Goal: Task Accomplishment & Management: Manage account settings

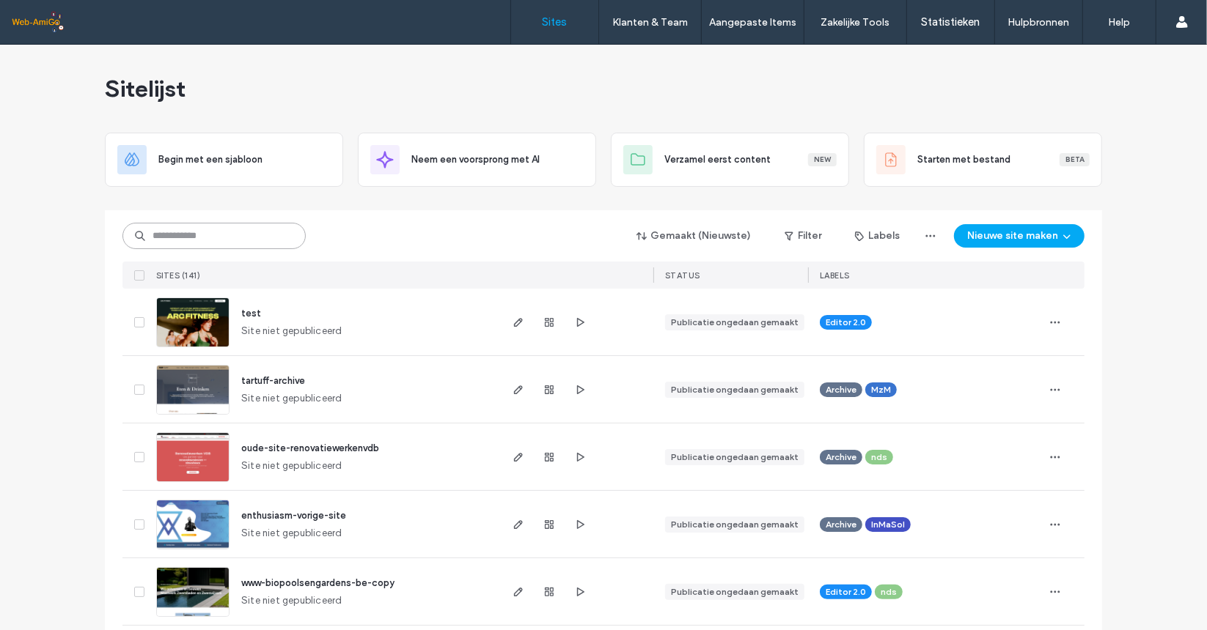
click at [227, 232] on input at bounding box center [213, 236] width 183 height 26
type input "*******"
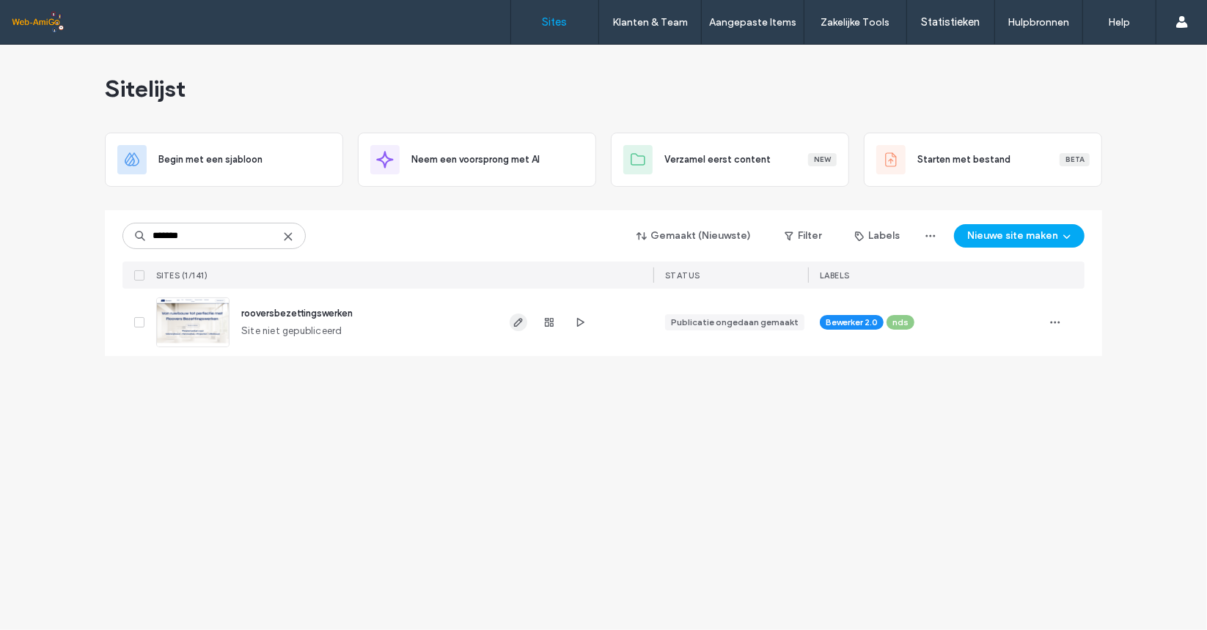
click at [526, 322] on span "button" at bounding box center [518, 323] width 18 height 18
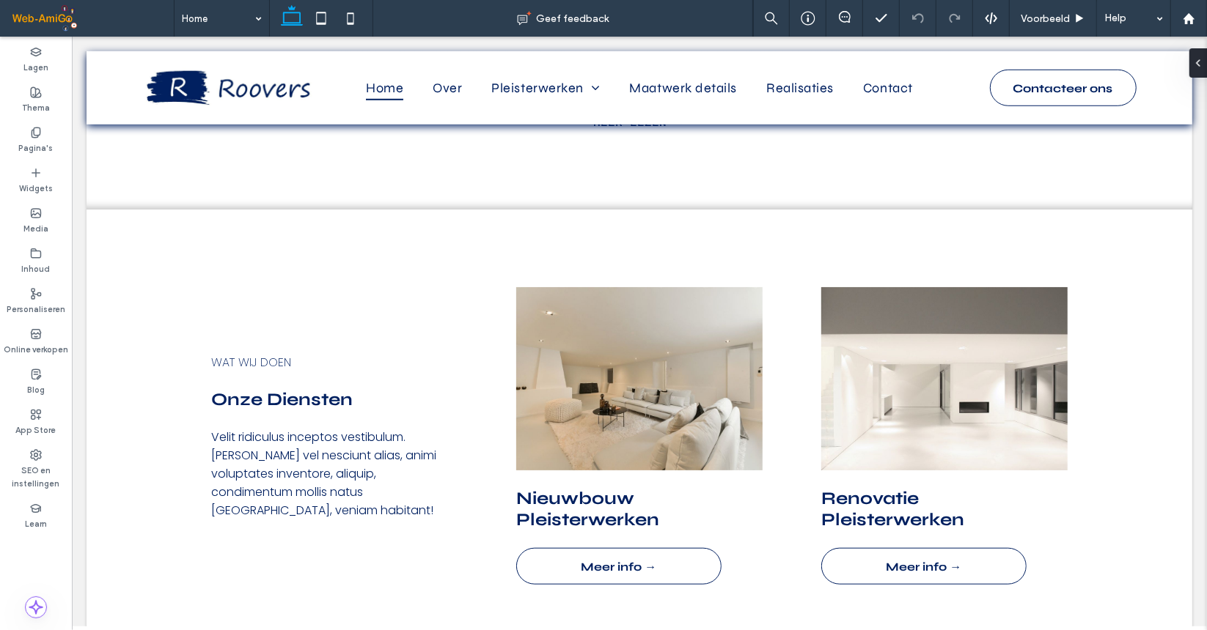
scroll to position [880, 0]
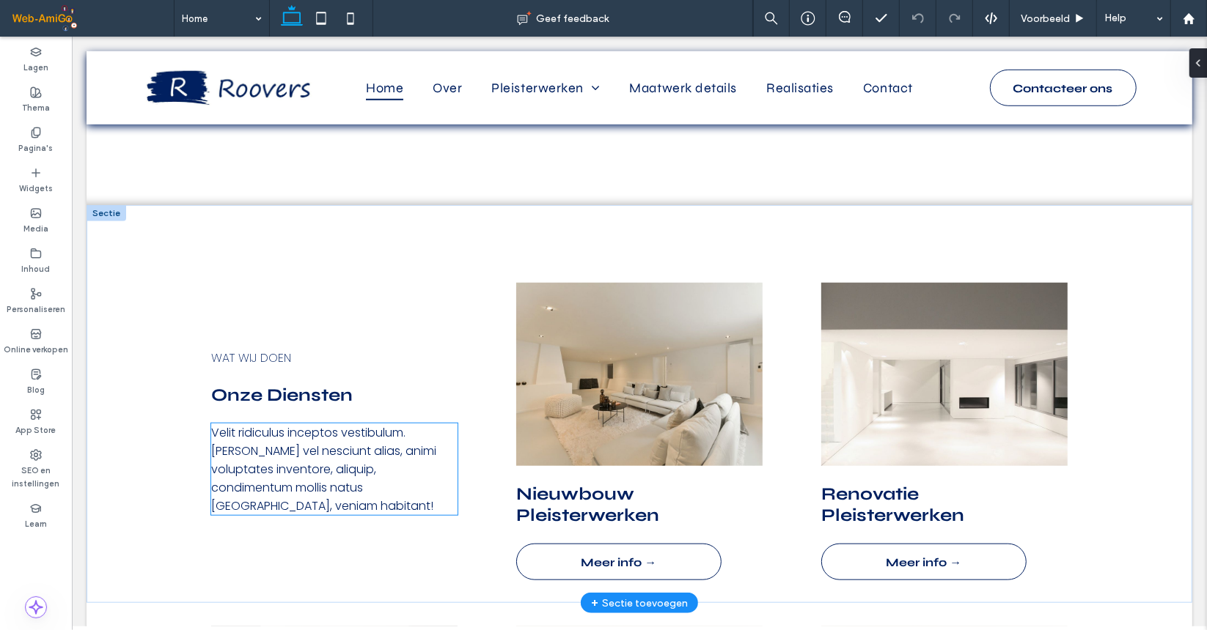
click at [331, 457] on span "Velit ridiculus inceptos vestibulum. Donec vel nesciunt alias, animi voluptates…" at bounding box center [322, 469] width 225 height 90
click at [331, 457] on div "Velit ridiculus inceptos vestibulum. Donec vel nesciunt alias, animi voluptates…" at bounding box center [333, 469] width 246 height 92
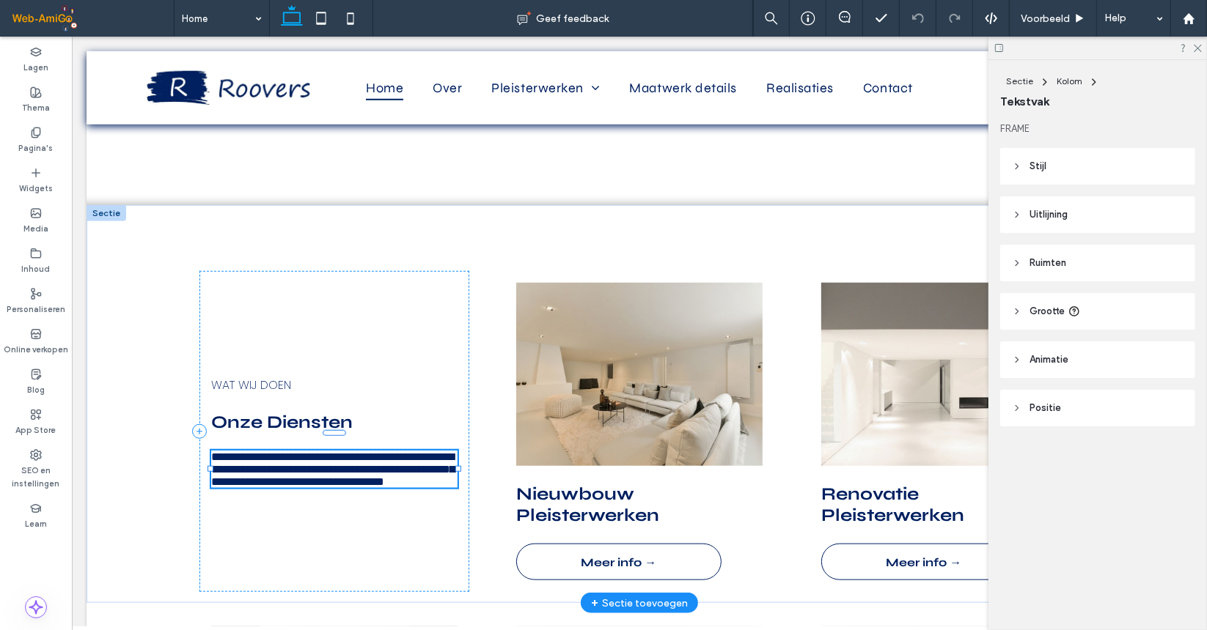
type input "*******"
type input "**"
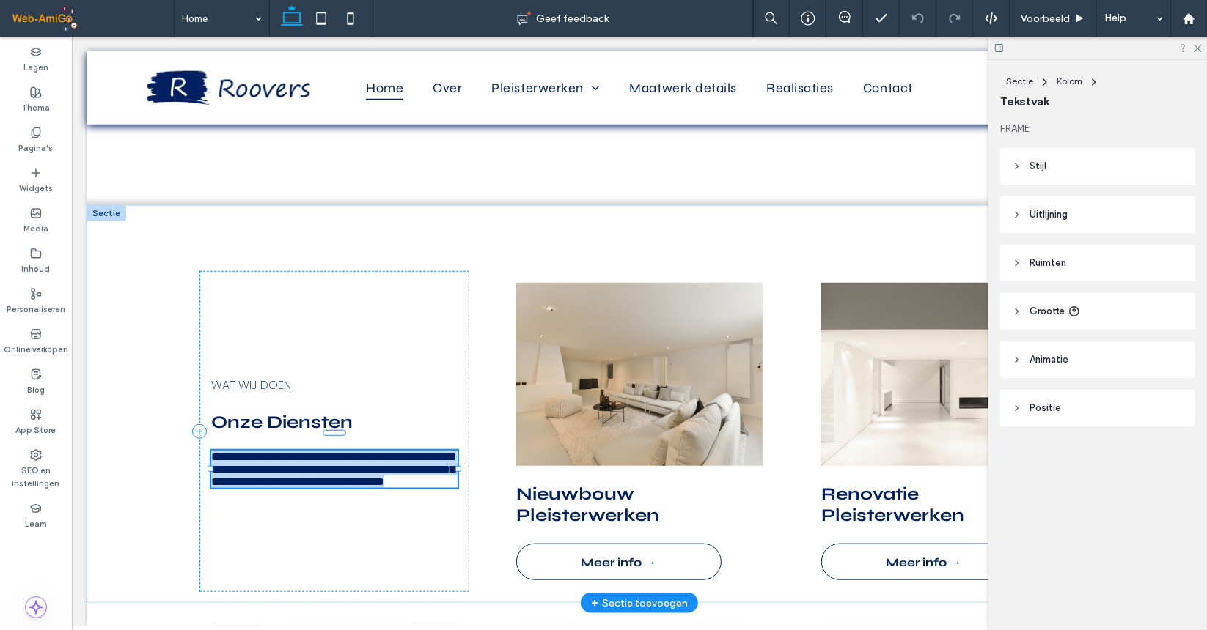
click at [331, 457] on span "**********" at bounding box center [331, 469] width 243 height 36
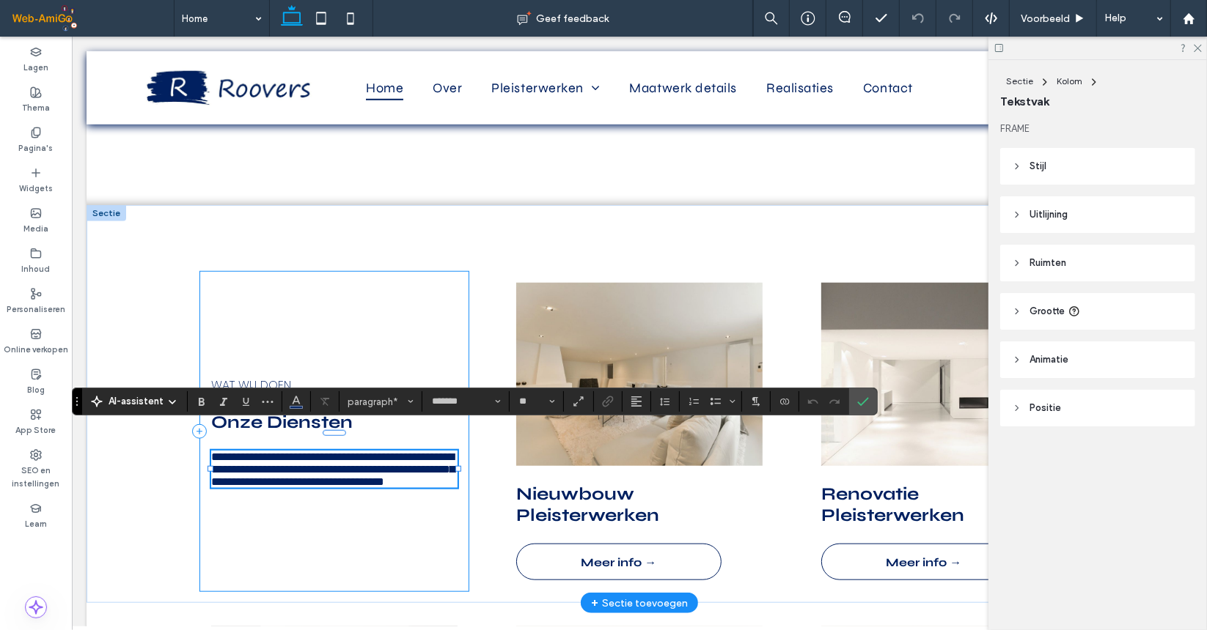
click at [358, 282] on div "**********" at bounding box center [334, 431] width 270 height 321
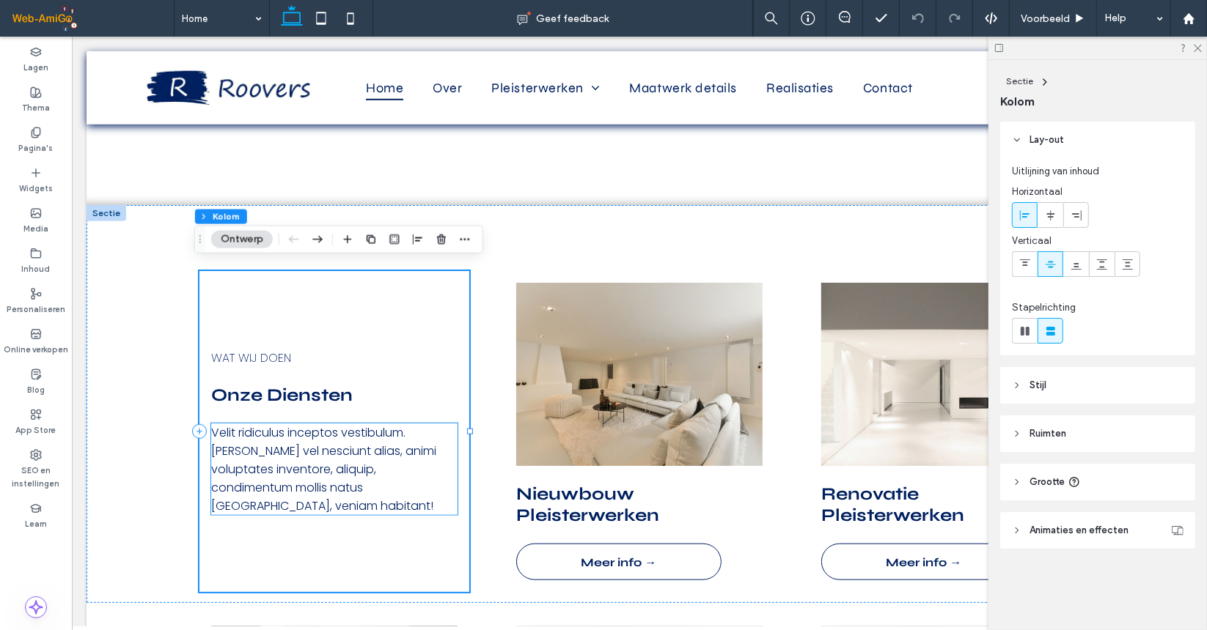
click at [285, 474] on span "Velit ridiculus inceptos vestibulum. Donec vel nesciunt alias, animi voluptates…" at bounding box center [322, 469] width 225 height 90
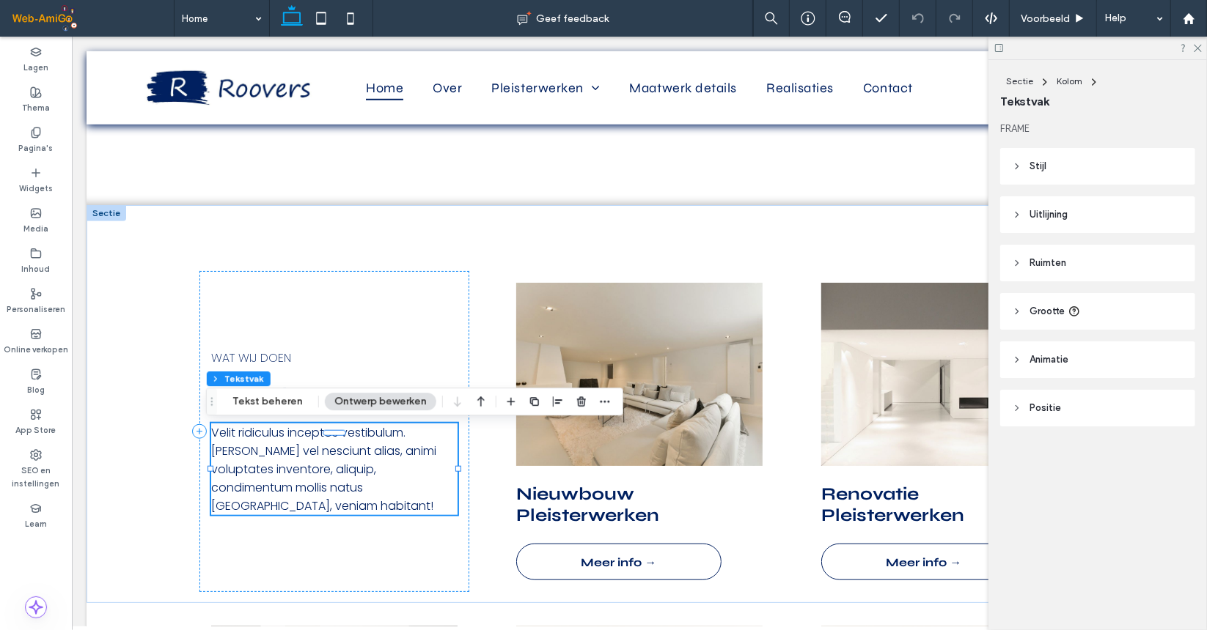
click at [285, 474] on div "Velit ridiculus inceptos vestibulum. Donec vel nesciunt alias, animi voluptates…" at bounding box center [333, 469] width 246 height 92
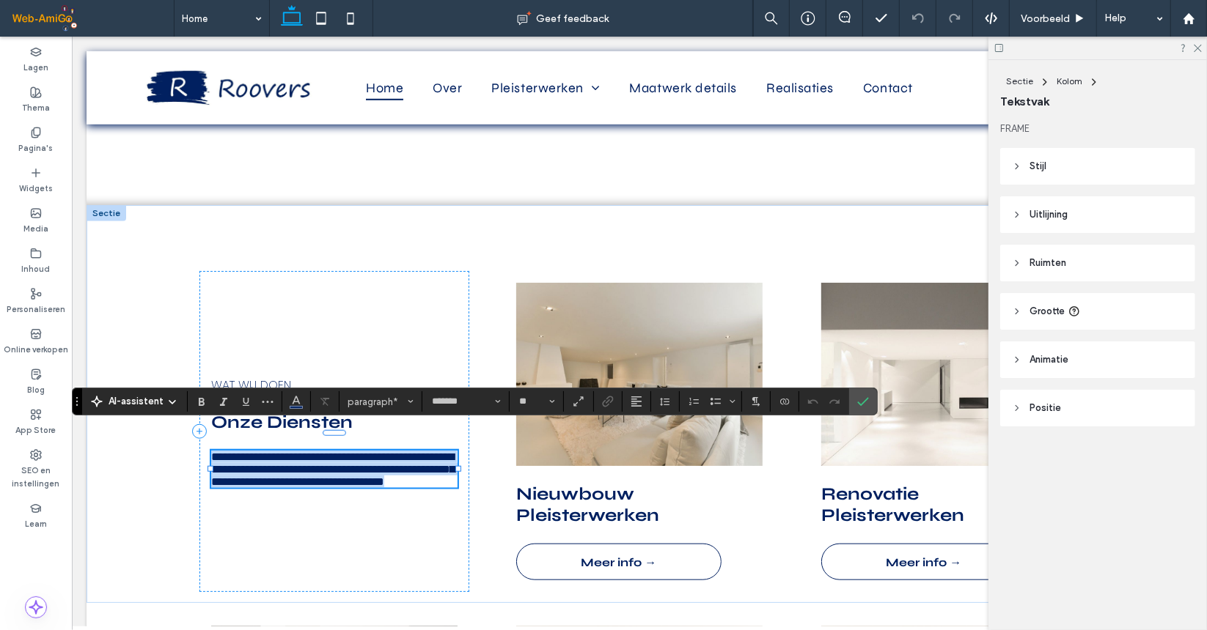
click at [285, 474] on span "**********" at bounding box center [331, 469] width 243 height 36
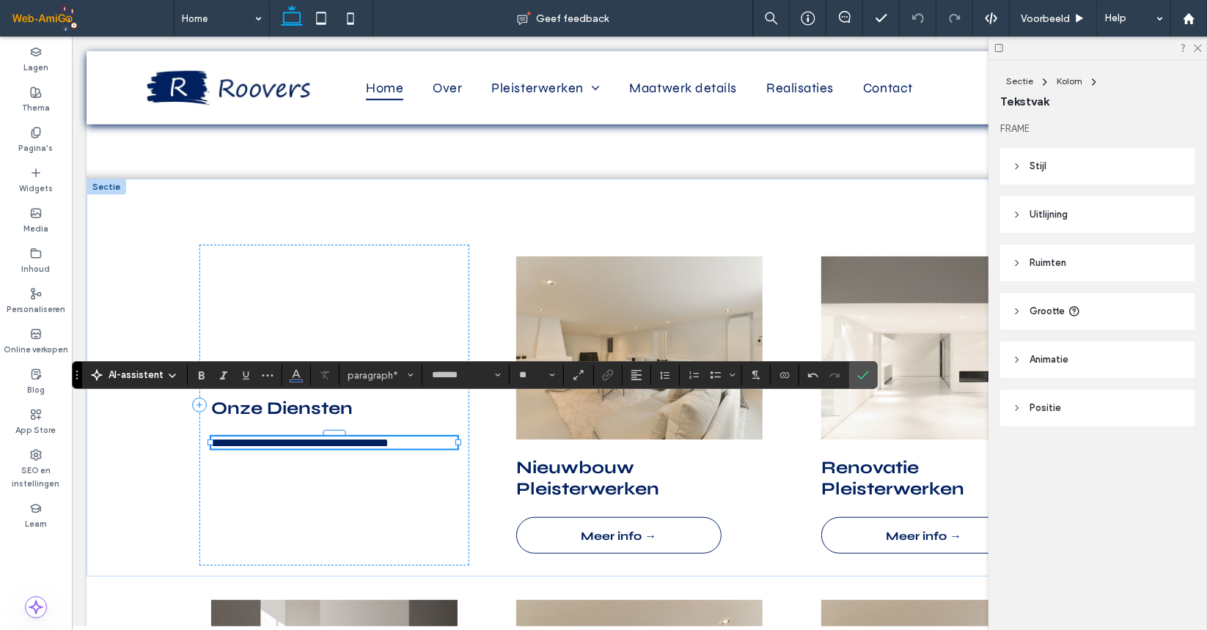
scroll to position [897, 0]
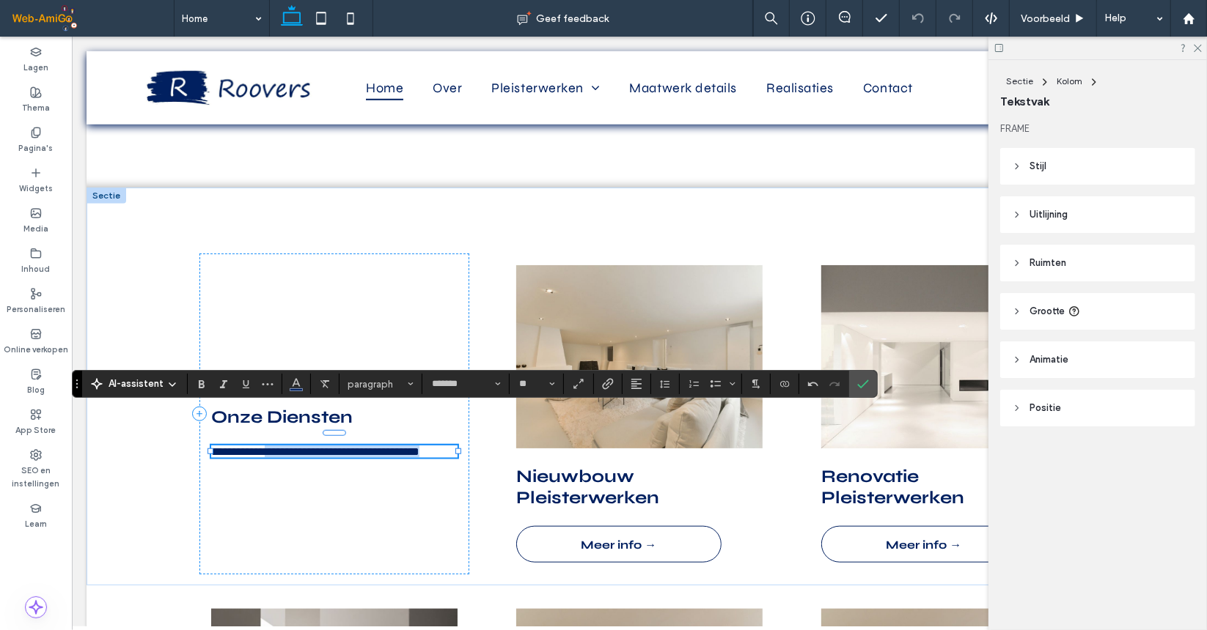
drag, startPoint x: 320, startPoint y: 449, endPoint x: 281, endPoint y: 440, distance: 39.8
click at [281, 445] on p "**********" at bounding box center [333, 451] width 246 height 12
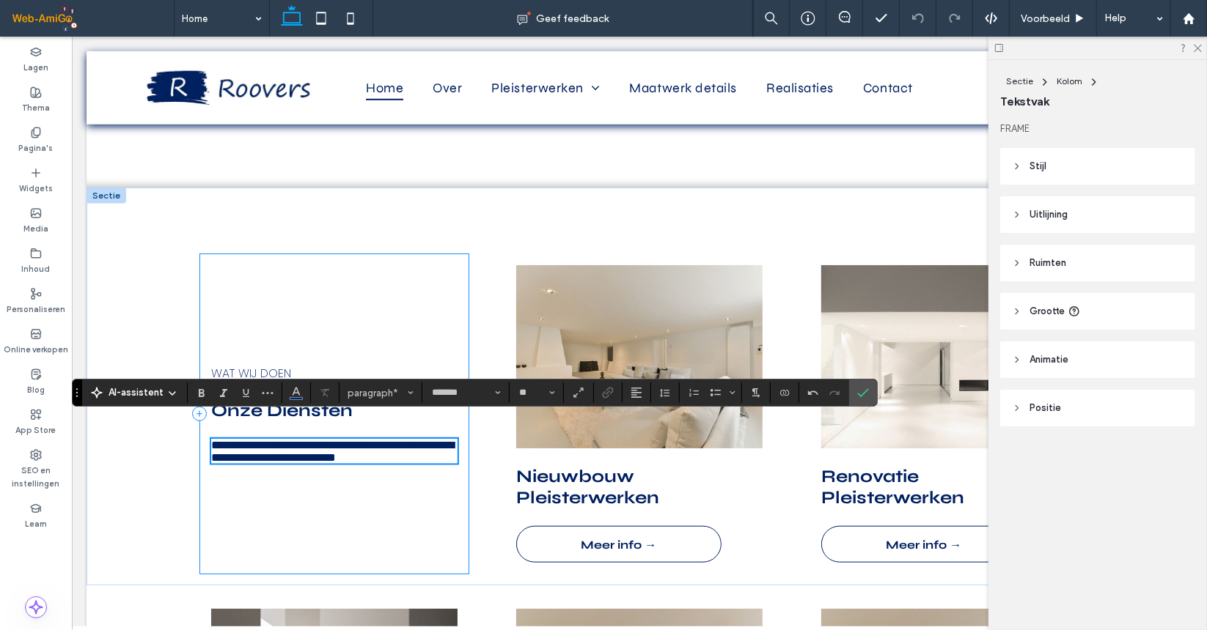
scroll to position [888, 0]
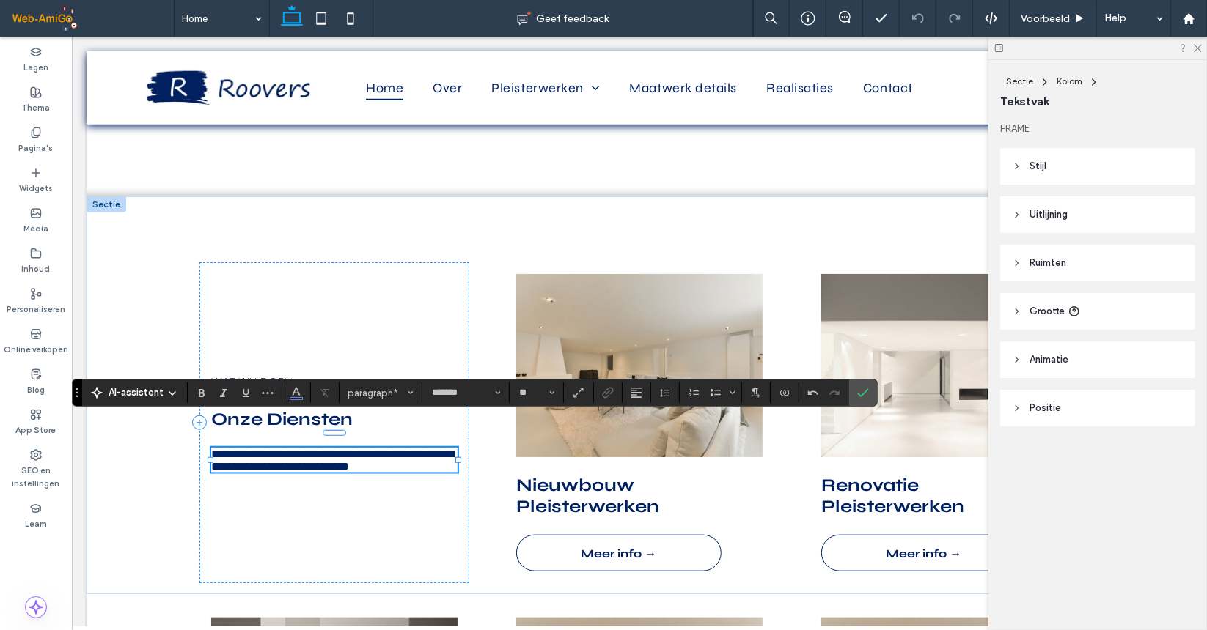
click at [298, 472] on p "**********" at bounding box center [333, 459] width 246 height 25
click at [858, 397] on use "Bevestigen" at bounding box center [864, 393] width 12 height 9
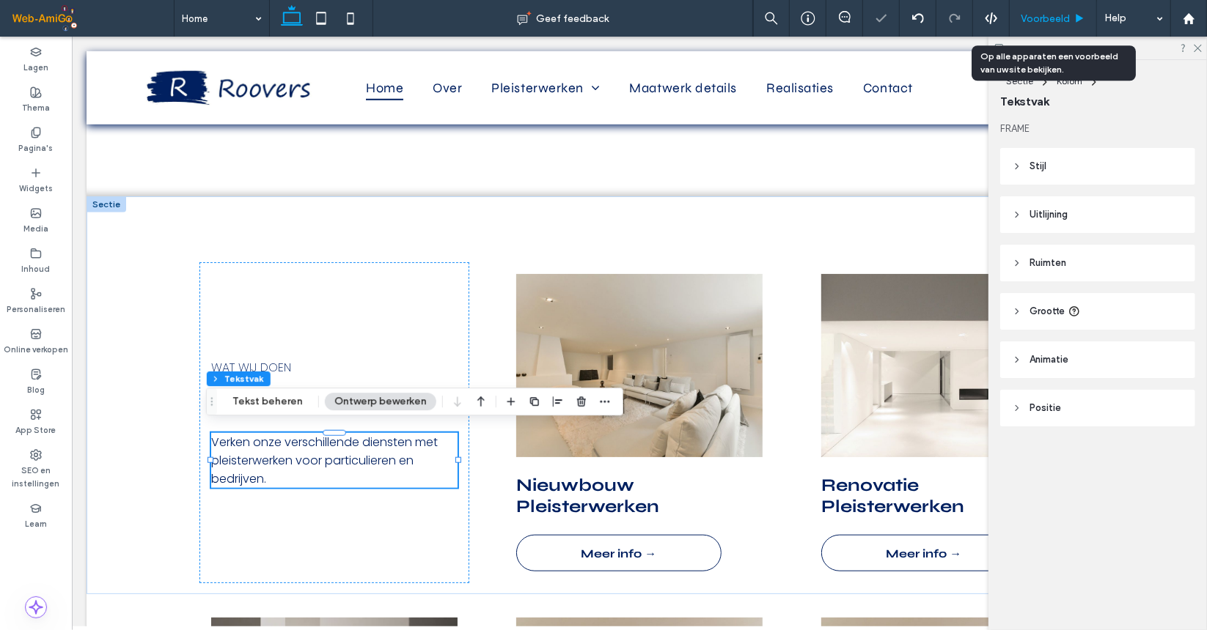
click at [1040, 24] on div "Voorbeeld" at bounding box center [1052, 18] width 87 height 37
click at [1053, 12] on span "Voorbeeld" at bounding box center [1044, 18] width 49 height 12
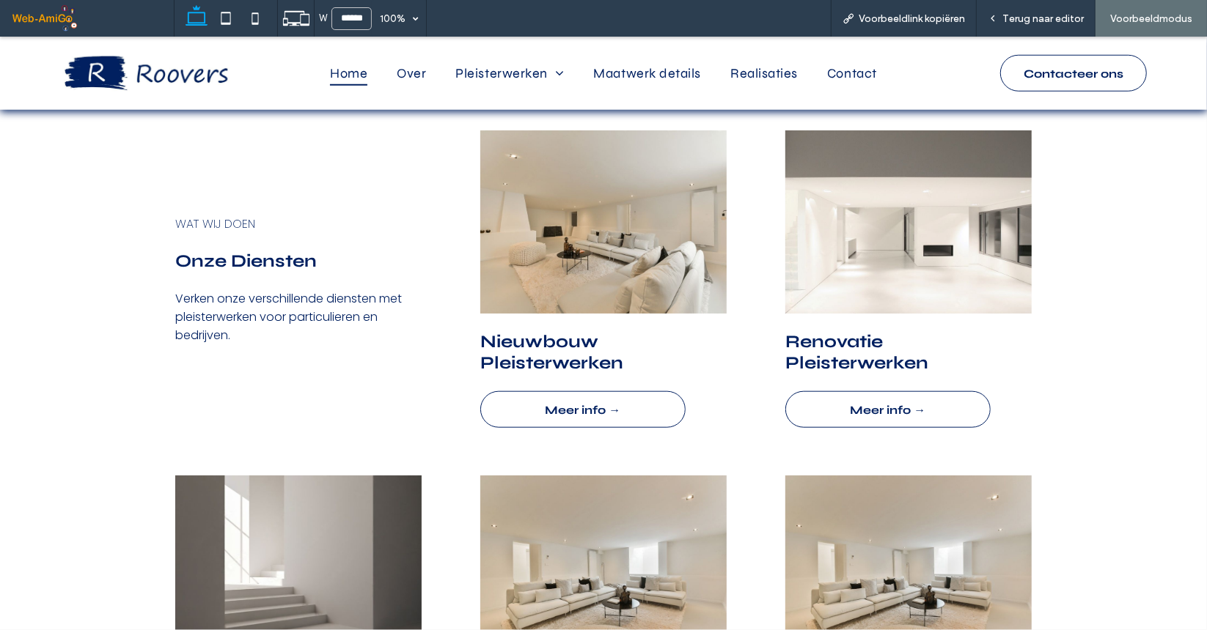
scroll to position [953, 0]
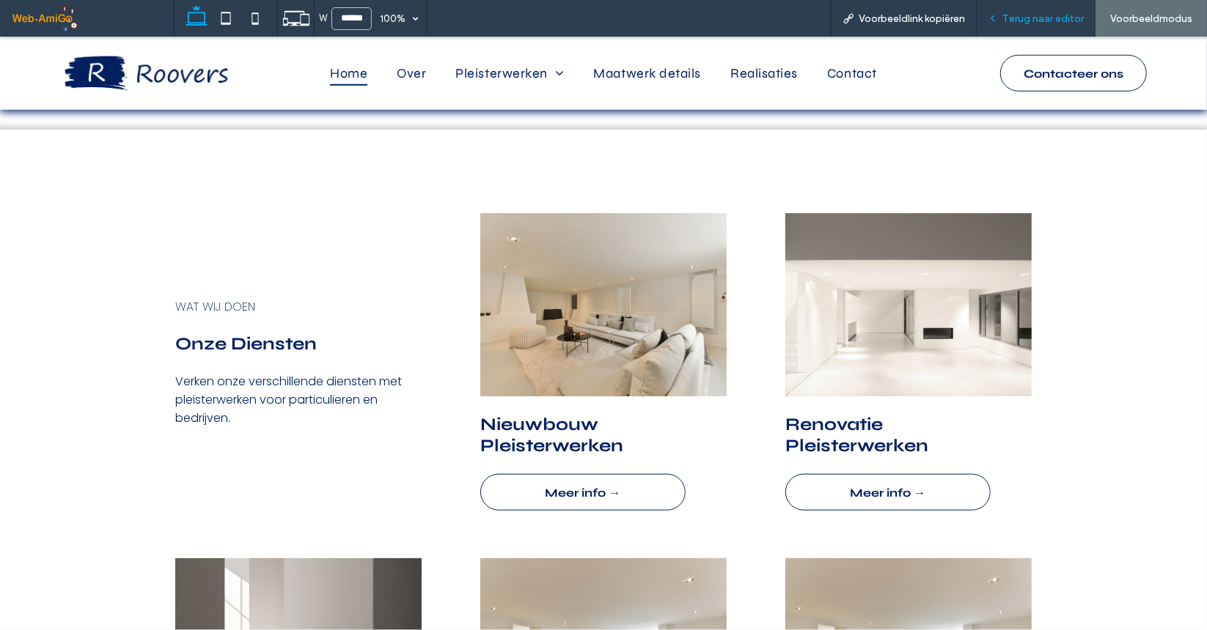
click at [1033, 12] on span "Terug naar editor" at bounding box center [1042, 18] width 81 height 12
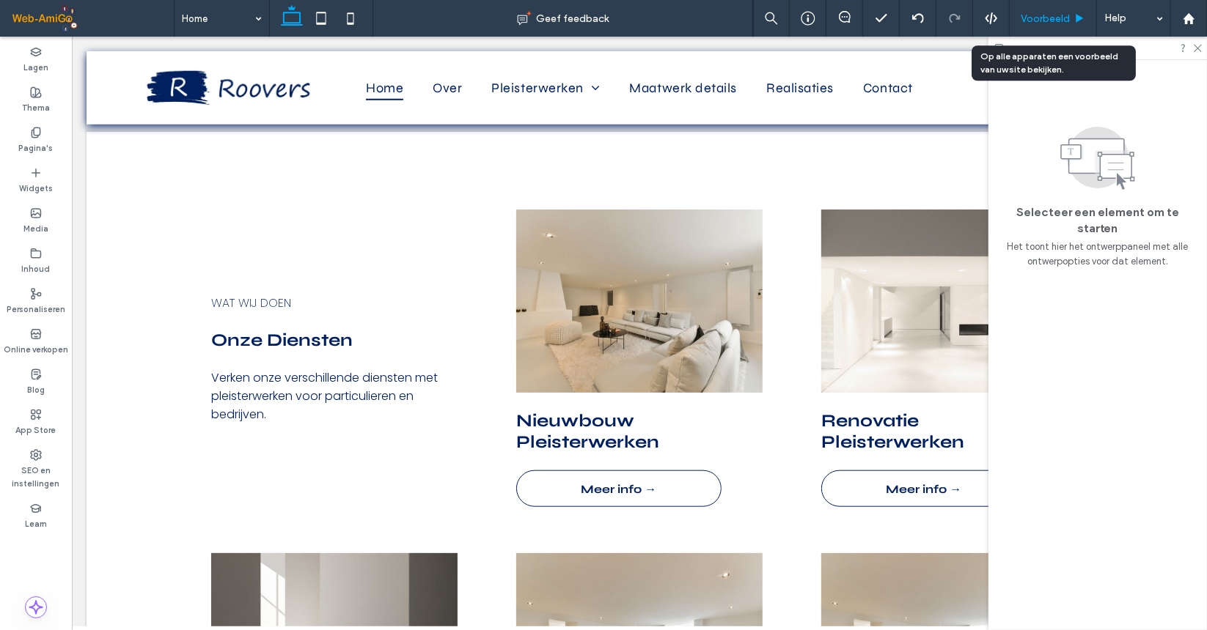
scroll to position [962, 0]
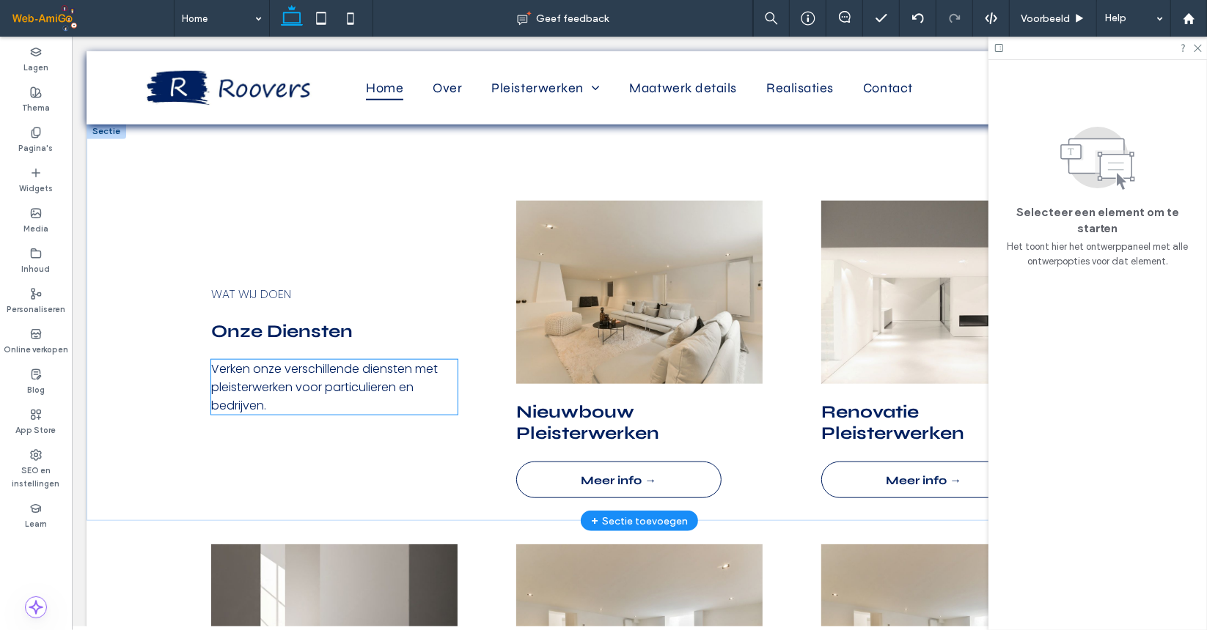
click at [333, 397] on p "Verken onze verschillende diensten met pleisterwerken voor particulieren en bed…" at bounding box center [333, 386] width 246 height 55
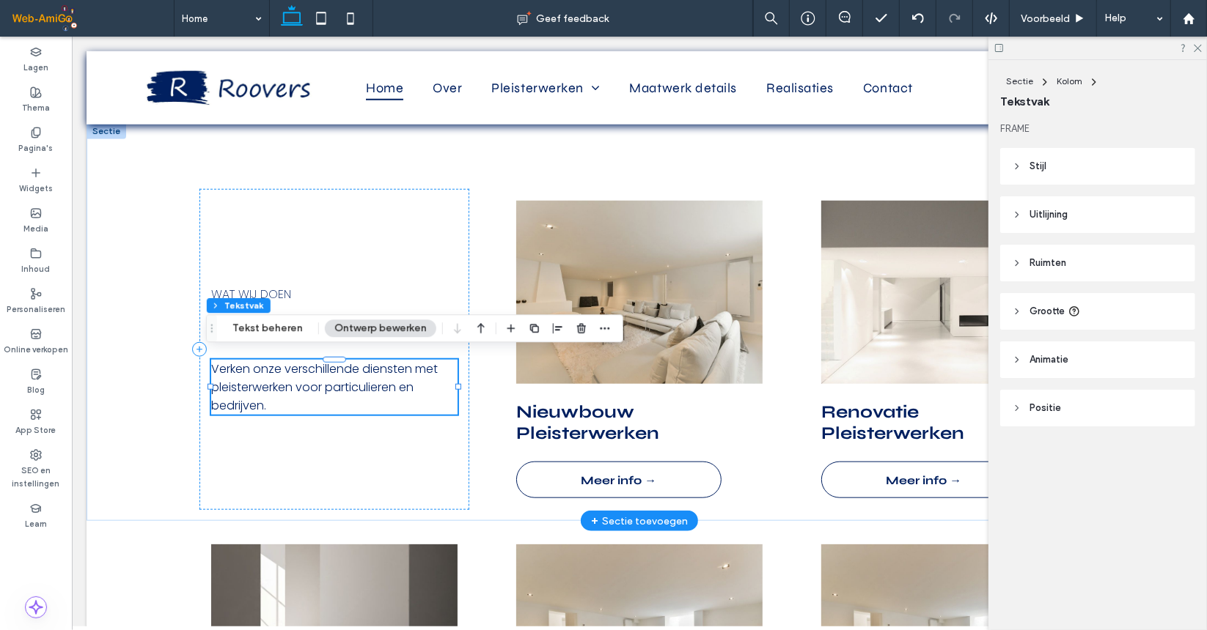
click at [328, 398] on p "Verken onze verschillende diensten met pleisterwerken voor particulieren en bed…" at bounding box center [333, 386] width 246 height 55
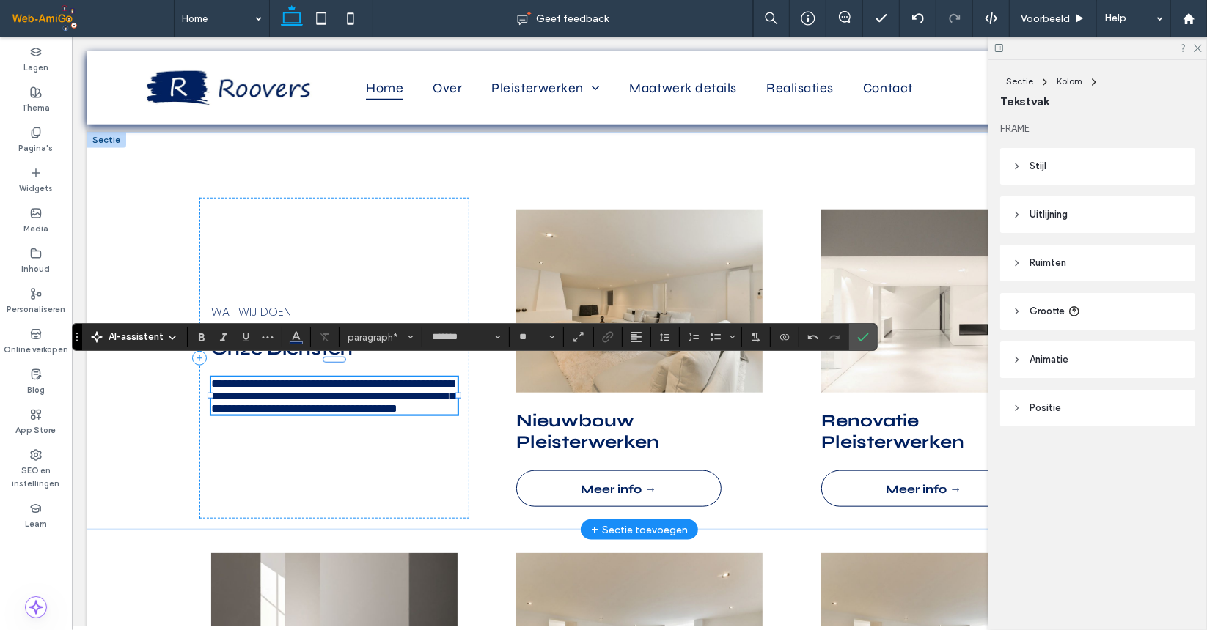
scroll to position [944, 0]
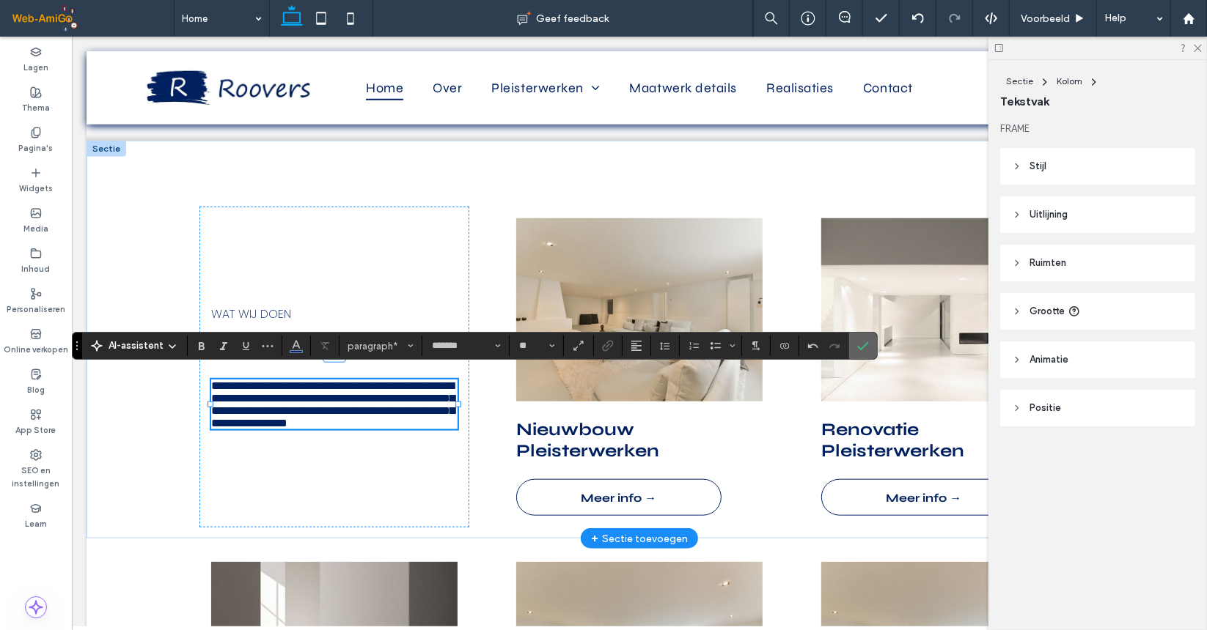
click at [855, 354] on label "Bevestigen" at bounding box center [863, 346] width 22 height 26
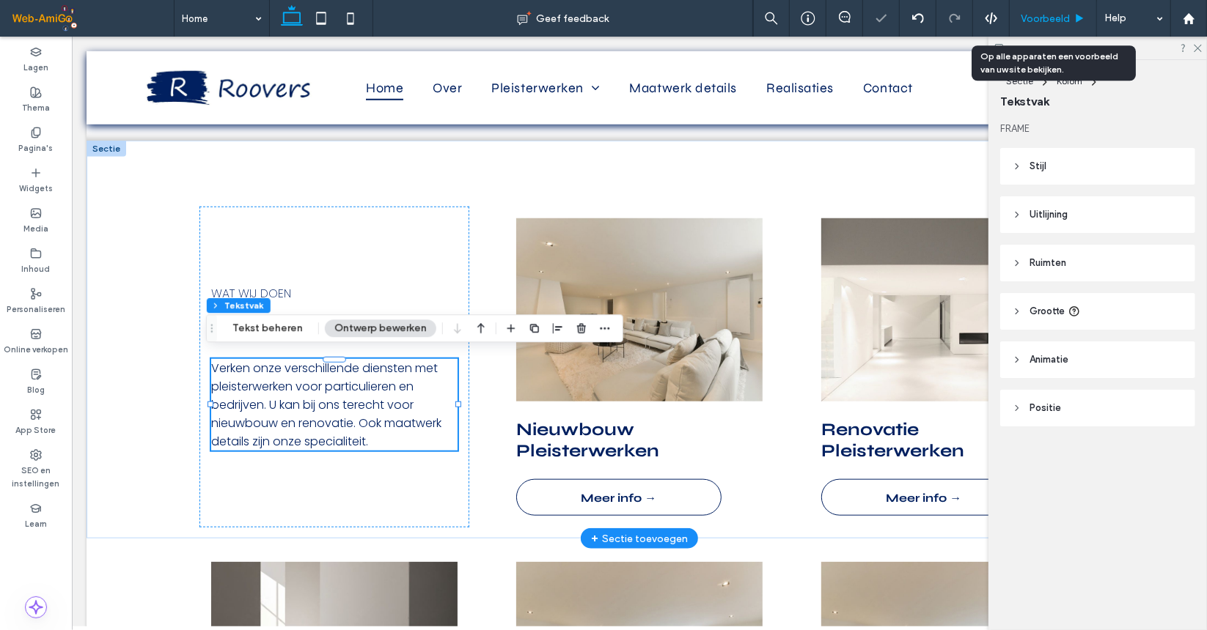
click at [1060, 12] on span "Voorbeeld" at bounding box center [1044, 18] width 49 height 12
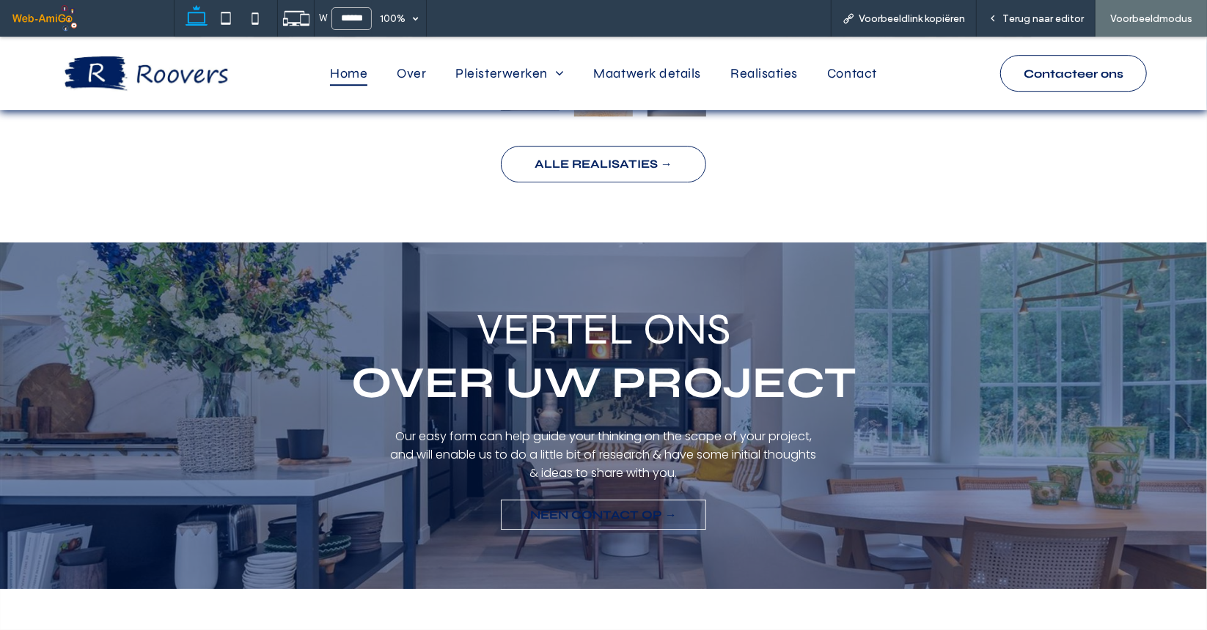
scroll to position [3428, 0]
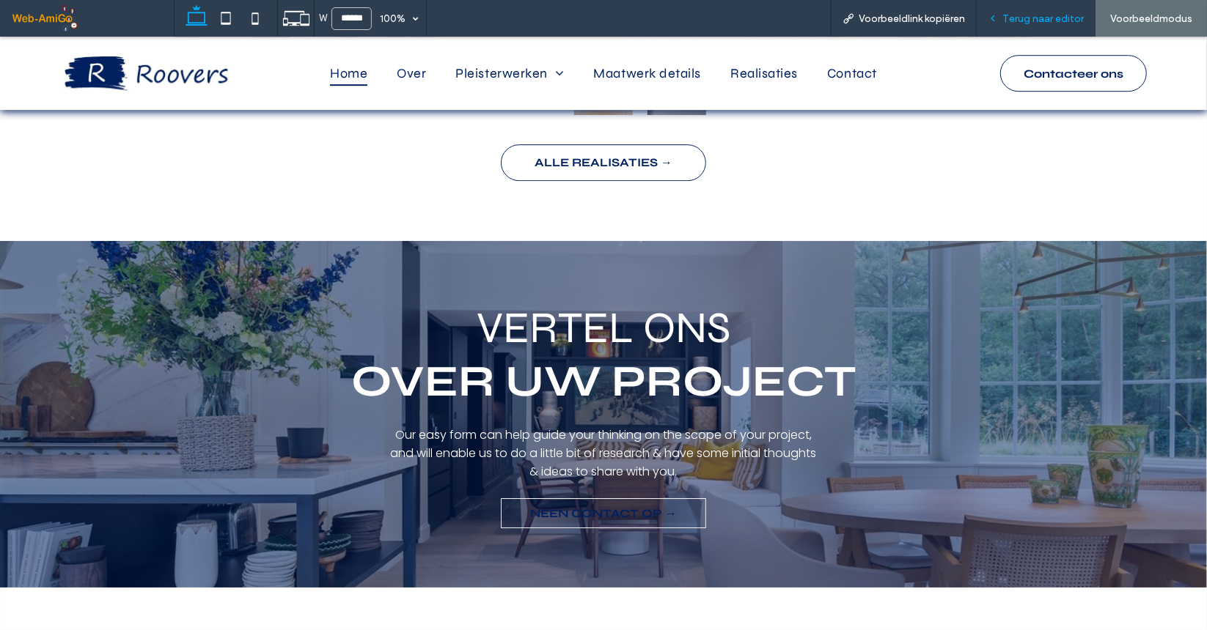
click at [1032, 15] on span "Terug naar editor" at bounding box center [1042, 18] width 81 height 12
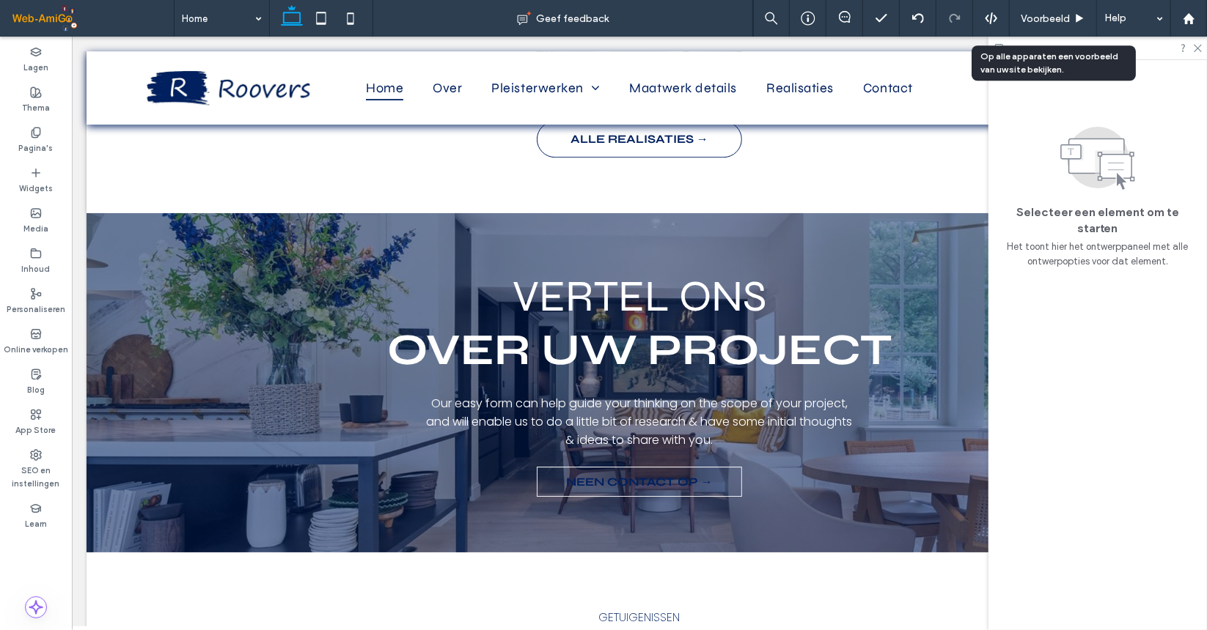
scroll to position [3391, 0]
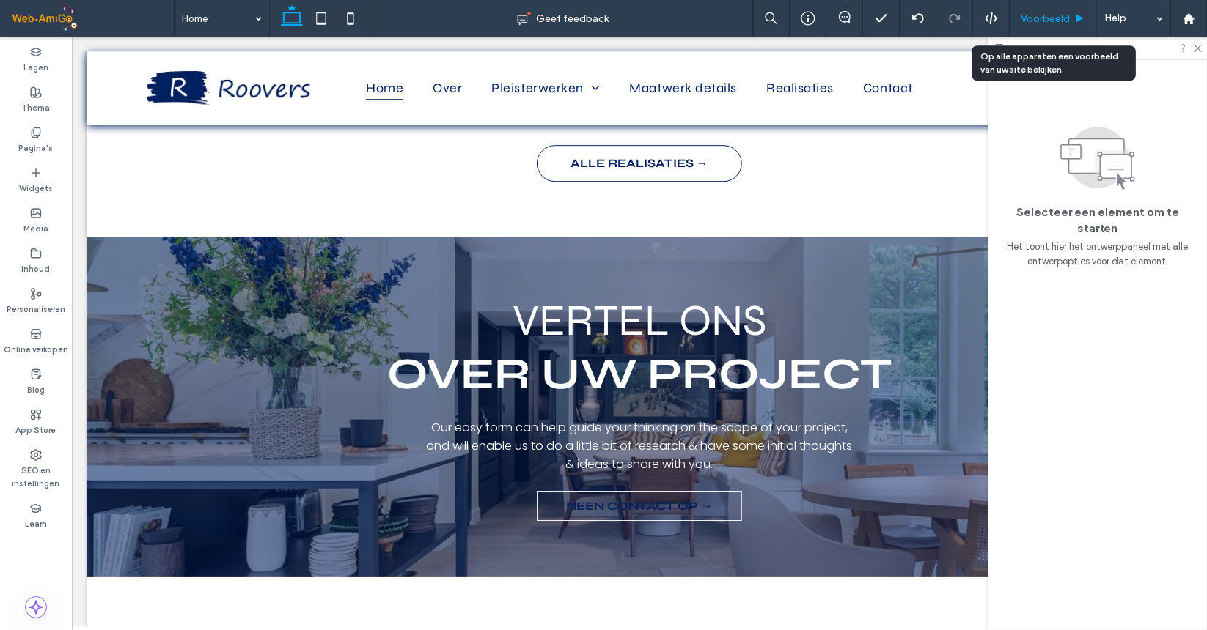
click at [1037, 8] on div "Voorbeeld" at bounding box center [1052, 18] width 87 height 37
click at [1037, 6] on div "Voorbeeld" at bounding box center [1052, 18] width 87 height 37
click at [1050, 15] on span "Voorbeeld" at bounding box center [1044, 18] width 49 height 12
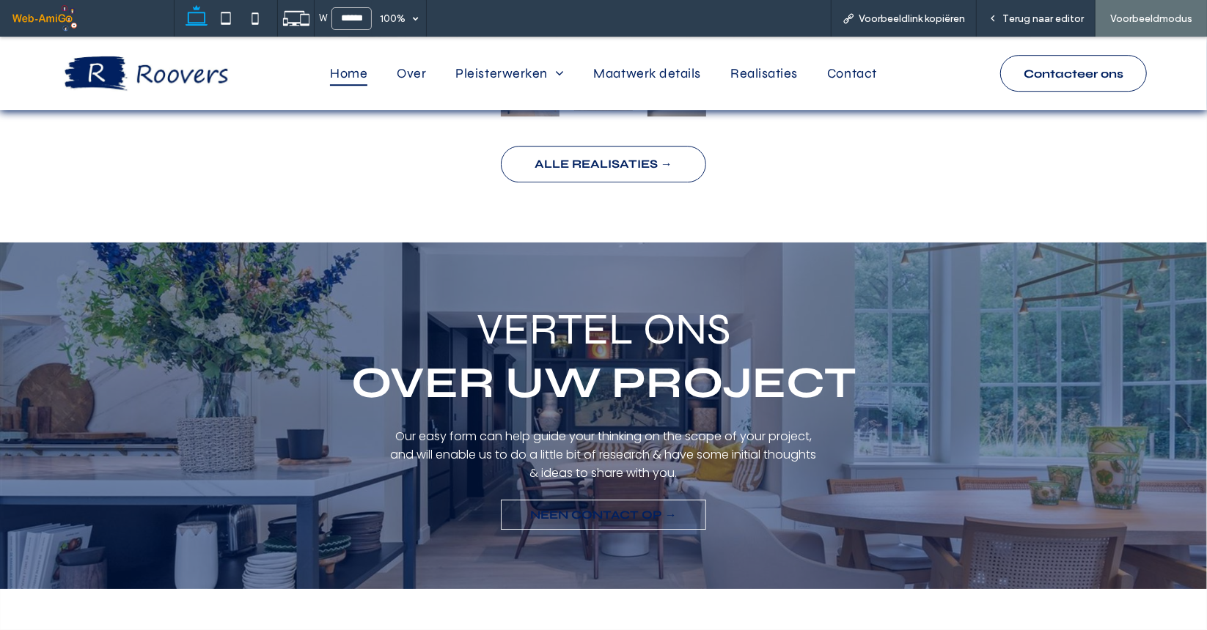
scroll to position [3428, 0]
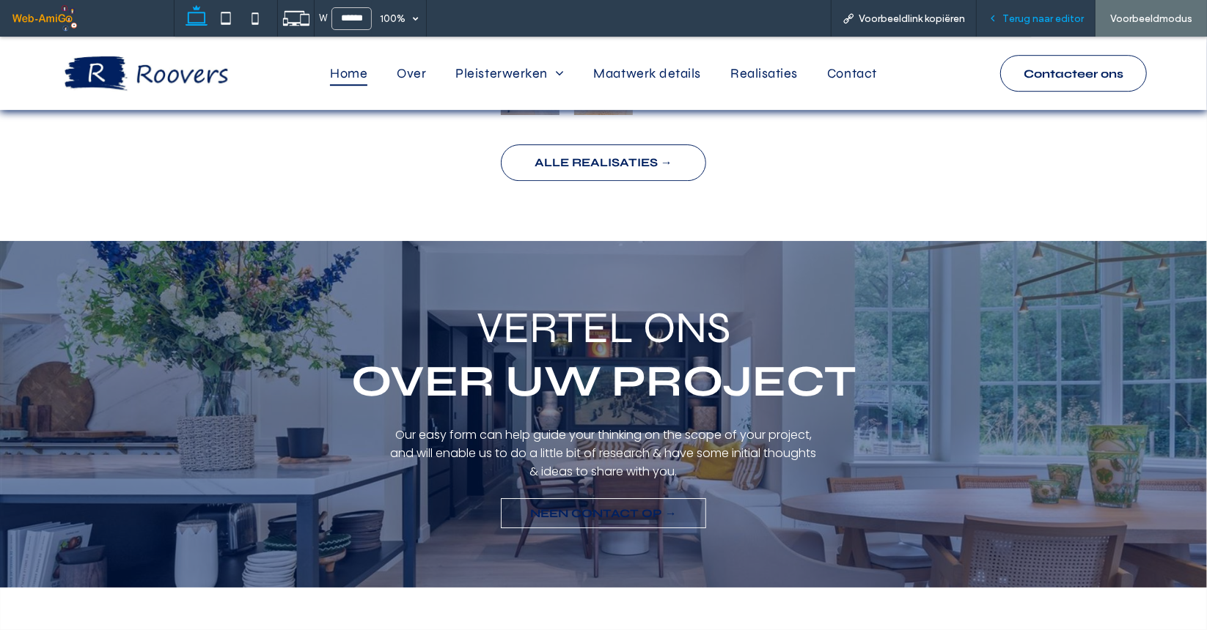
click at [1031, 21] on span "Terug naar editor" at bounding box center [1042, 18] width 81 height 12
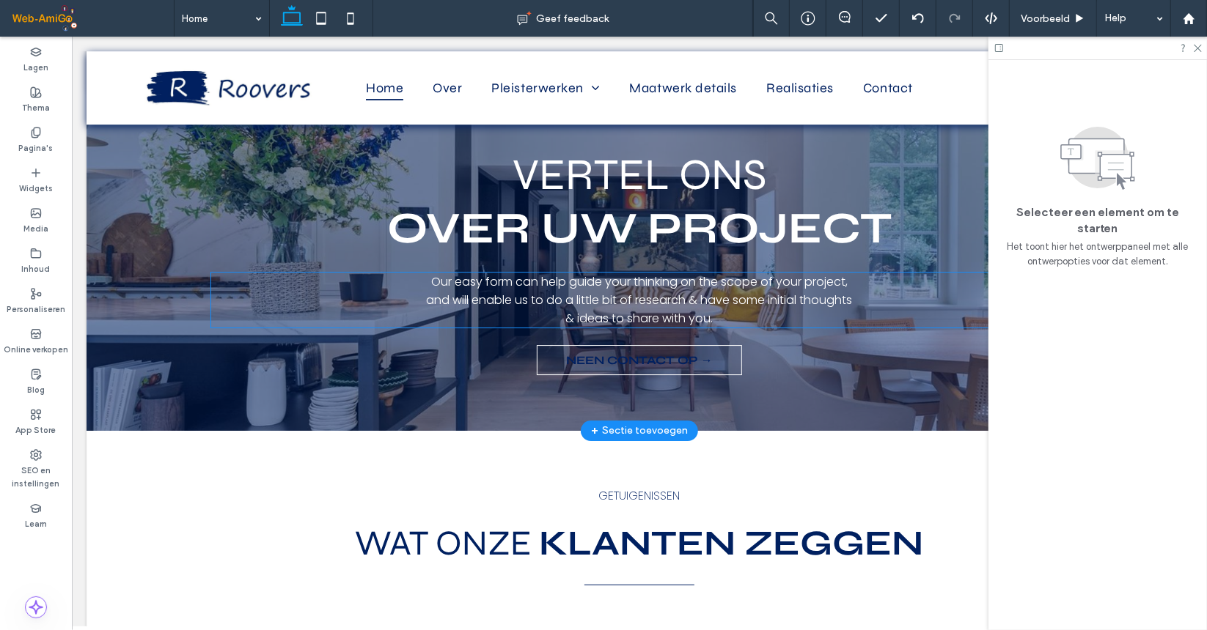
scroll to position [3538, 0]
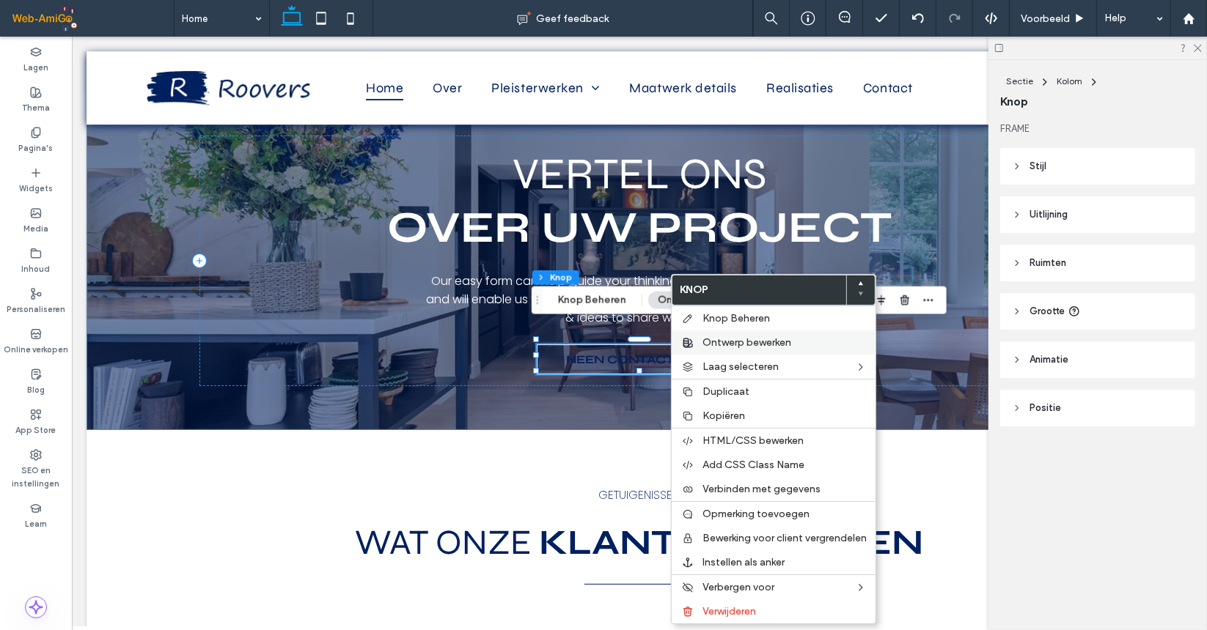
click at [734, 345] on span "Ontwerp bewerken" at bounding box center [746, 342] width 89 height 12
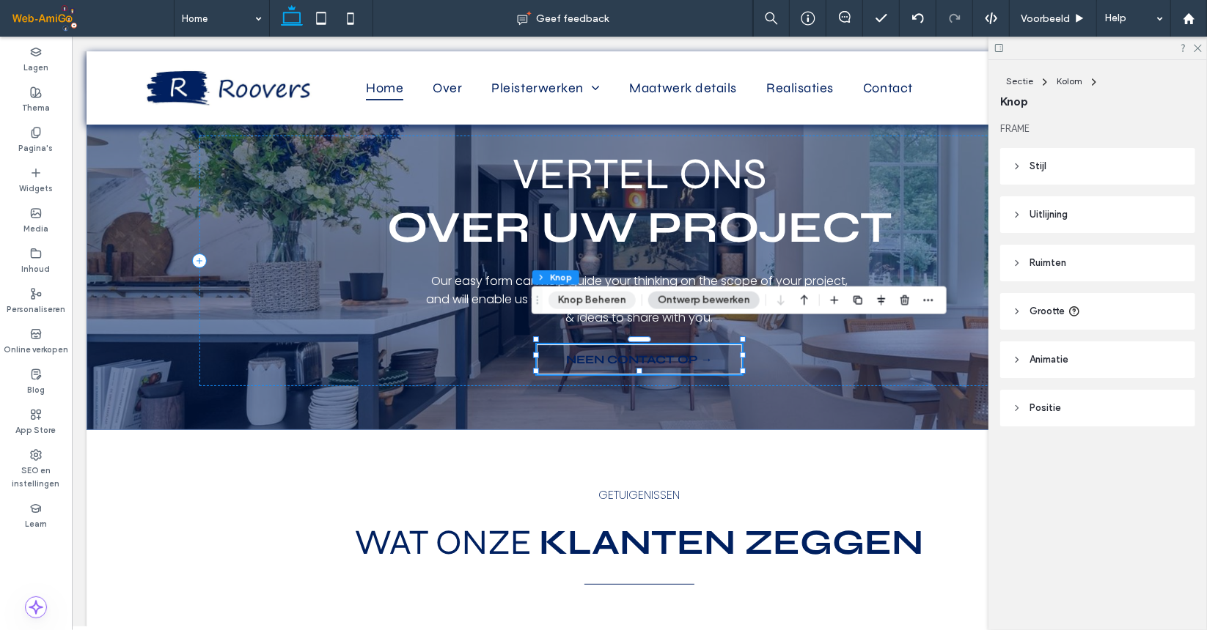
click at [597, 299] on button "Knop Beheren" at bounding box center [591, 301] width 87 height 18
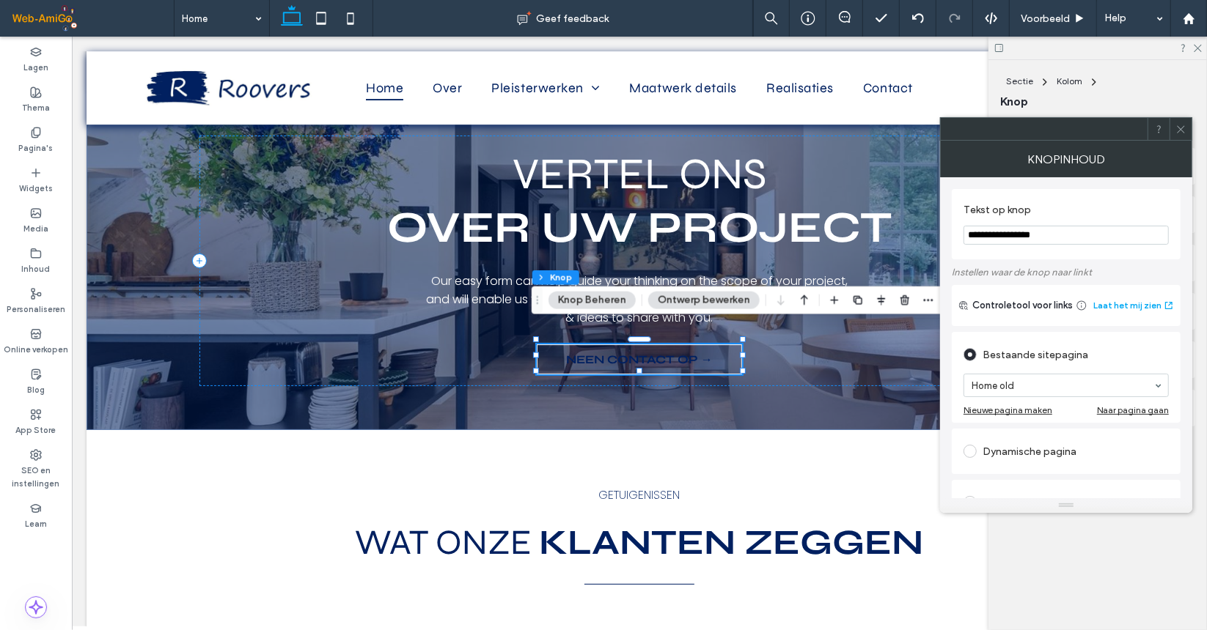
click at [713, 297] on button "Ontwerp bewerken" at bounding box center [703, 301] width 111 height 18
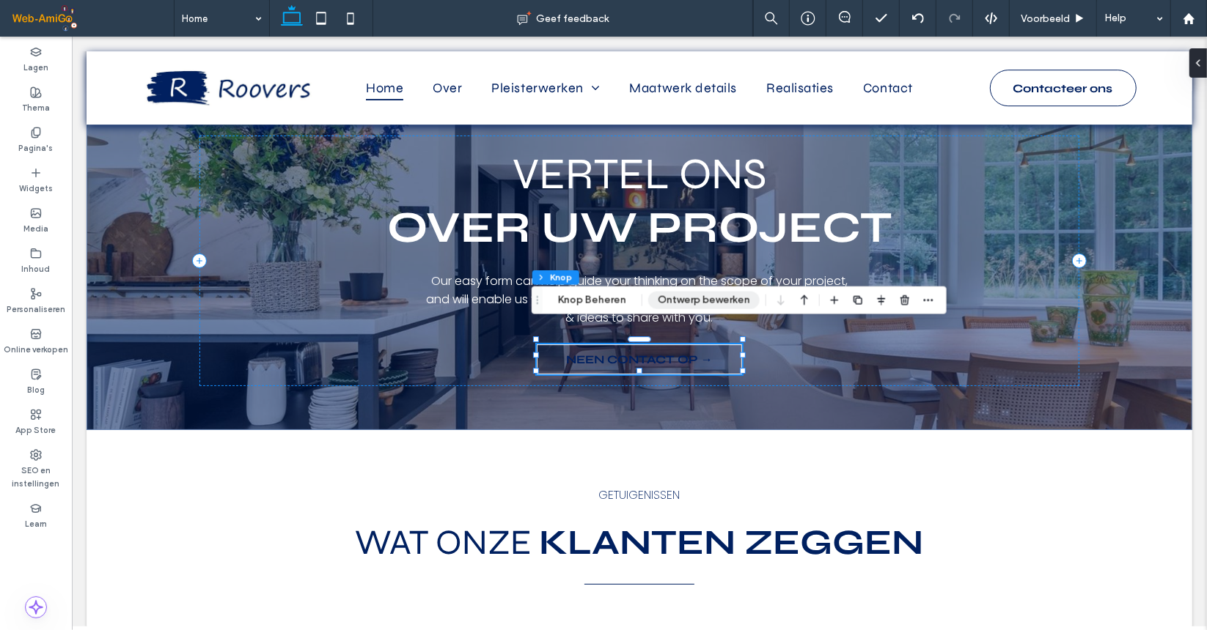
click at [675, 298] on button "Ontwerp bewerken" at bounding box center [703, 301] width 111 height 18
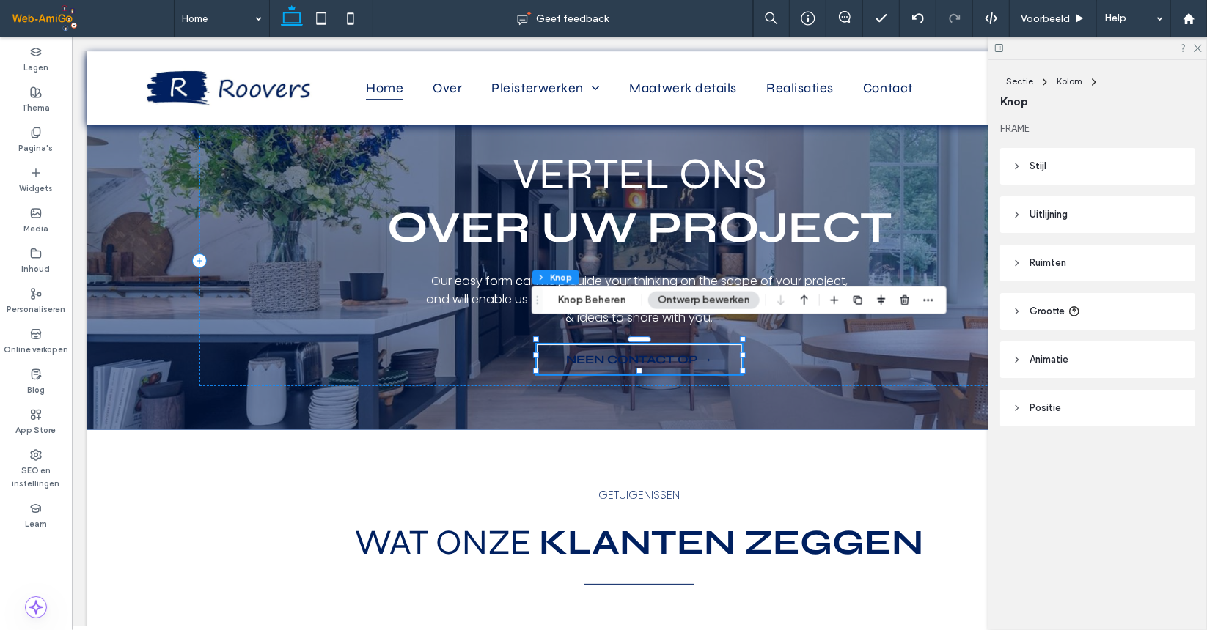
click at [1036, 159] on span "Stijl" at bounding box center [1037, 166] width 17 height 15
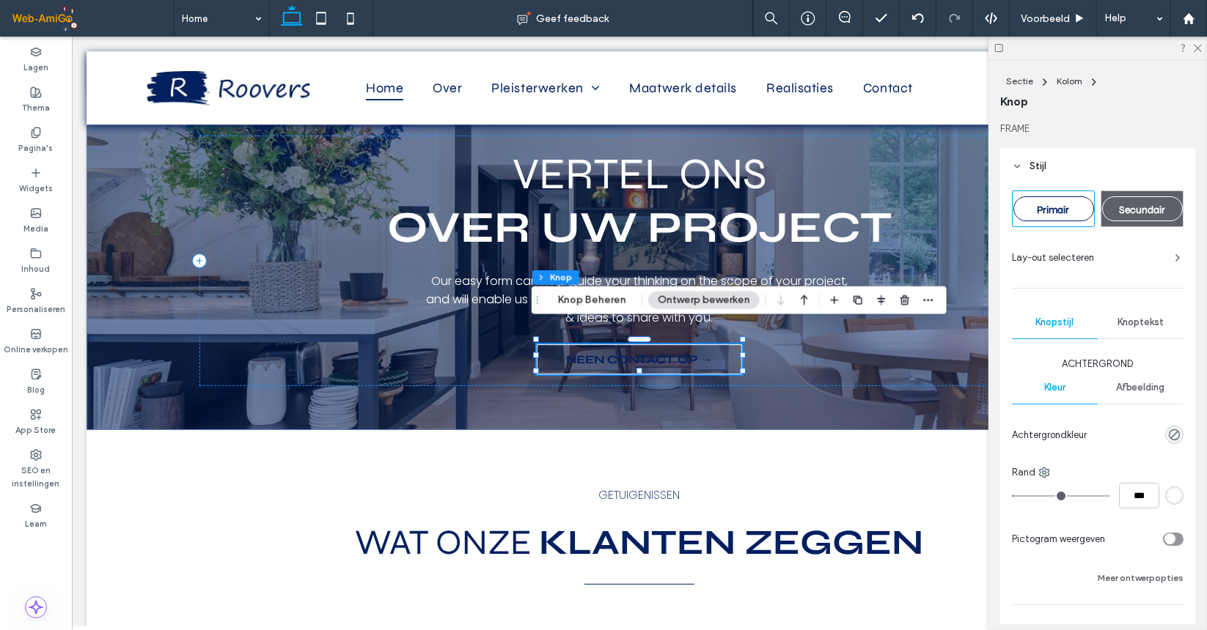
click at [1127, 320] on span "Knoptekst" at bounding box center [1140, 323] width 46 height 12
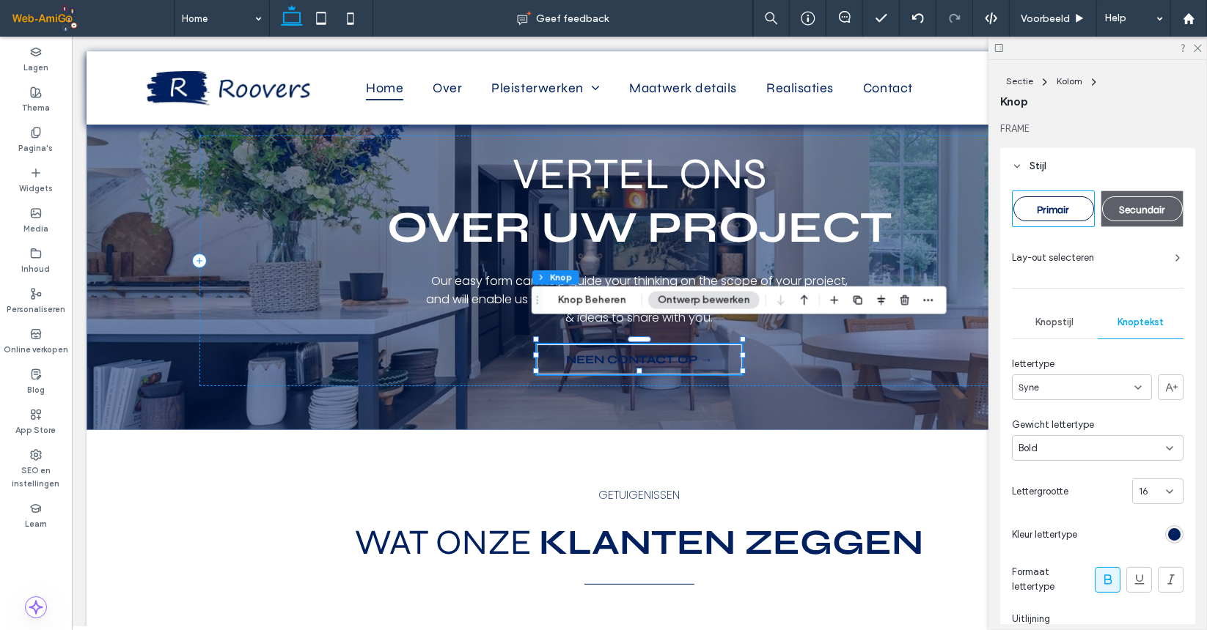
click at [1169, 523] on div at bounding box center [1133, 535] width 100 height 26
click at [1170, 534] on div "rgb(0, 32, 96)" at bounding box center [1174, 535] width 12 height 12
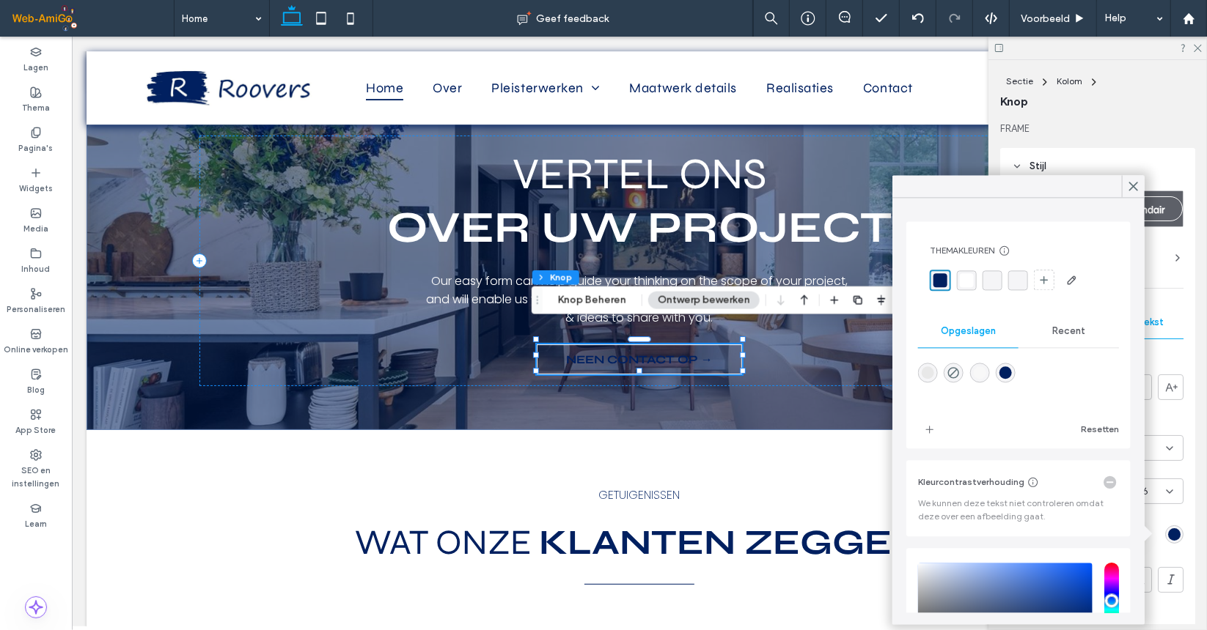
click at [965, 282] on div "rgba(255, 255, 255, 1)" at bounding box center [967, 280] width 14 height 14
click at [1133, 187] on use at bounding box center [1134, 187] width 8 height 8
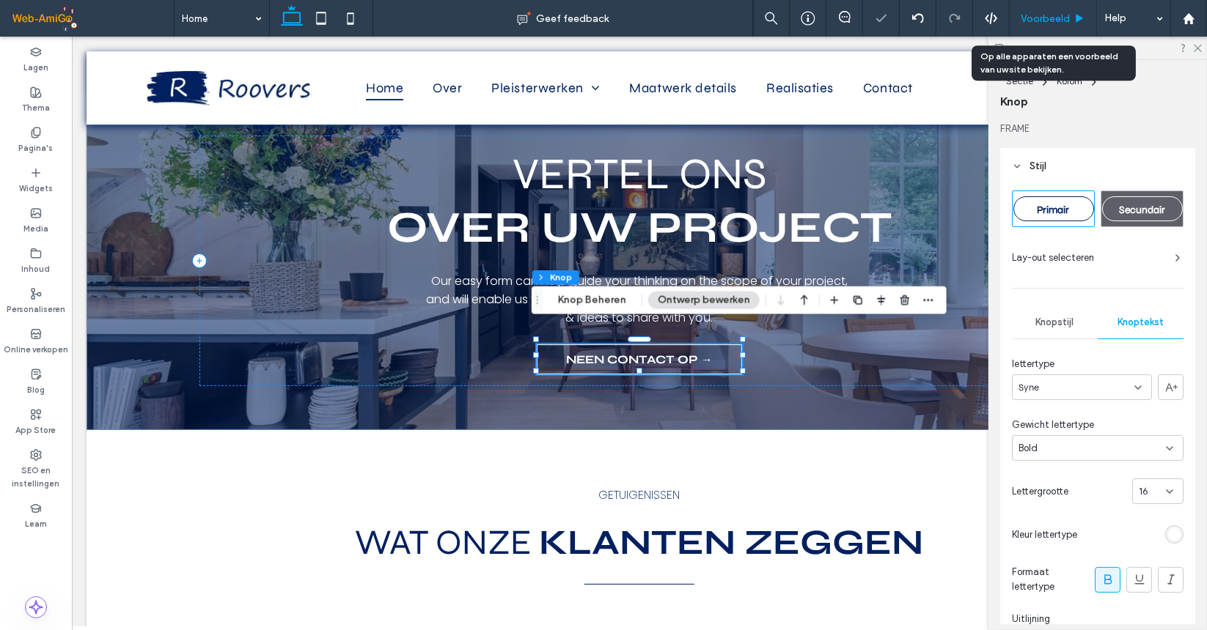
click at [1048, 26] on div "Voorbeeld" at bounding box center [1052, 18] width 87 height 37
click at [1064, 14] on span "Voorbeeld" at bounding box center [1044, 18] width 49 height 12
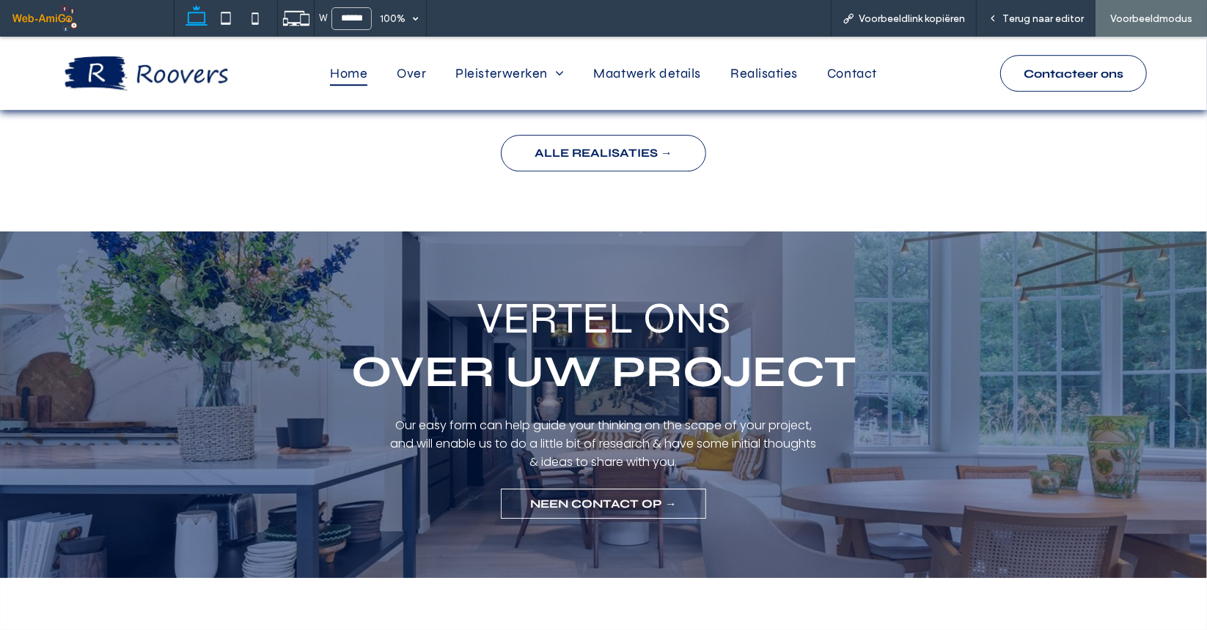
scroll to position [3570, 0]
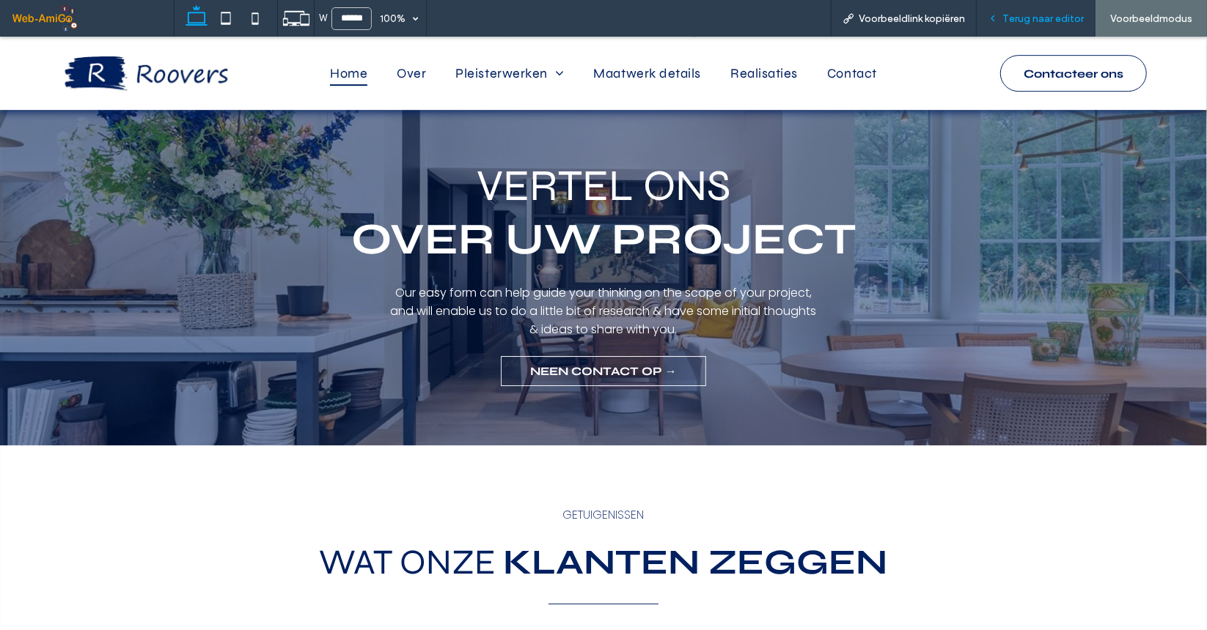
click at [1025, 29] on div "Terug naar editor" at bounding box center [1035, 18] width 119 height 37
click at [1030, 17] on span "Terug naar editor" at bounding box center [1042, 18] width 81 height 12
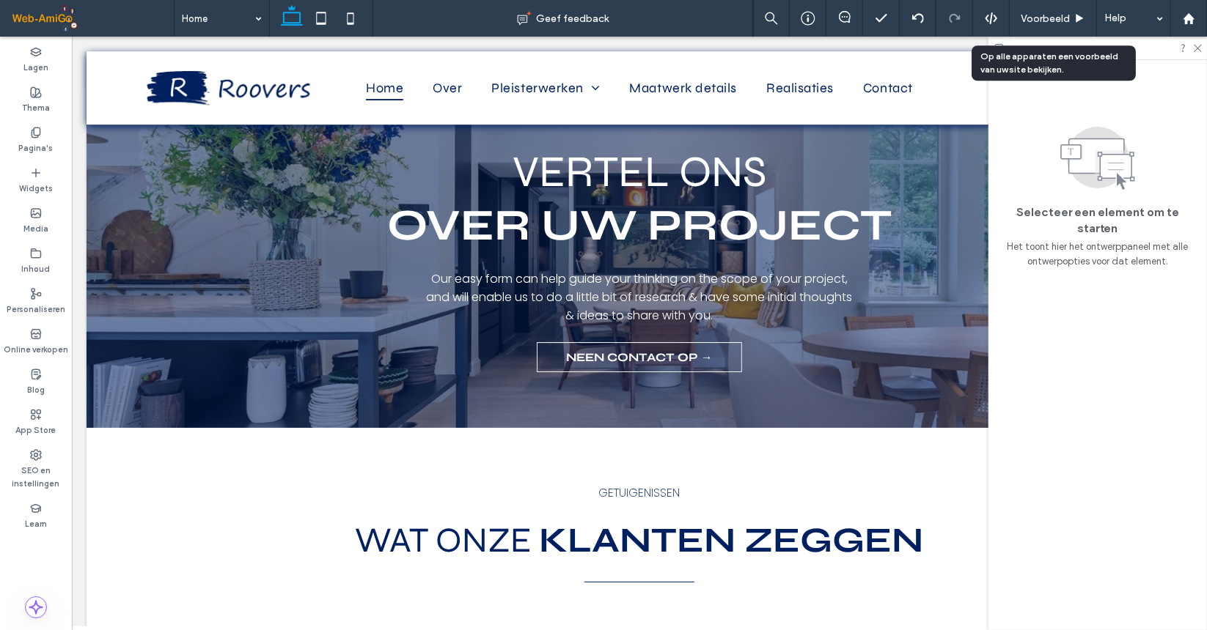
scroll to position [3538, 0]
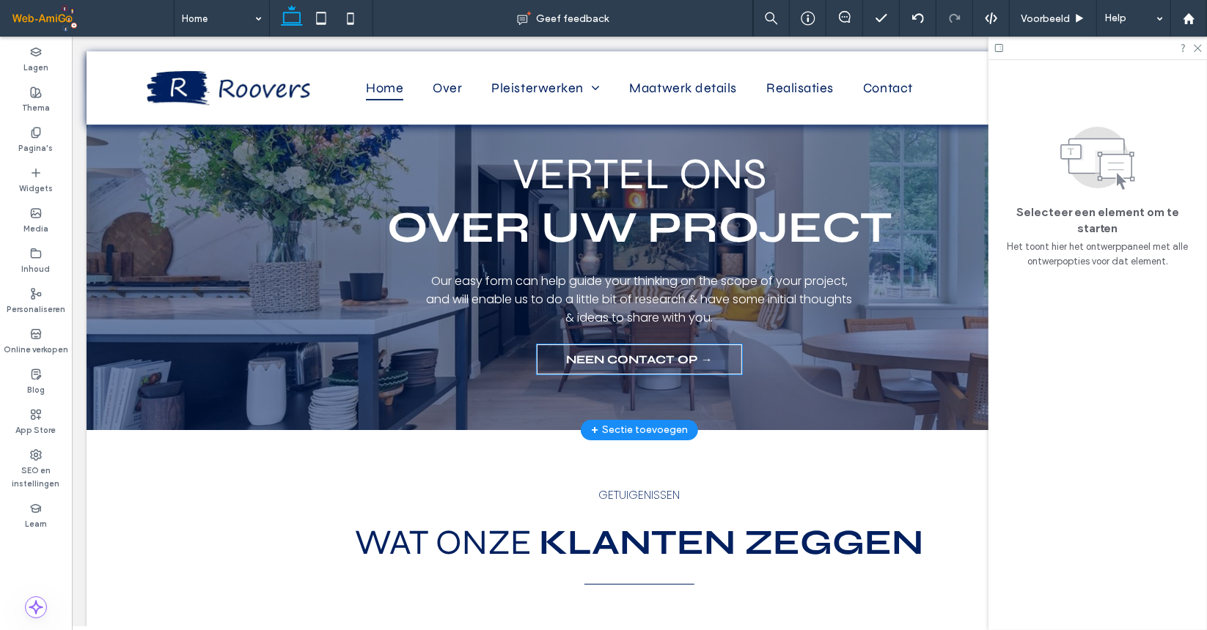
click at [622, 352] on span "NEEN CONTACT OP →" at bounding box center [638, 359] width 147 height 14
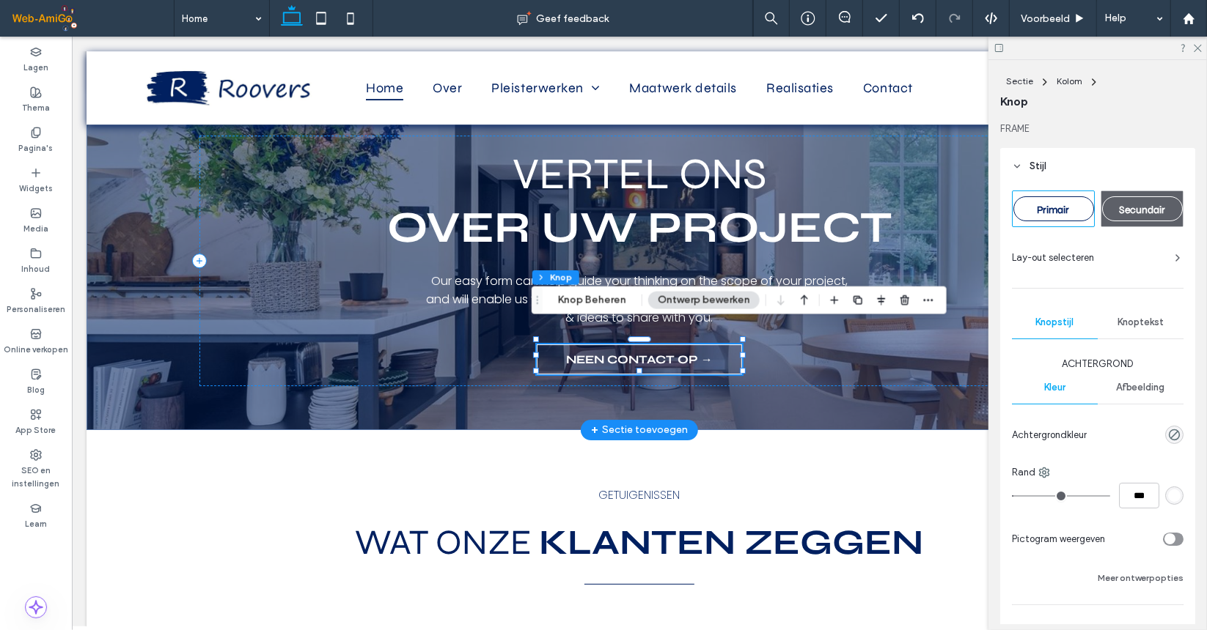
click at [622, 352] on span "NEEN CONTACT OP →" at bounding box center [638, 359] width 147 height 14
type input "*"
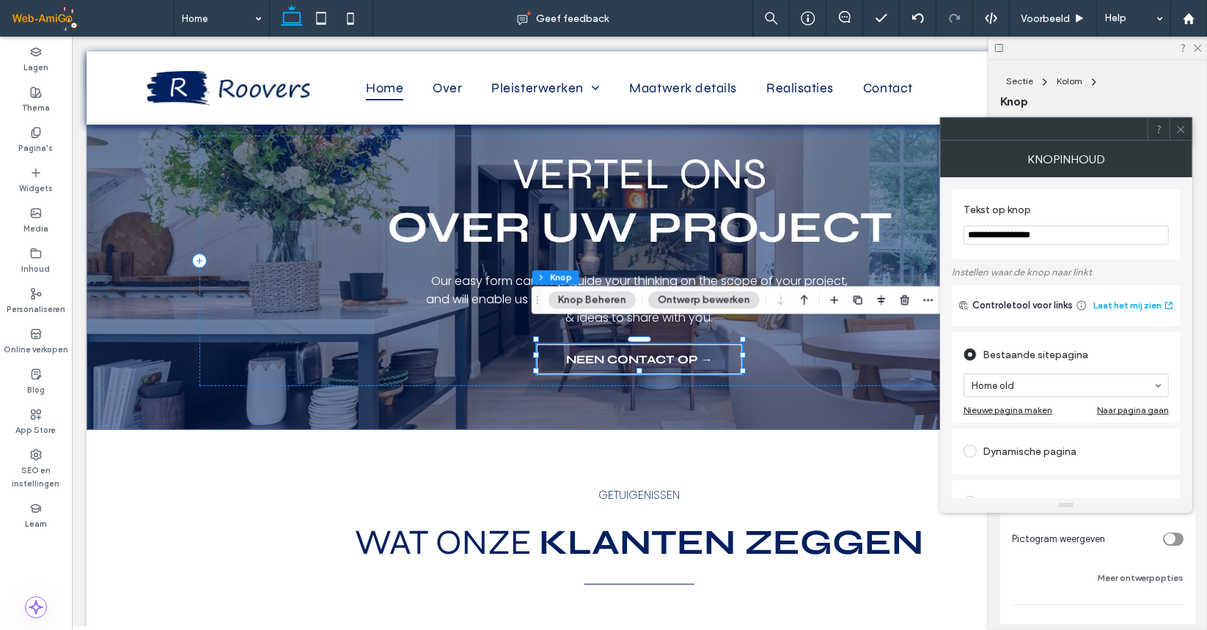
click at [991, 235] on input "**********" at bounding box center [1065, 235] width 205 height 19
click at [1056, 237] on input "**********" at bounding box center [1065, 235] width 205 height 19
type input "**********"
click at [1183, 128] on icon at bounding box center [1180, 129] width 11 height 11
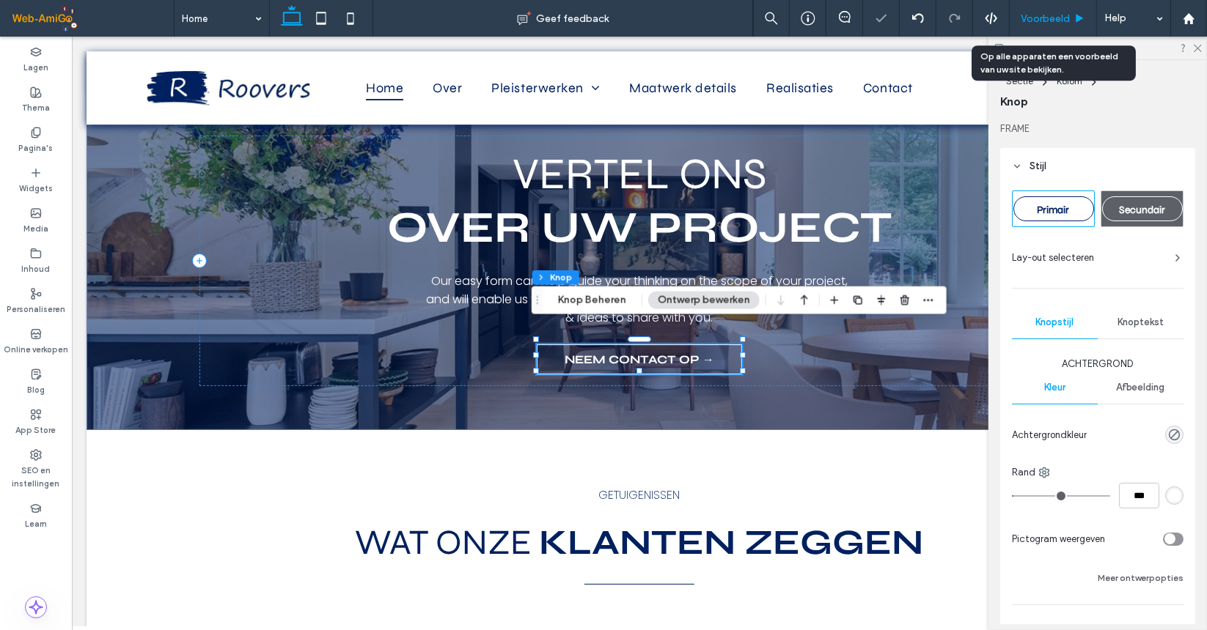
click at [1041, 16] on span "Voorbeeld" at bounding box center [1044, 18] width 49 height 12
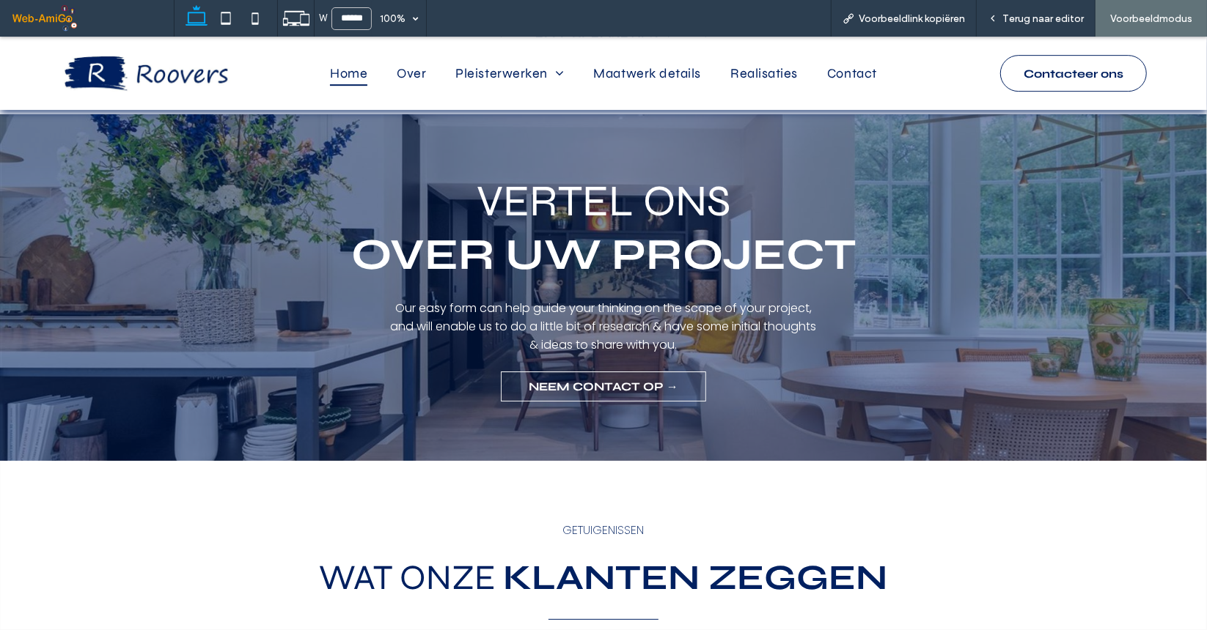
scroll to position [3665, 0]
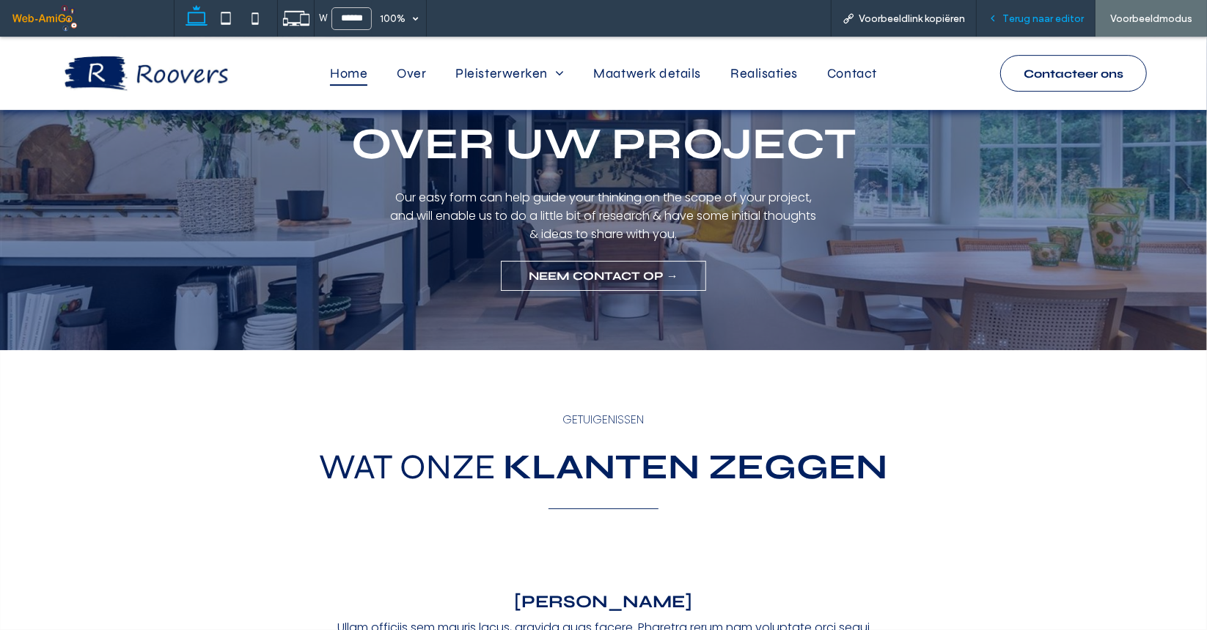
click at [1031, 13] on span "Terug naar editor" at bounding box center [1042, 18] width 81 height 12
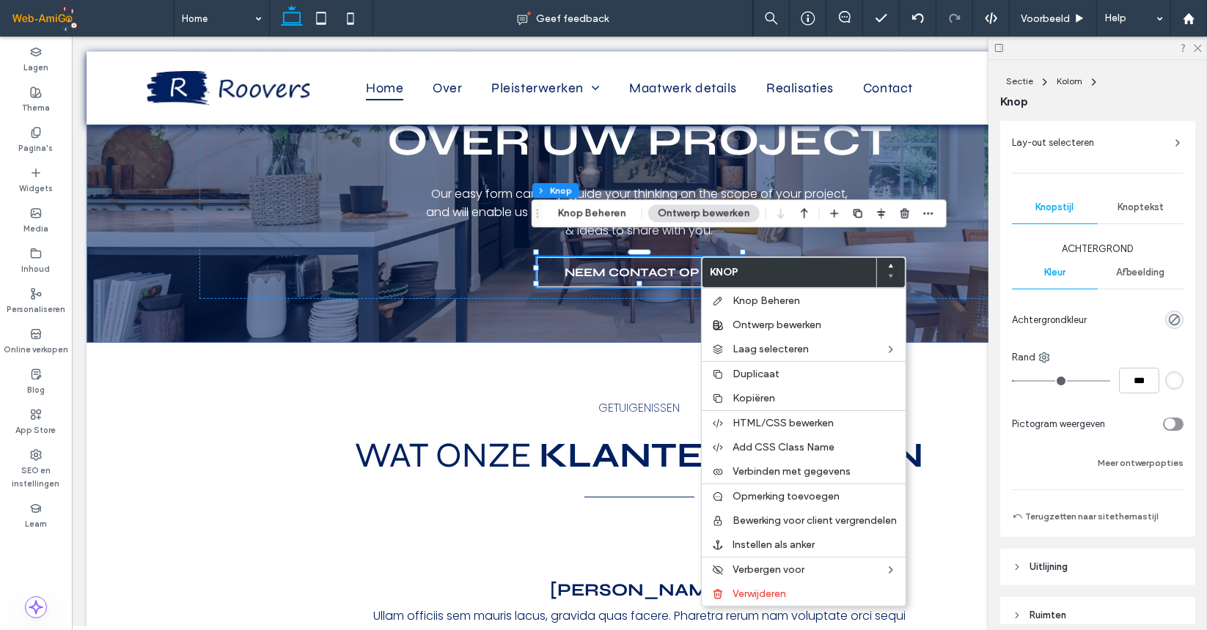
scroll to position [220, 0]
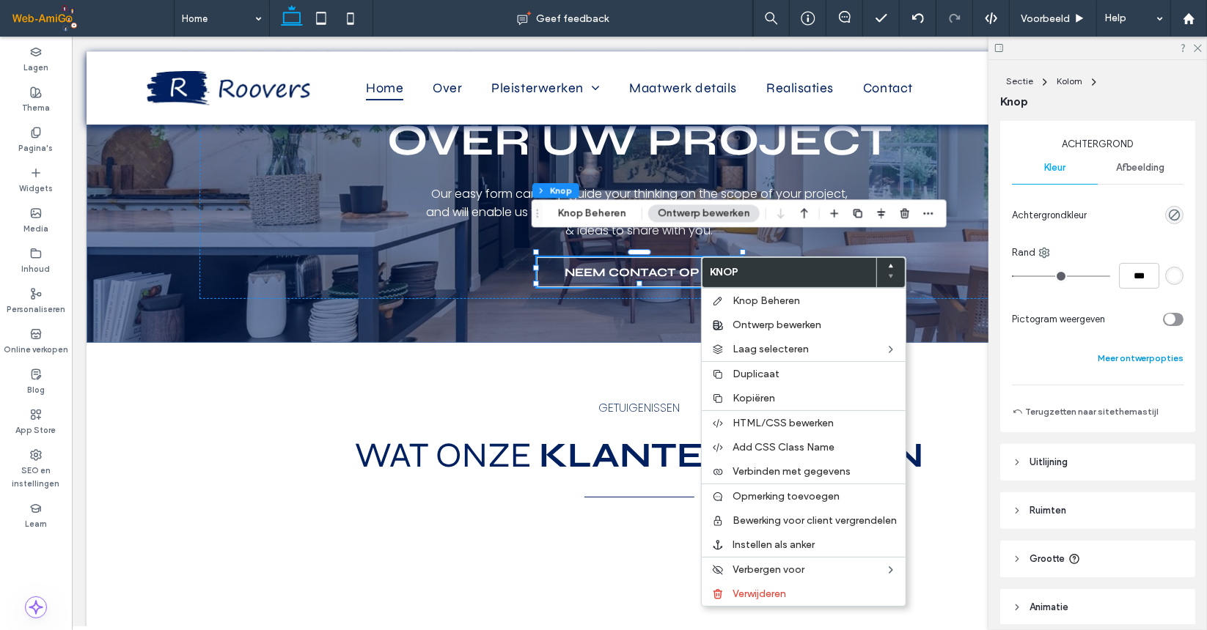
click at [1130, 356] on button "Meer ontwerpopties" at bounding box center [1140, 359] width 86 height 18
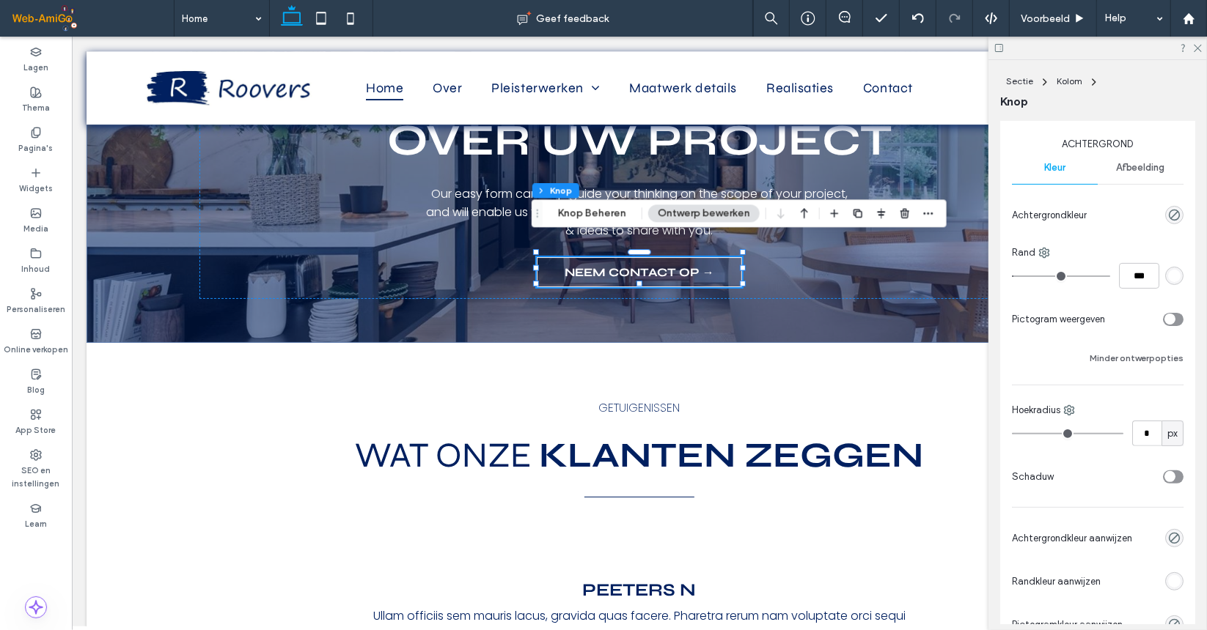
type input "*"
type input "**"
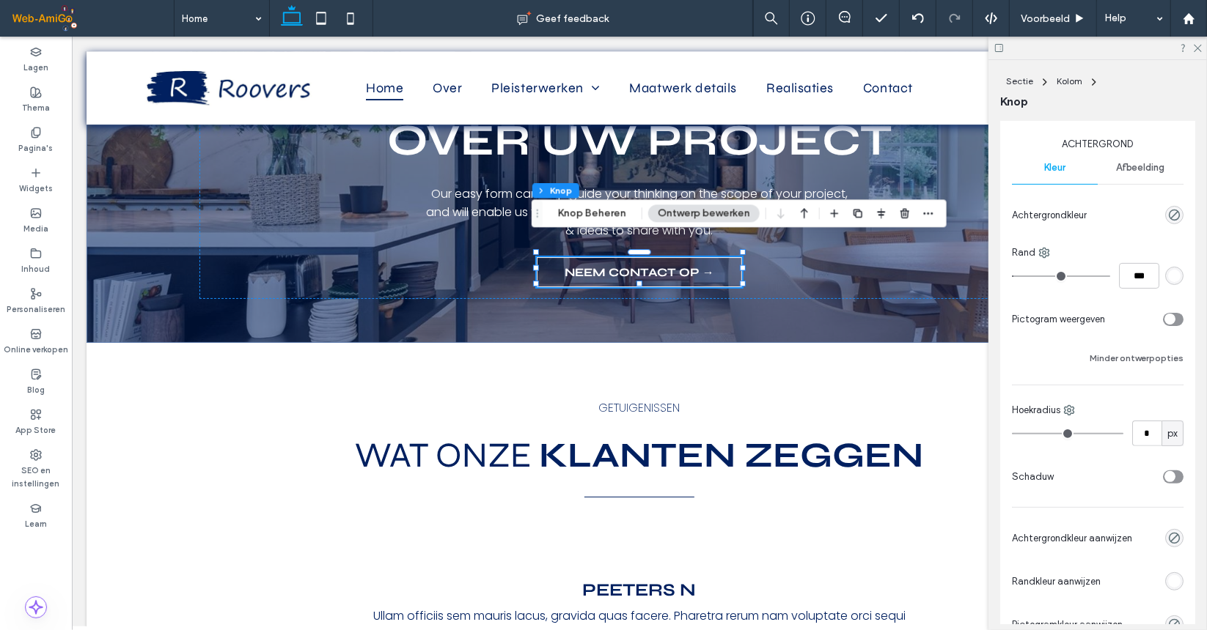
type input "**"
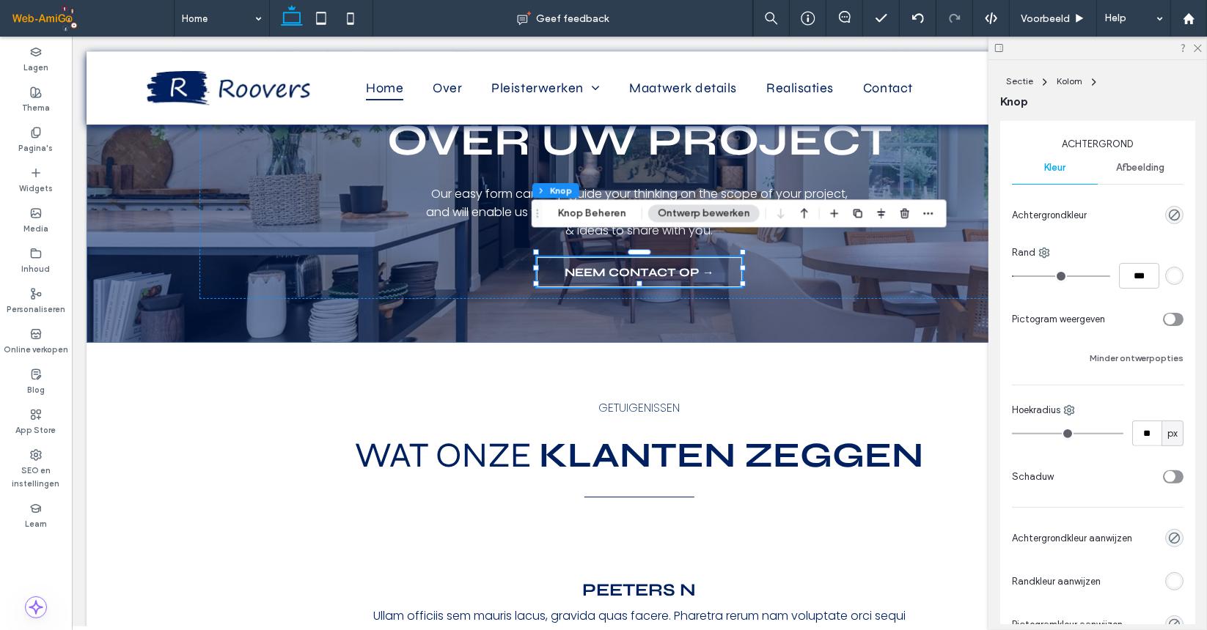
type input "***"
drag, startPoint x: 1017, startPoint y: 432, endPoint x: 1194, endPoint y: 430, distance: 176.7
type input "***"
click at [1123, 433] on input "range" at bounding box center [1067, 433] width 111 height 1
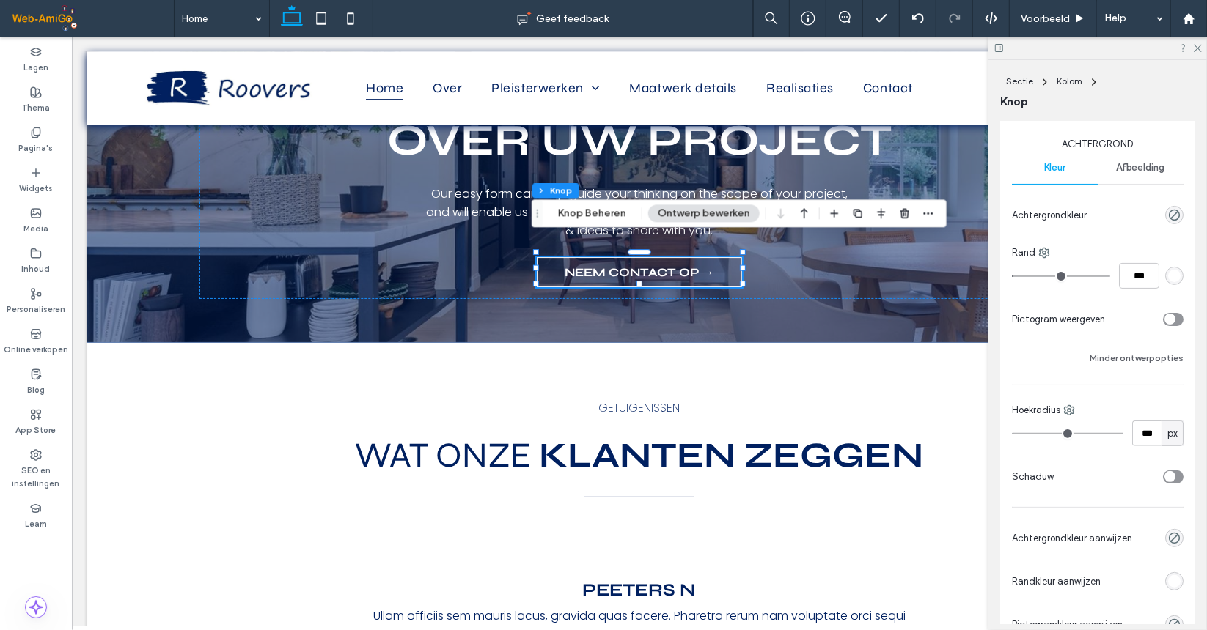
type input "*"
click at [1060, 18] on span "Voorbeeld" at bounding box center [1044, 18] width 49 height 12
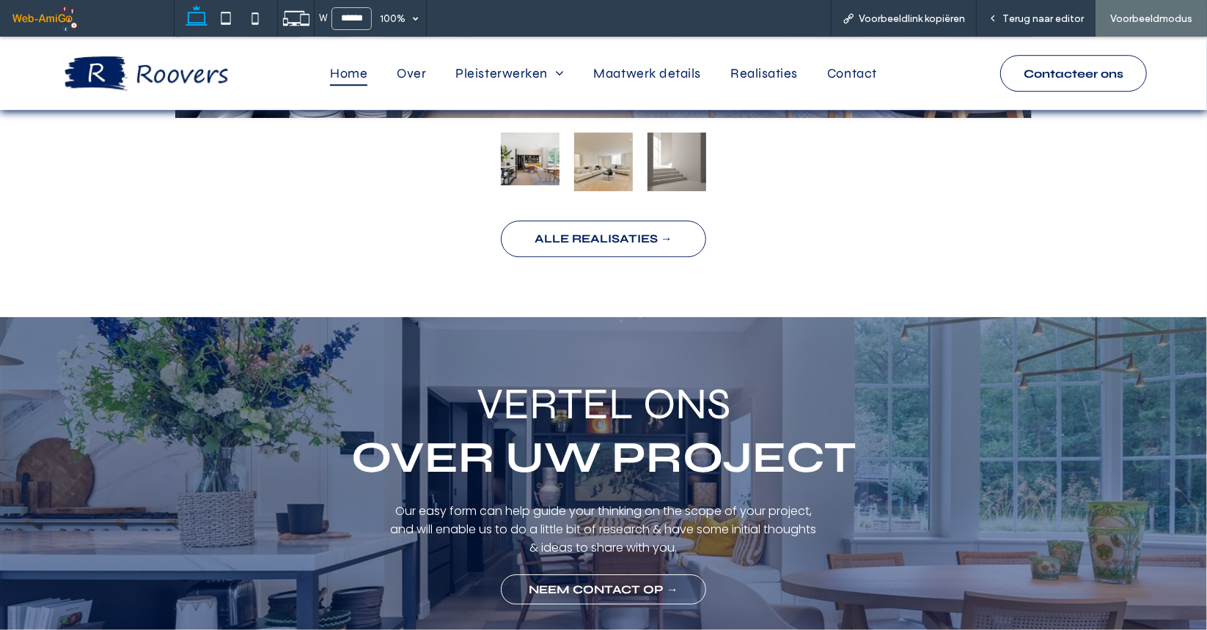
scroll to position [3372, 0]
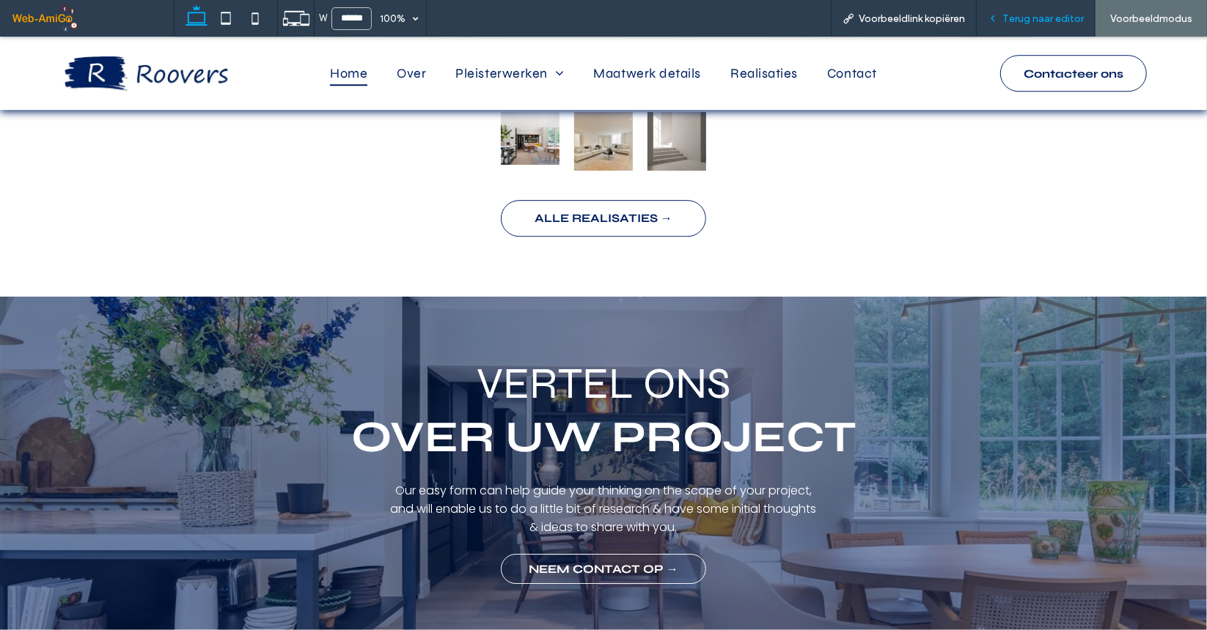
click at [1017, 1] on div "Terug naar editor" at bounding box center [1035, 18] width 119 height 37
click at [1032, 14] on span "Terug naar editor" at bounding box center [1042, 18] width 81 height 12
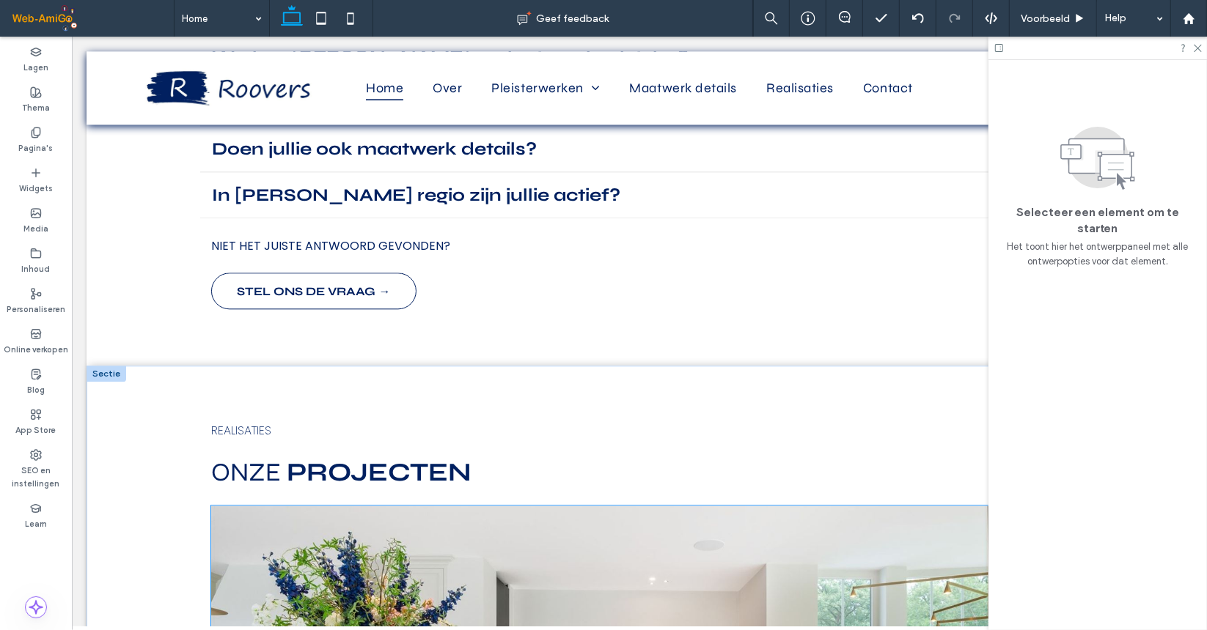
scroll to position [2310, 0]
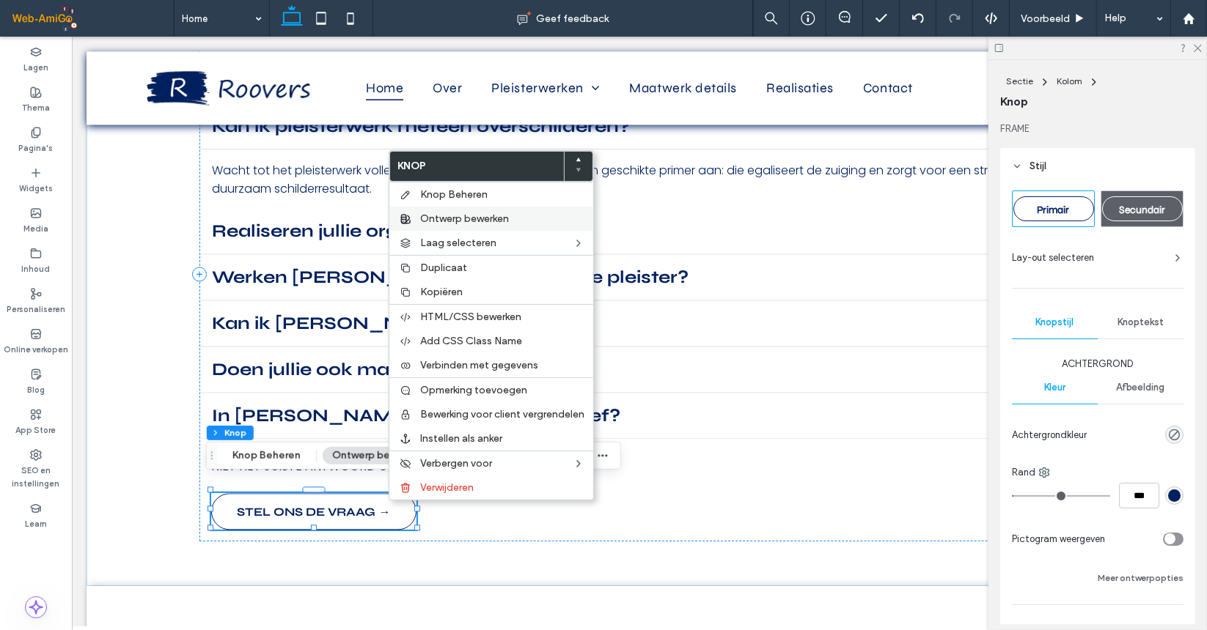
click at [455, 213] on span "Ontwerp bewerken" at bounding box center [464, 219] width 89 height 12
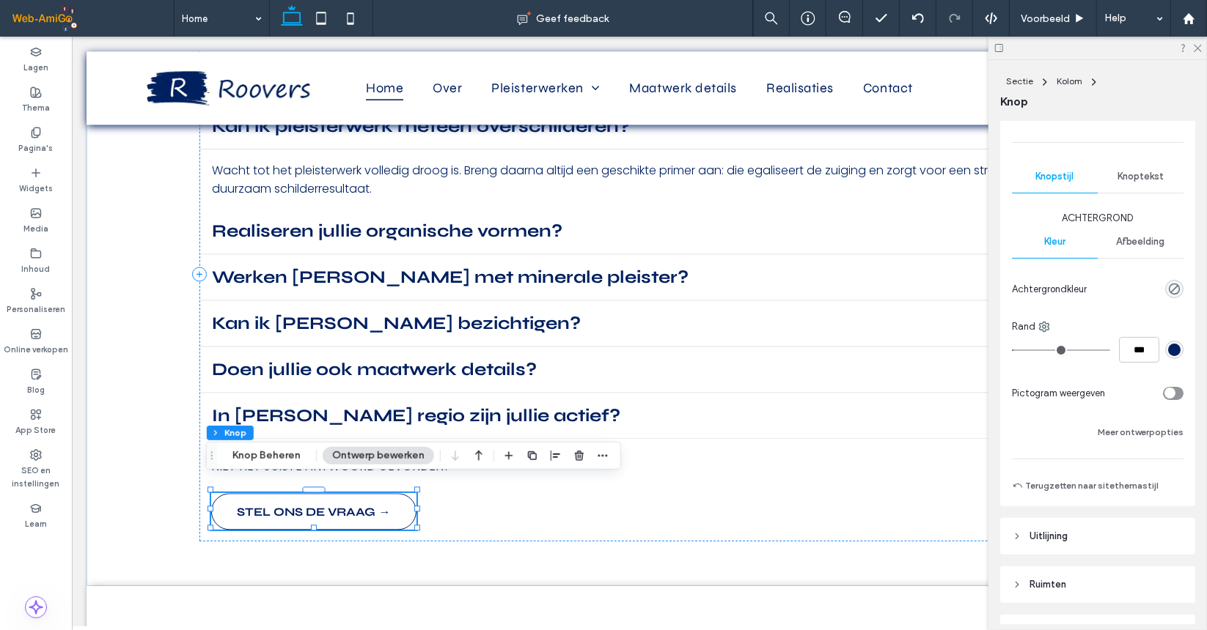
scroll to position [326, 0]
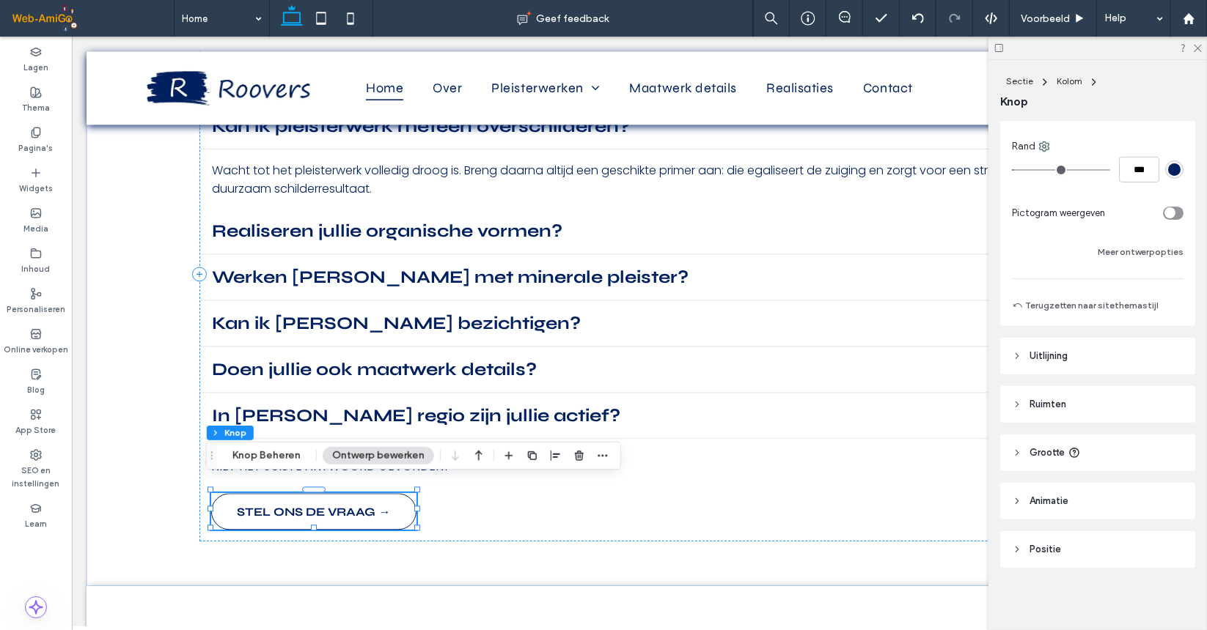
click at [1051, 446] on span "Grootte" at bounding box center [1046, 453] width 35 height 15
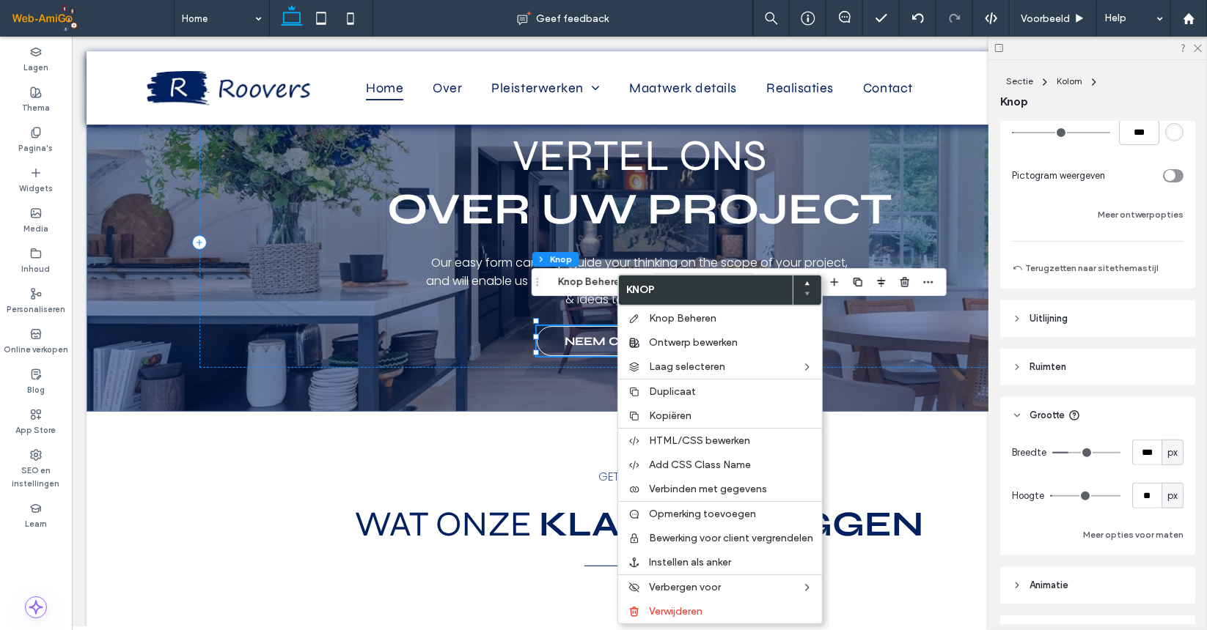
scroll to position [367, 0]
click at [1141, 497] on input "**" at bounding box center [1146, 493] width 29 height 26
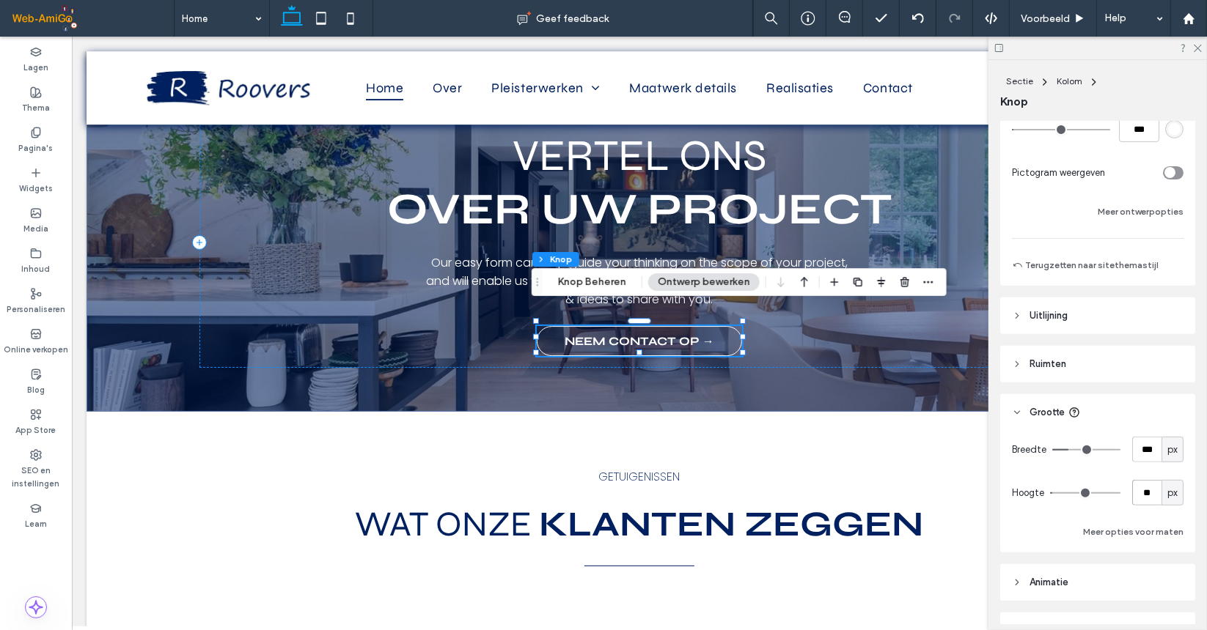
type input "**"
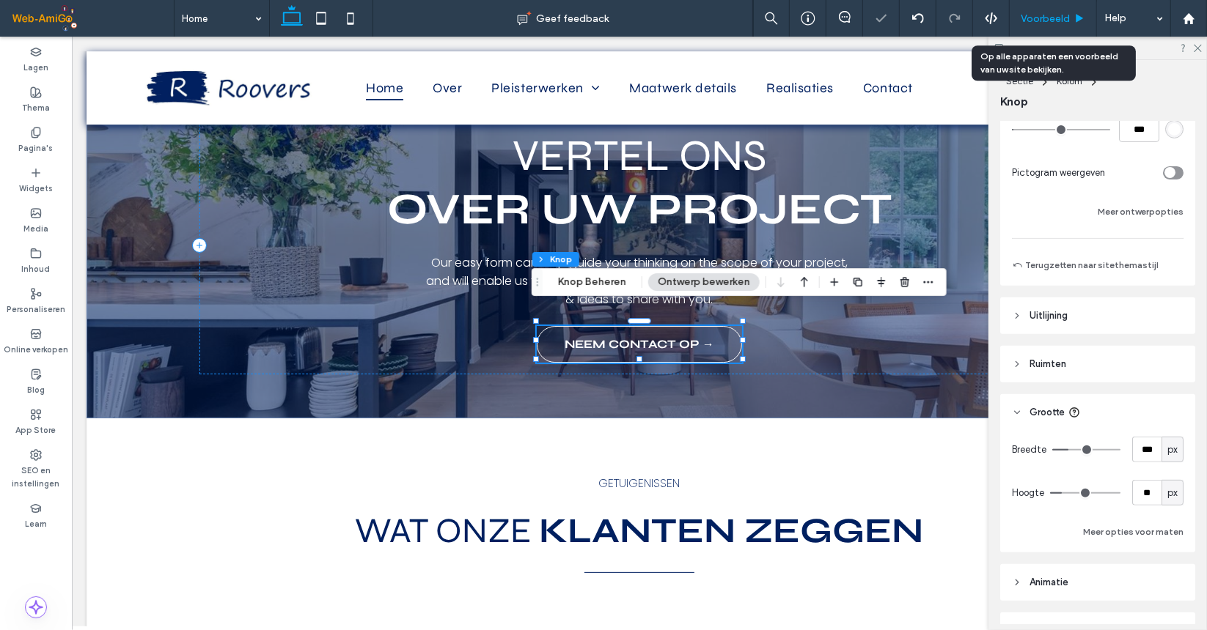
click at [1050, 14] on span "Voorbeeld" at bounding box center [1044, 18] width 49 height 12
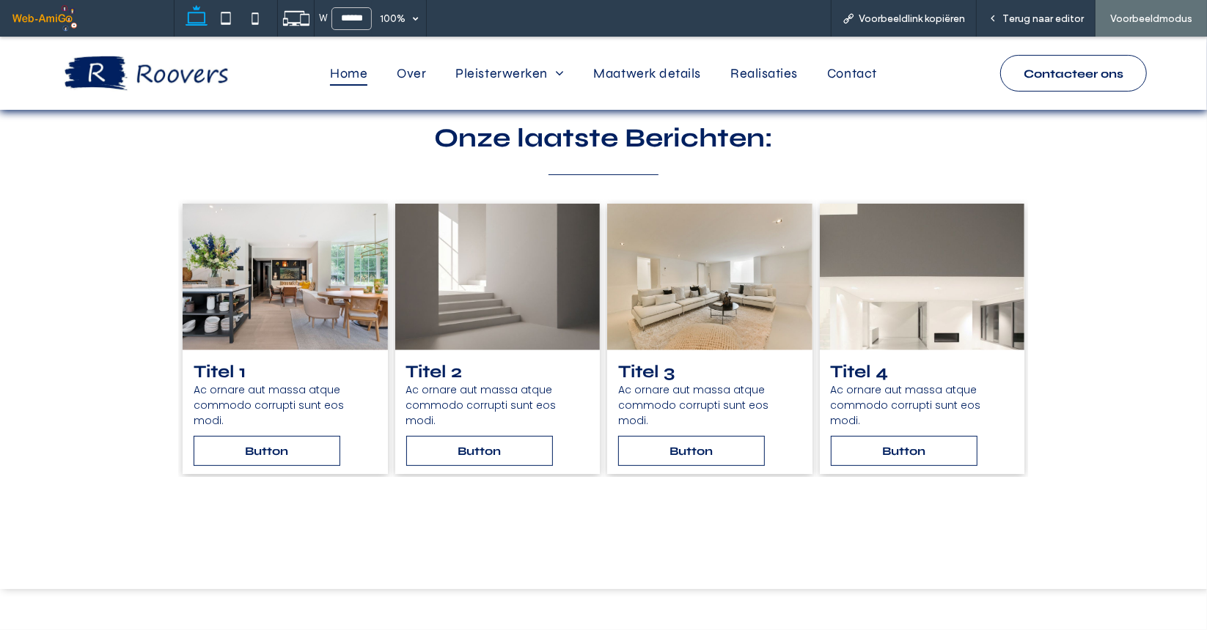
scroll to position [4467, 0]
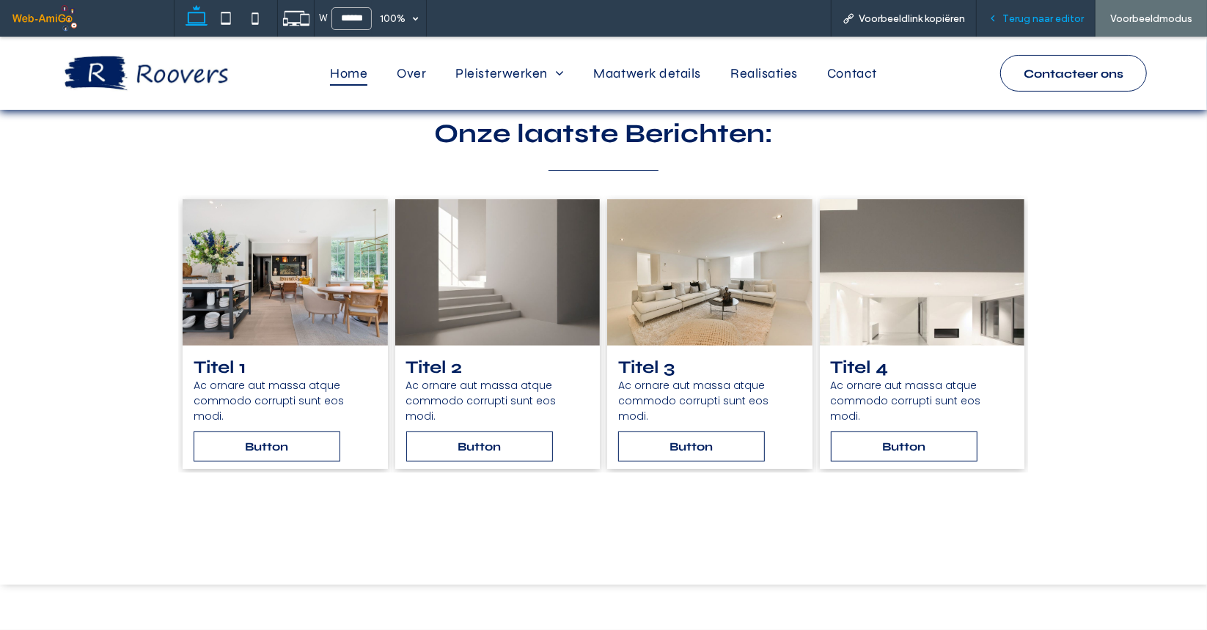
click at [1042, 22] on span "Terug naar editor" at bounding box center [1042, 18] width 81 height 12
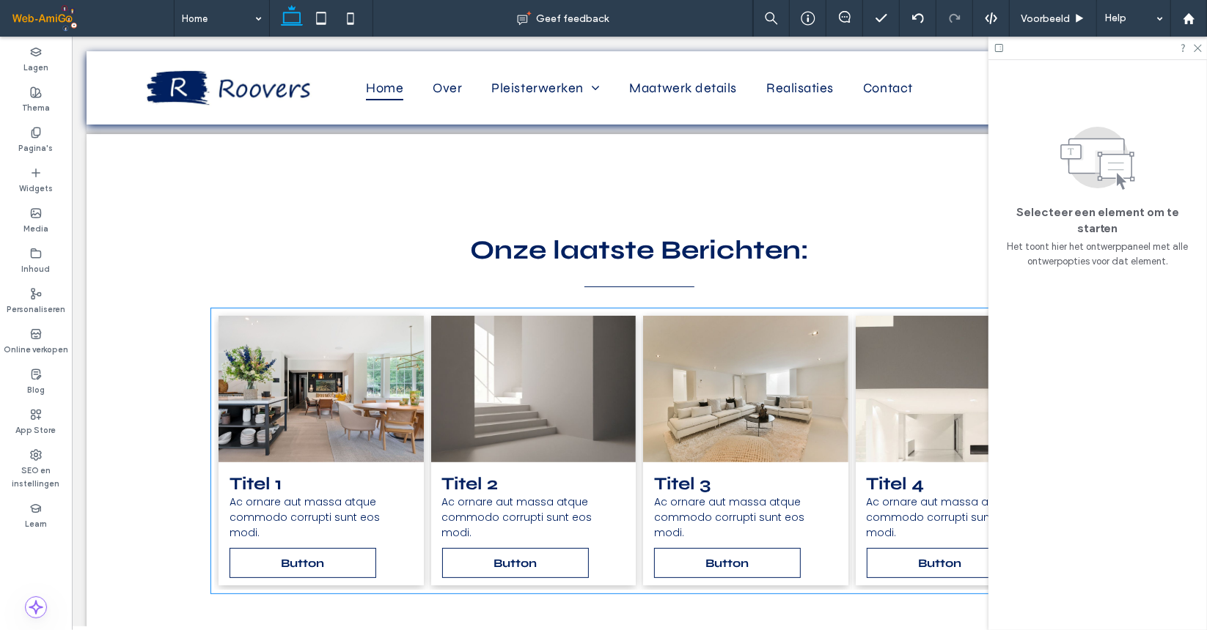
scroll to position [4303, 0]
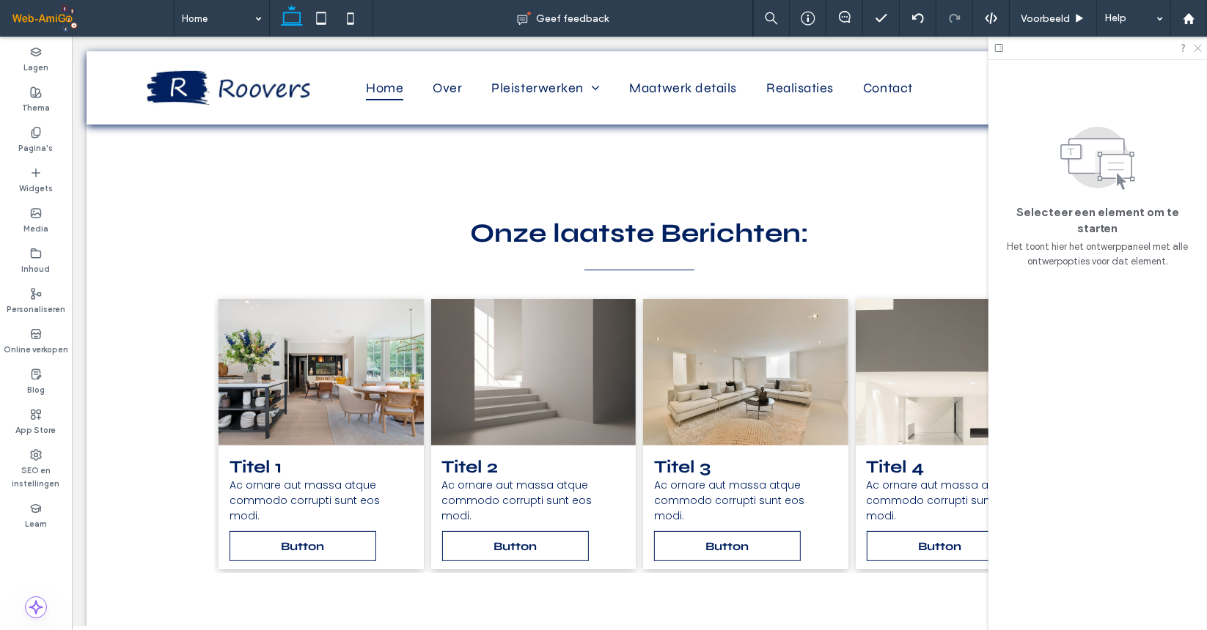
click at [1198, 46] on icon at bounding box center [1197, 48] width 10 height 10
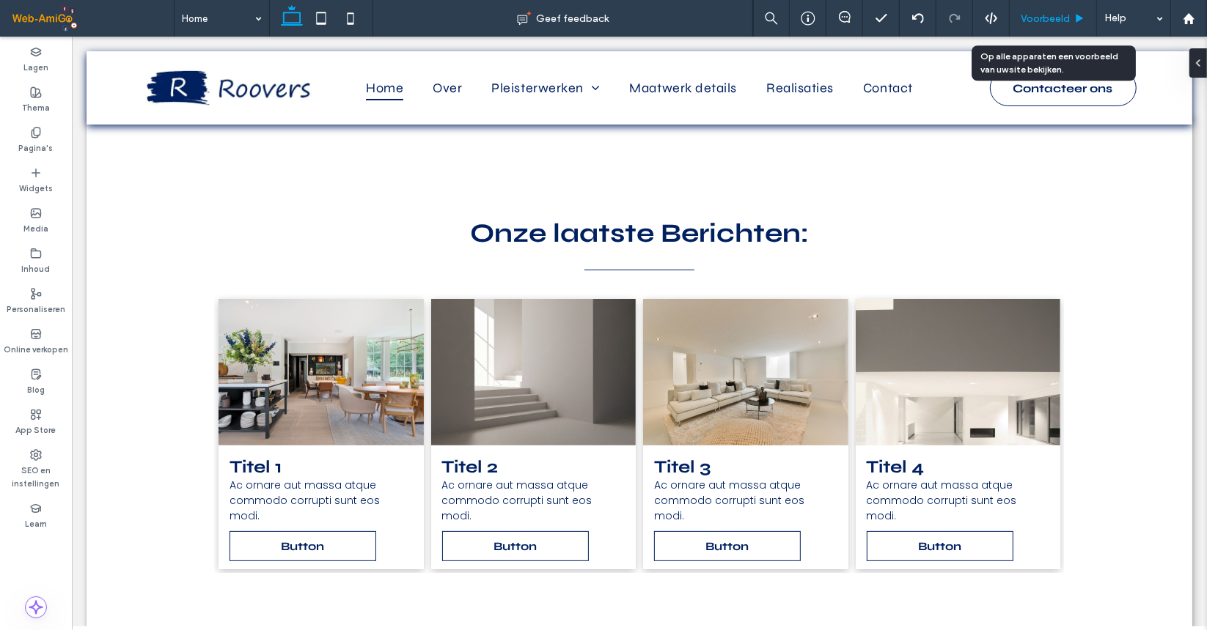
click at [1064, 13] on span "Voorbeeld" at bounding box center [1044, 18] width 49 height 12
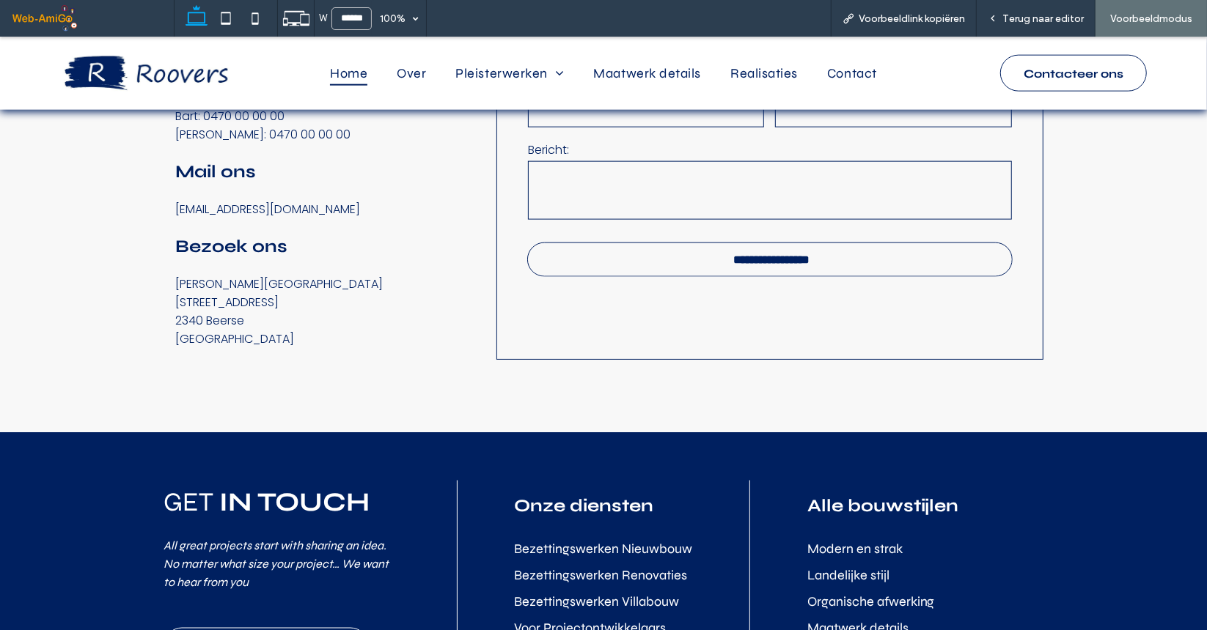
scroll to position [5780, 0]
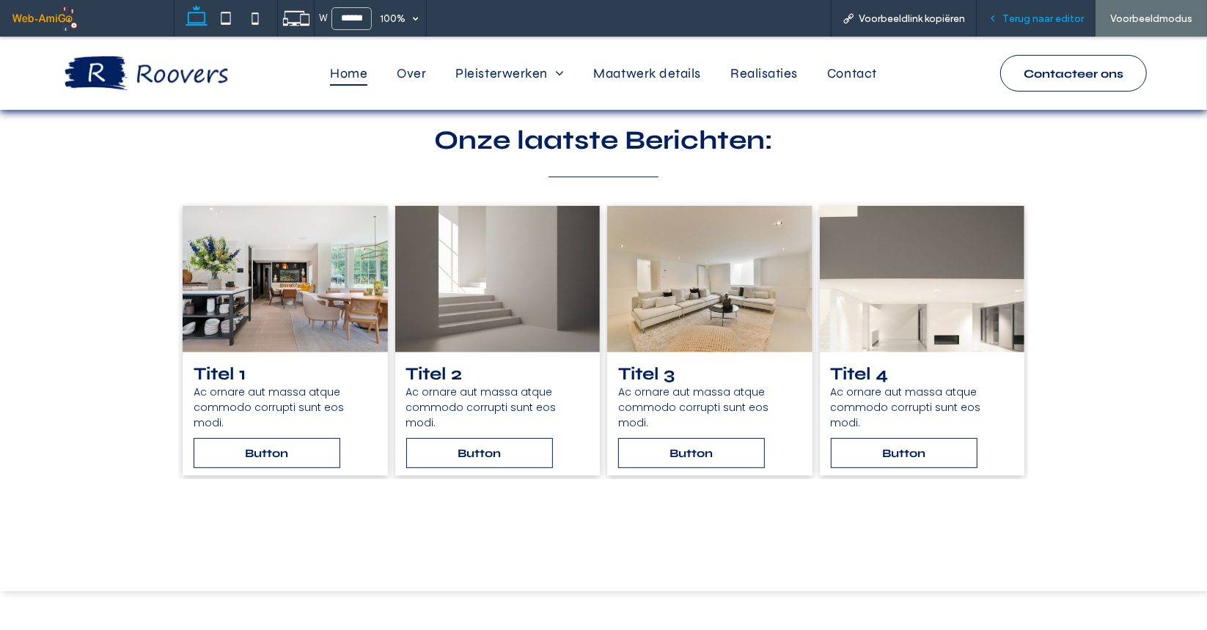
click at [1050, 13] on span "Terug naar editor" at bounding box center [1042, 18] width 81 height 12
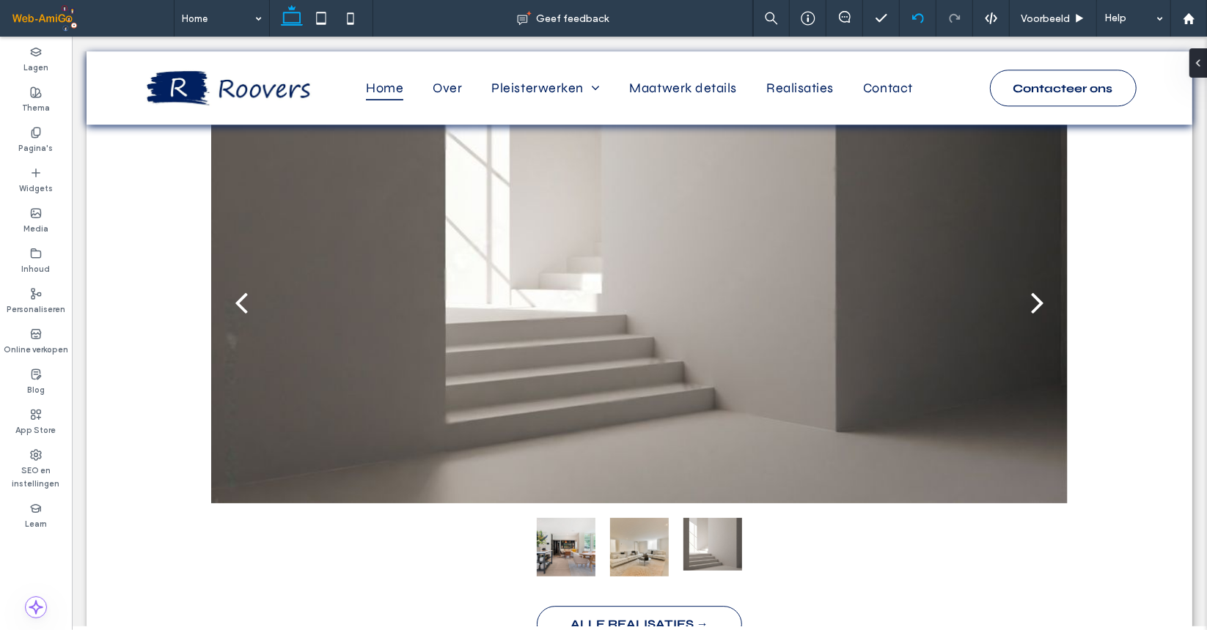
scroll to position [2783, 0]
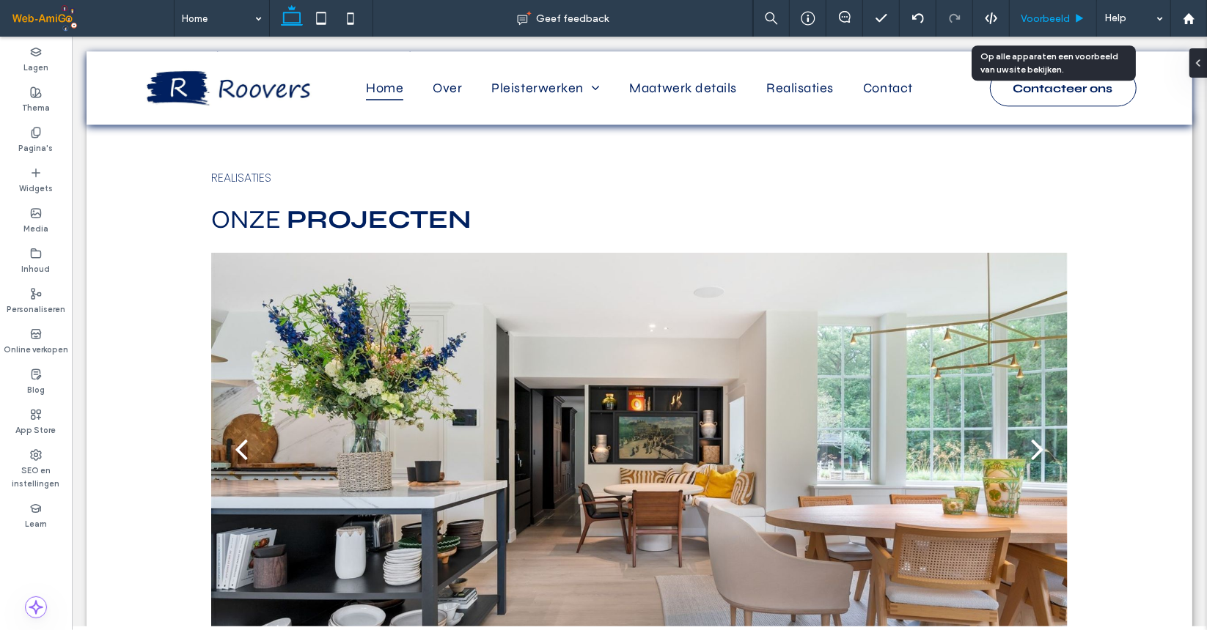
click at [1054, 24] on div "Voorbeeld" at bounding box center [1052, 18] width 87 height 37
click at [1081, 23] on div "Voorbeeld" at bounding box center [1052, 18] width 87 height 12
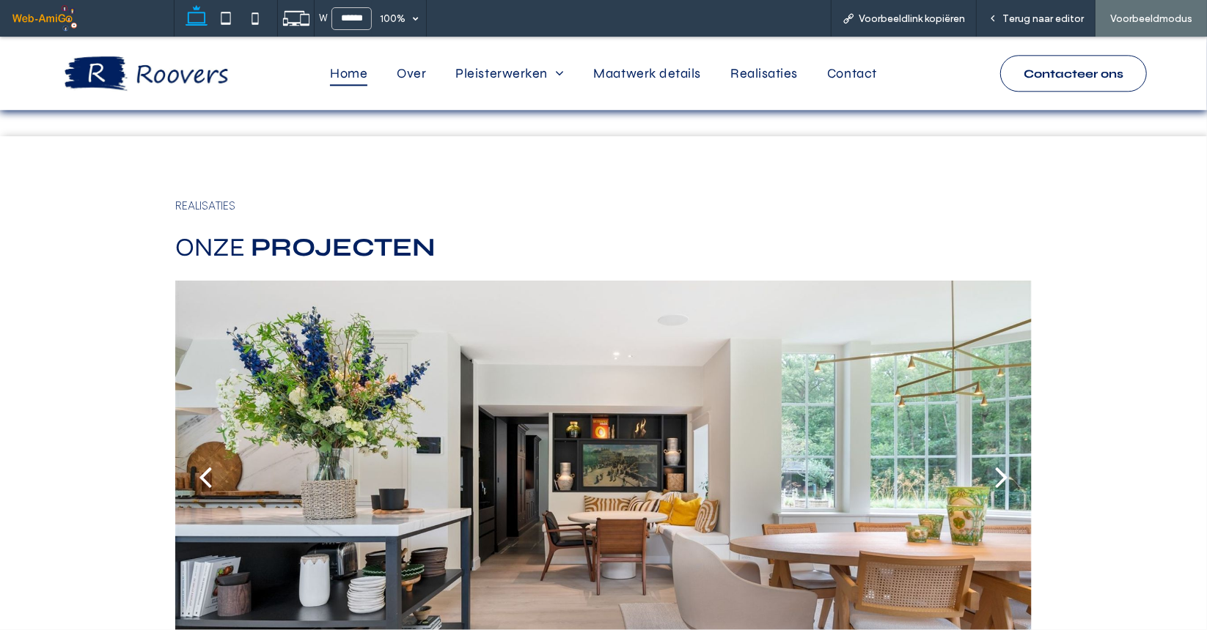
scroll to position [2812, 0]
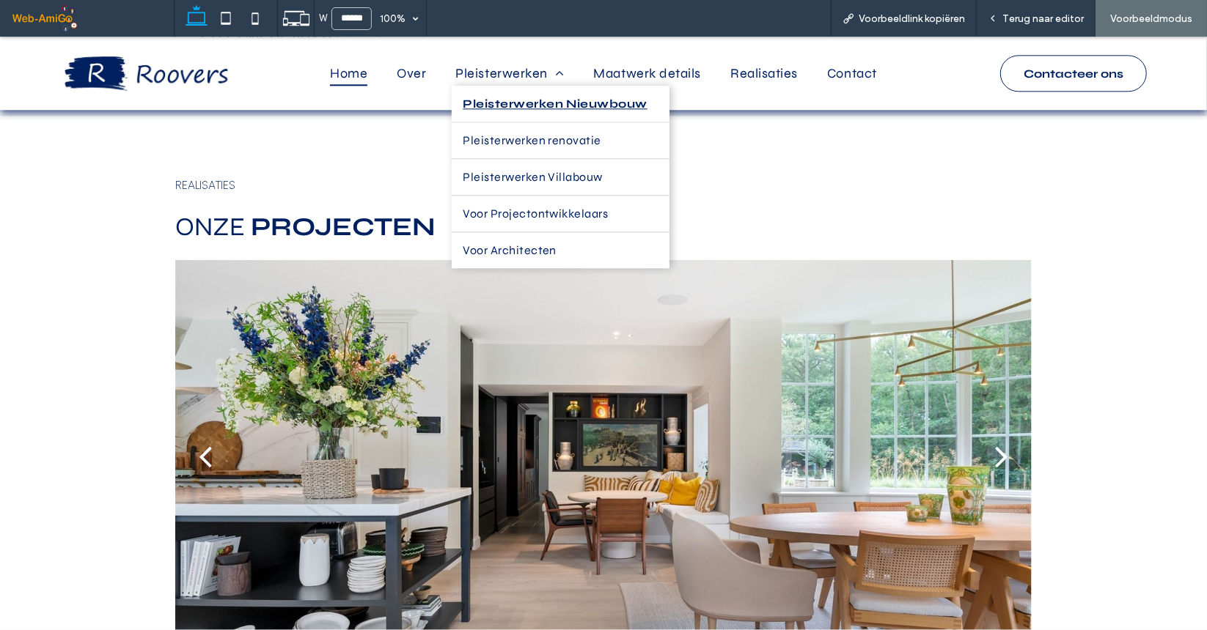
click at [551, 101] on span "Pleisterwerken Nieuwbouw" at bounding box center [555, 103] width 185 height 14
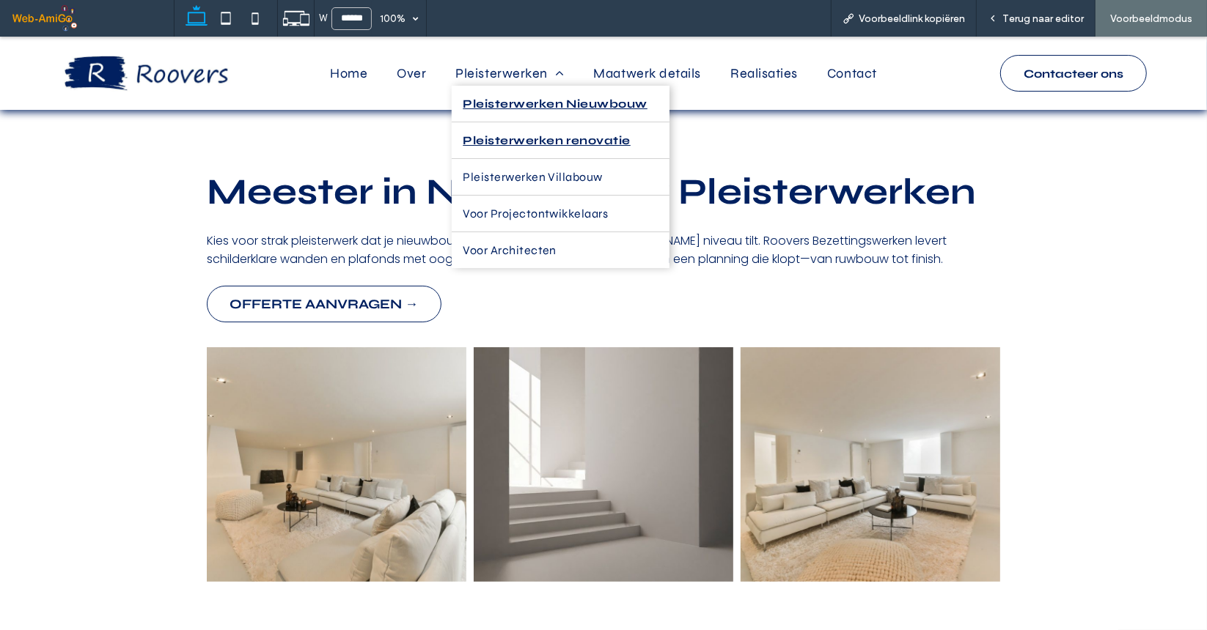
click at [520, 139] on span "Pleisterwerken renovatie" at bounding box center [547, 140] width 168 height 14
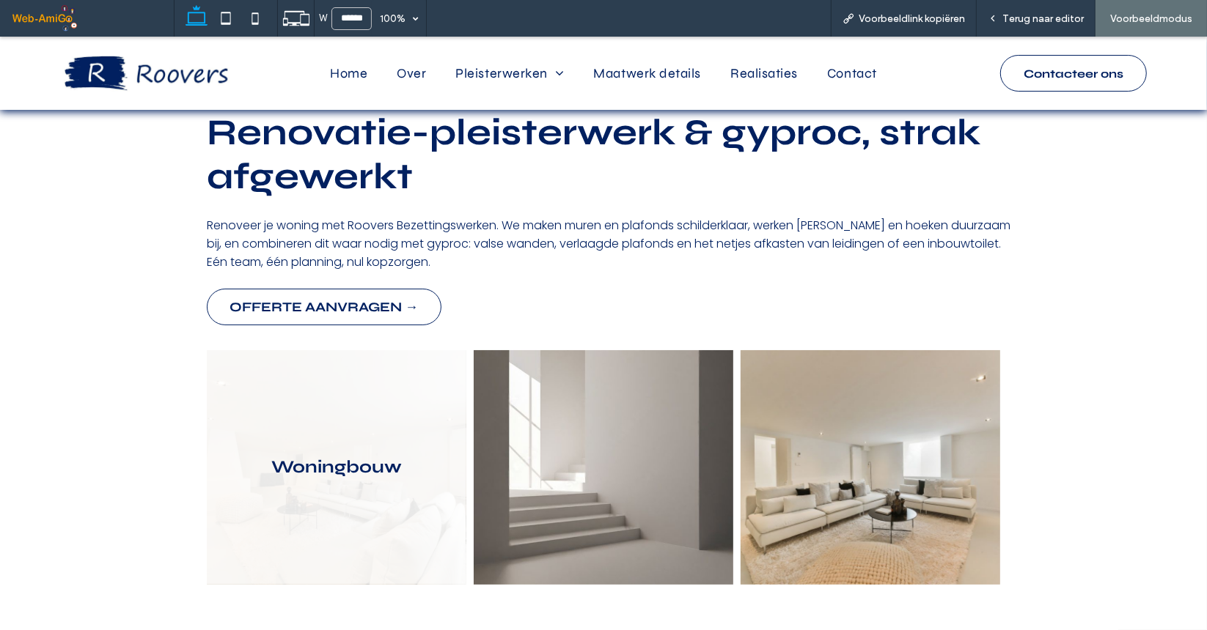
scroll to position [147, 0]
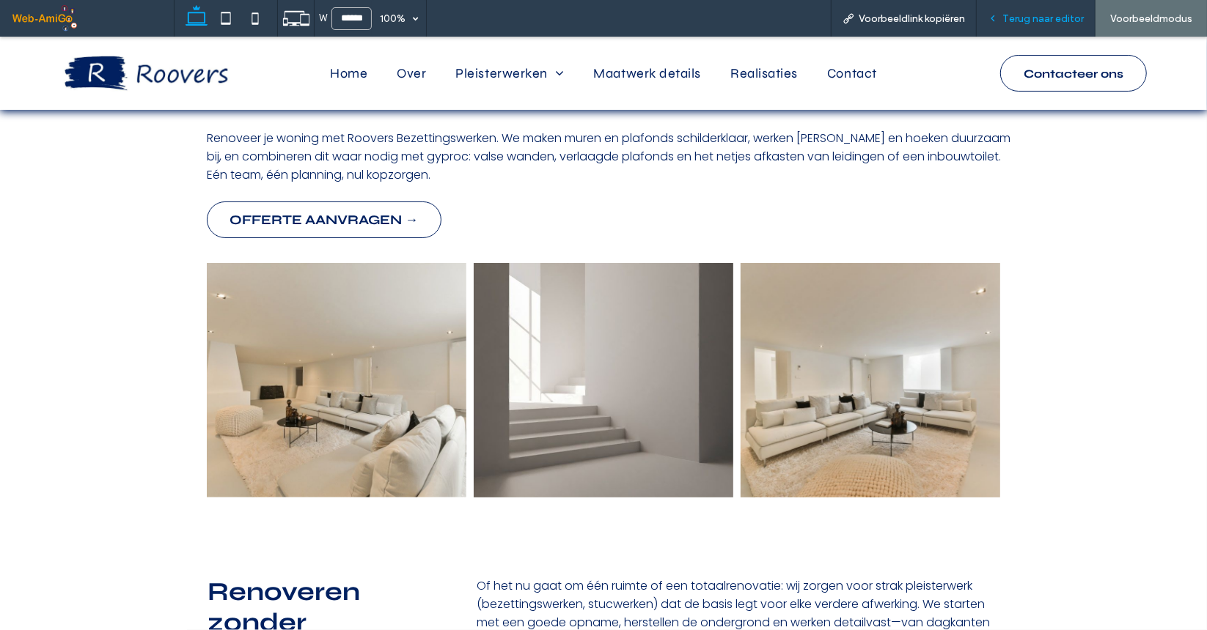
click at [1026, 23] on span "Terug naar editor" at bounding box center [1042, 18] width 81 height 12
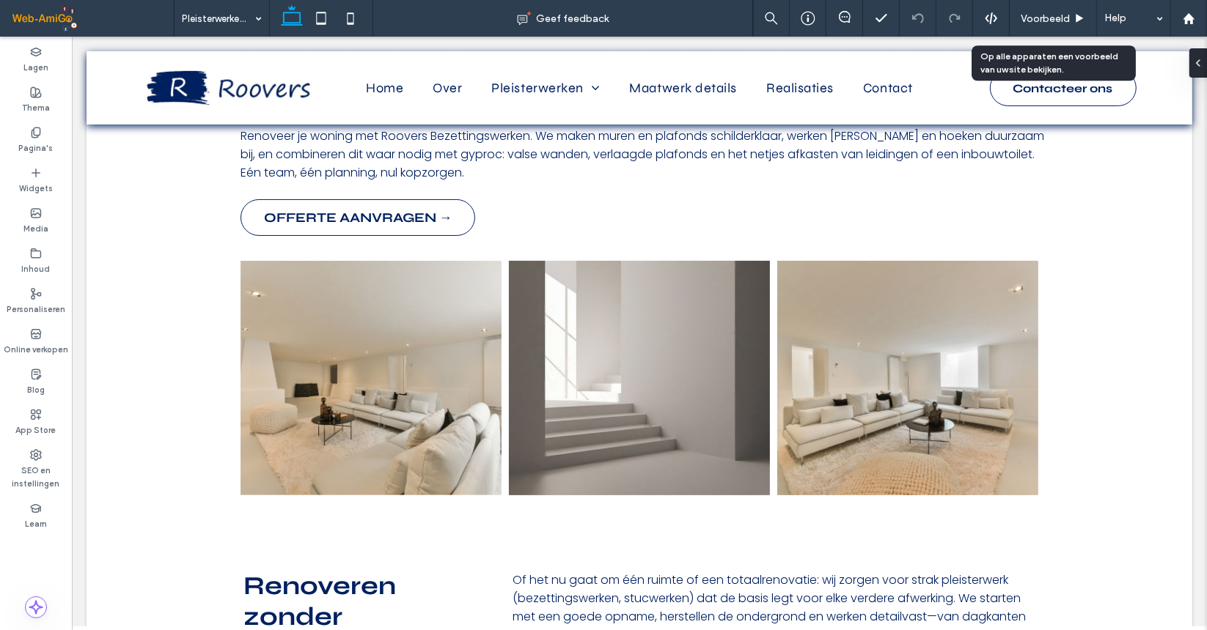
scroll to position [157, 0]
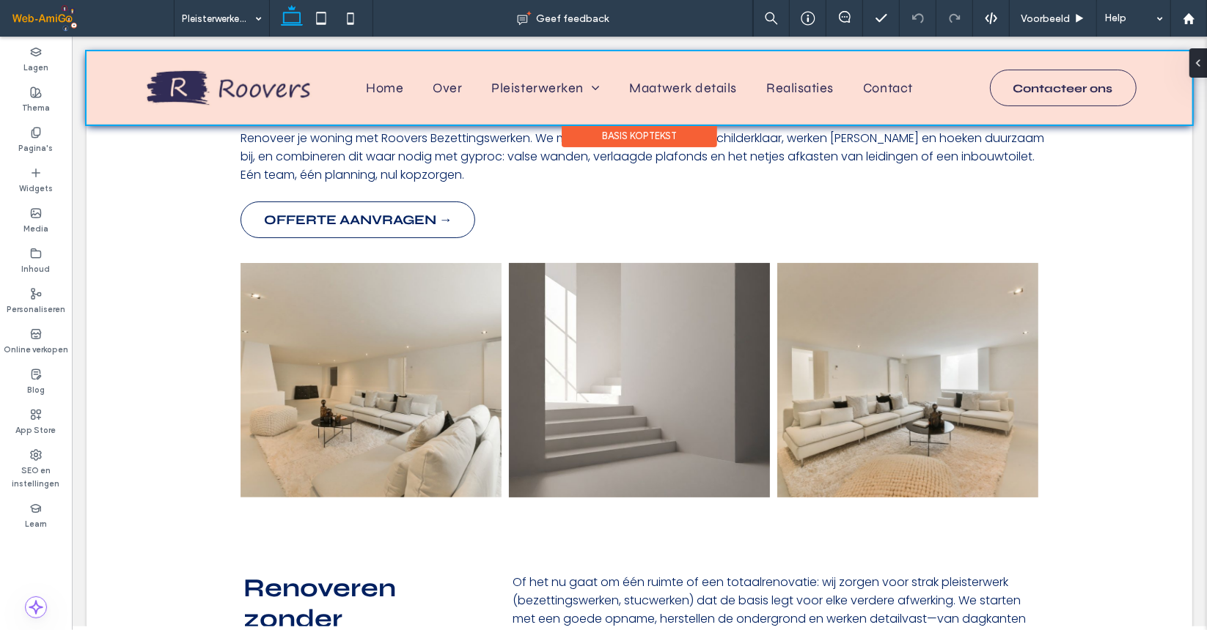
click at [540, 86] on div at bounding box center [638, 87] width 1105 height 73
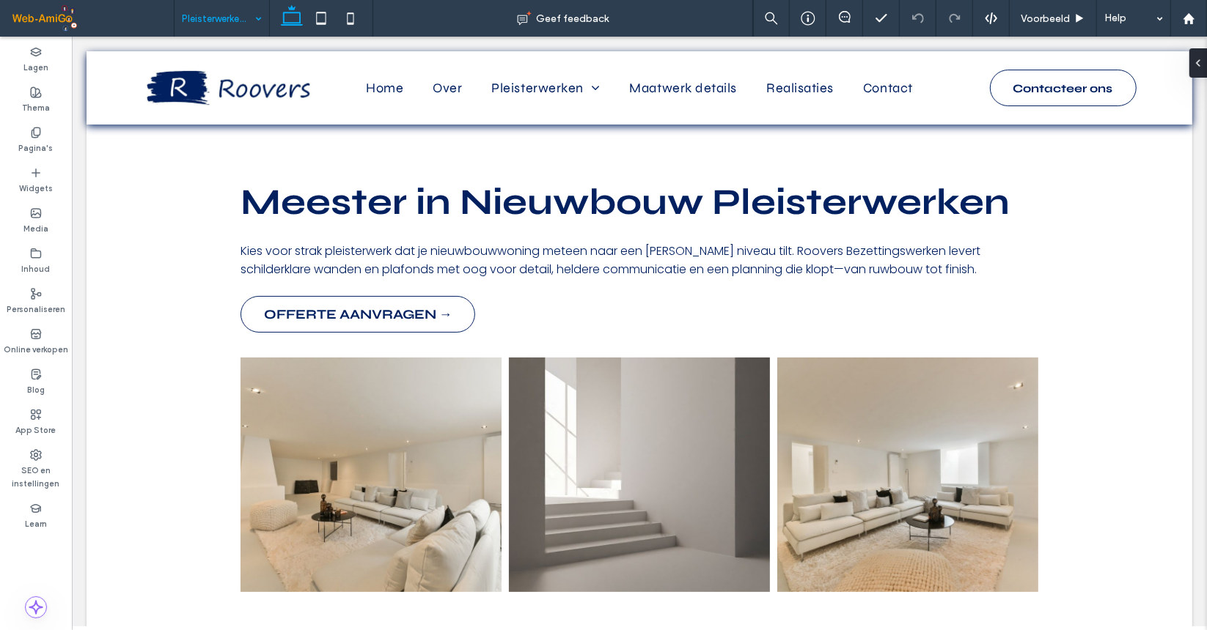
click at [218, 14] on input at bounding box center [218, 18] width 73 height 37
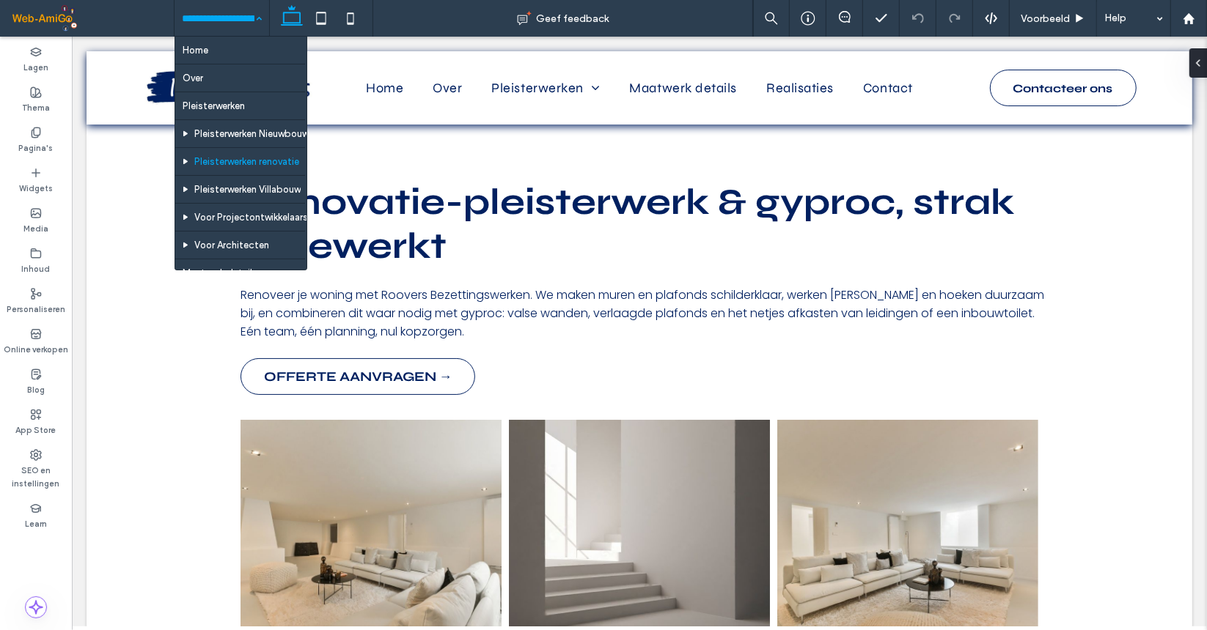
click at [207, 26] on input at bounding box center [218, 18] width 73 height 37
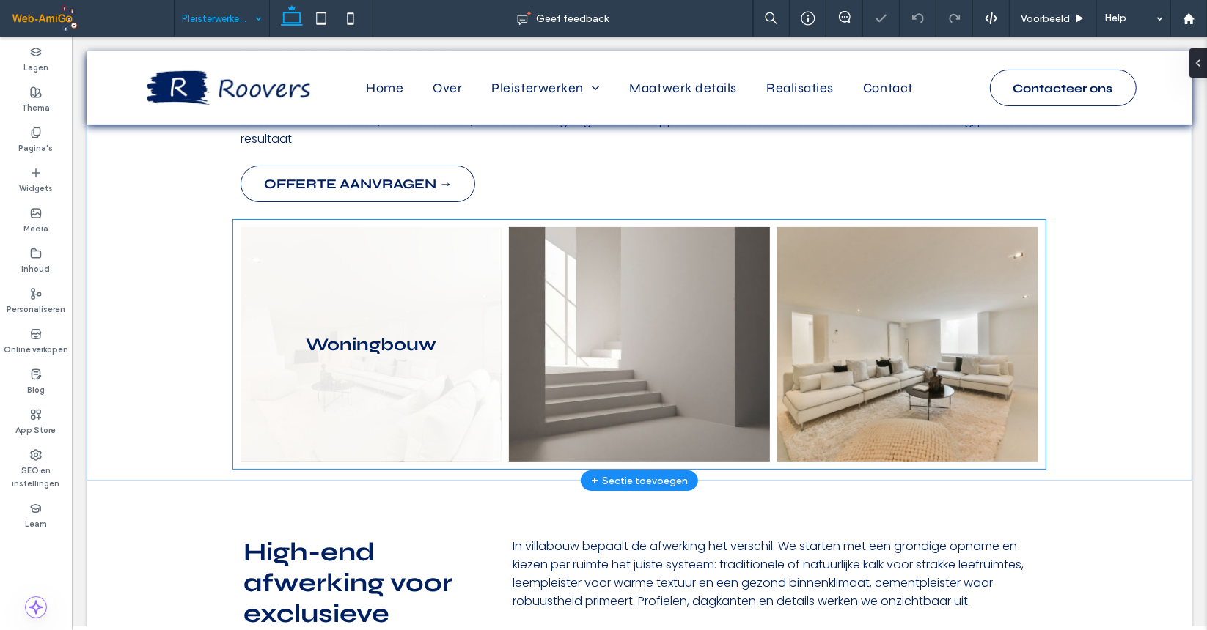
scroll to position [220, 0]
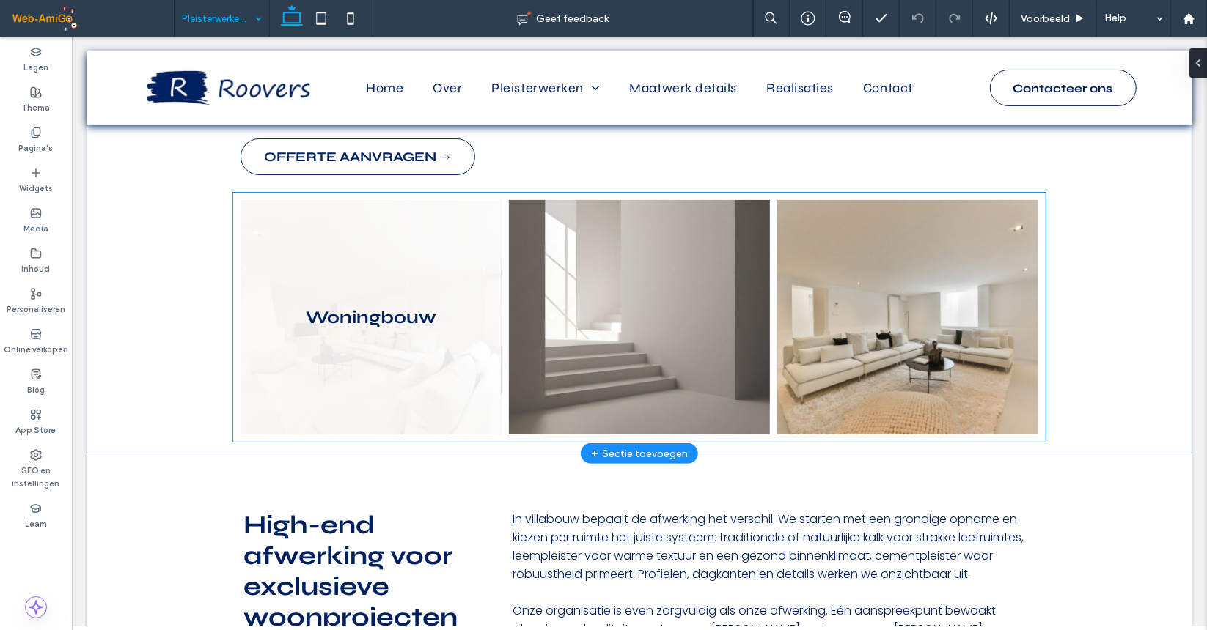
click at [358, 292] on link at bounding box center [370, 316] width 261 height 235
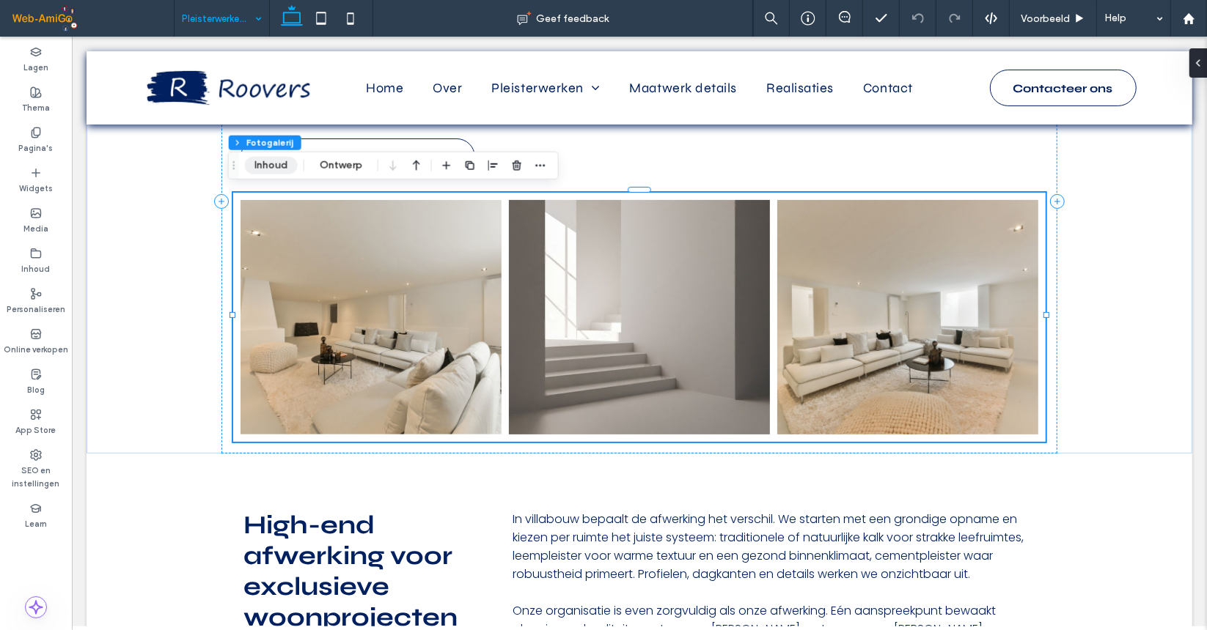
click at [273, 164] on button "Inhoud" at bounding box center [271, 166] width 53 height 18
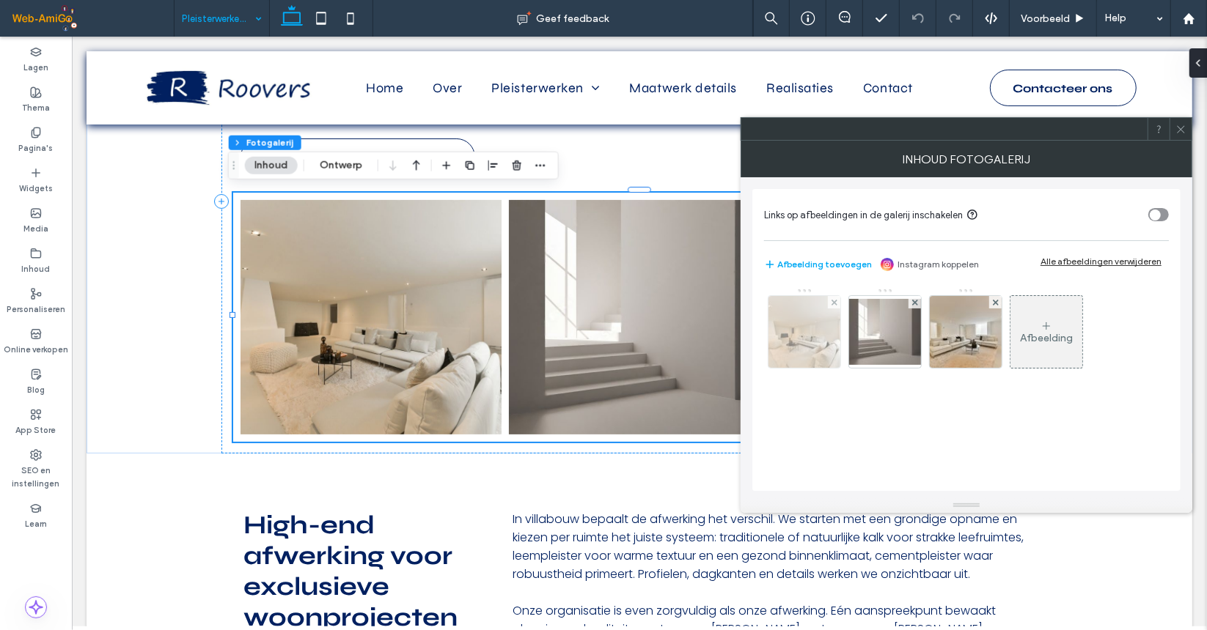
click at [799, 334] on img at bounding box center [805, 332] width 108 height 72
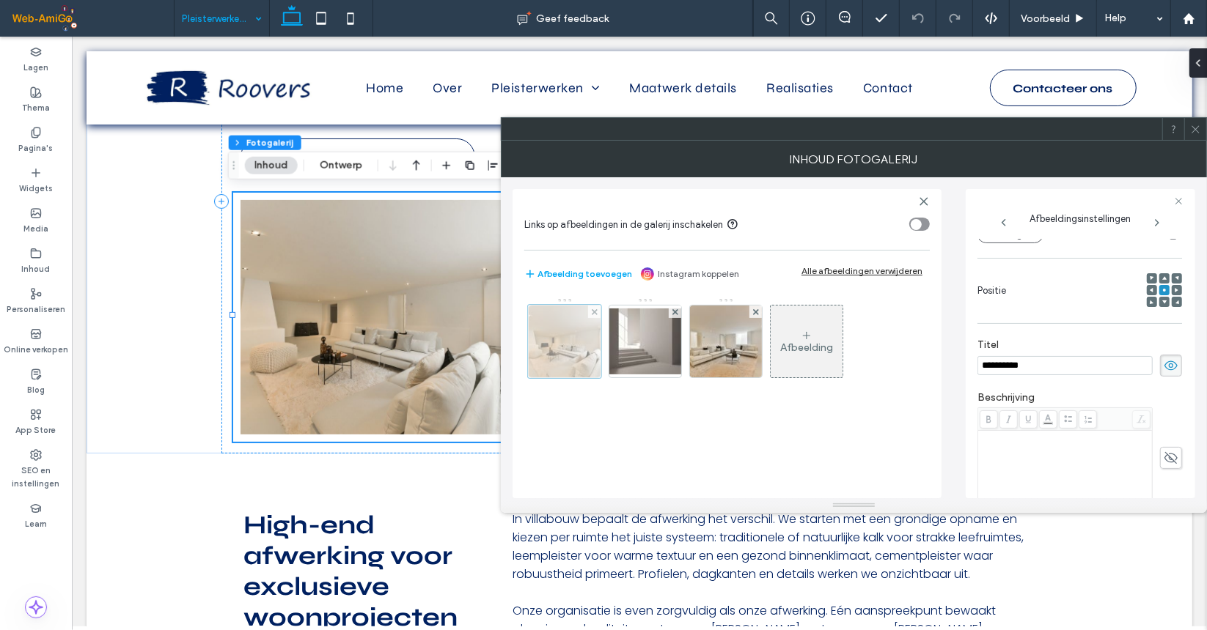
scroll to position [0, 0]
drag, startPoint x: 1015, startPoint y: 364, endPoint x: 960, endPoint y: 363, distance: 54.3
click at [960, 363] on div "**********" at bounding box center [853, 337] width 682 height 321
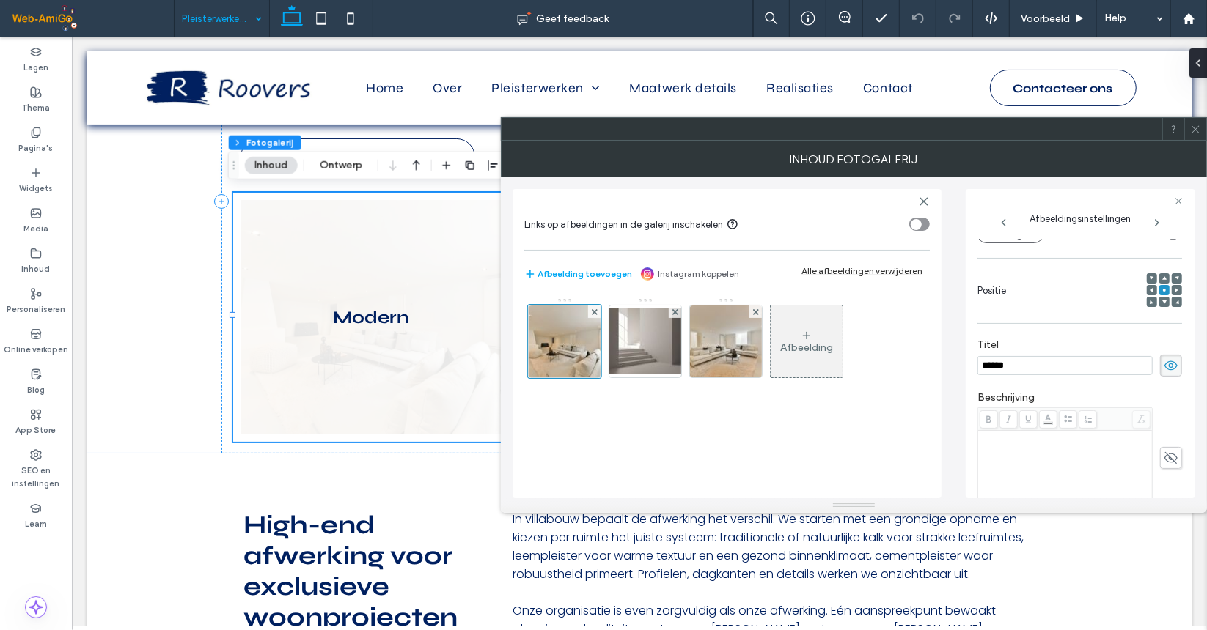
type input "******"
click at [1199, 129] on icon at bounding box center [1195, 129] width 11 height 11
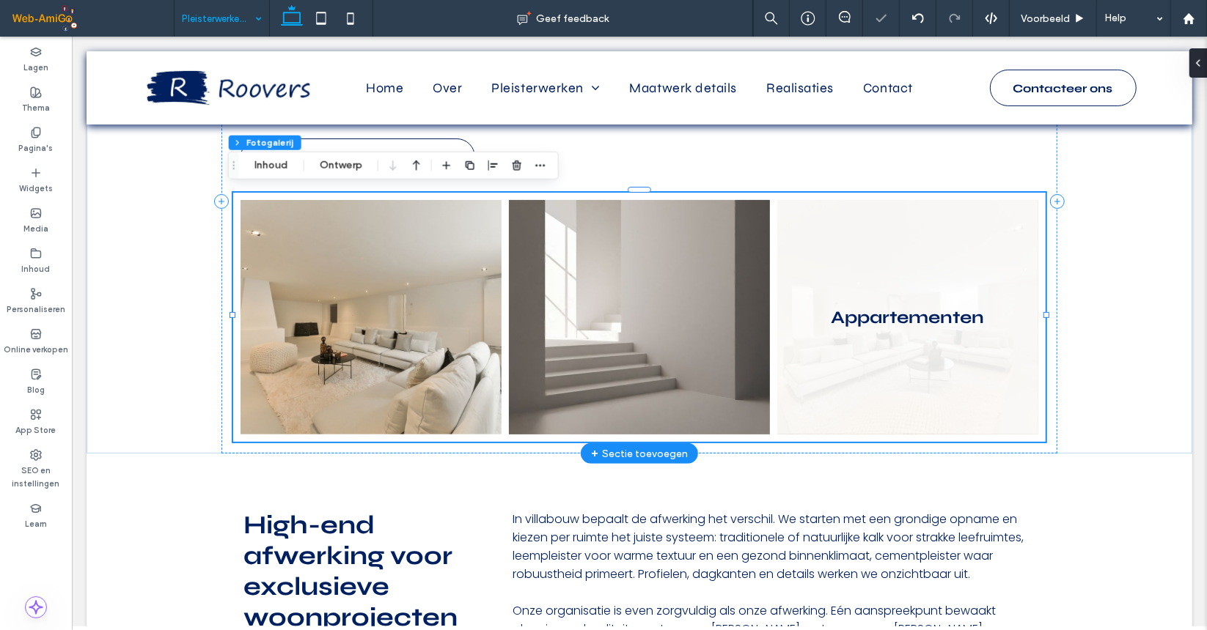
click at [881, 323] on link at bounding box center [906, 316] width 261 height 235
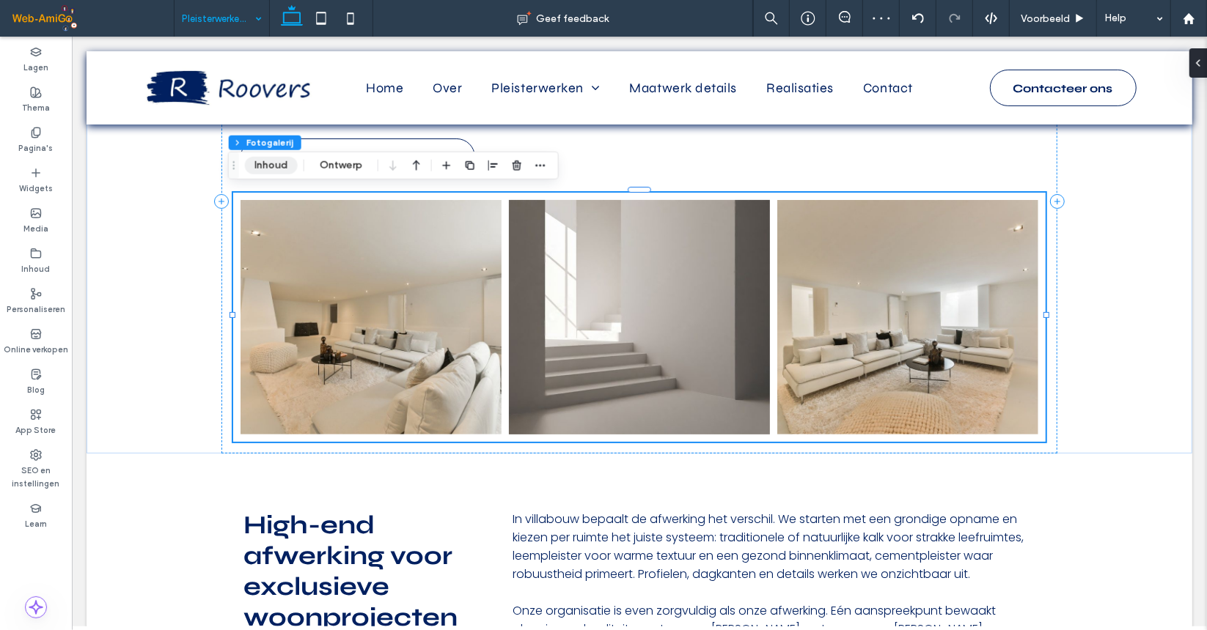
click at [279, 168] on button "Inhoud" at bounding box center [271, 166] width 53 height 18
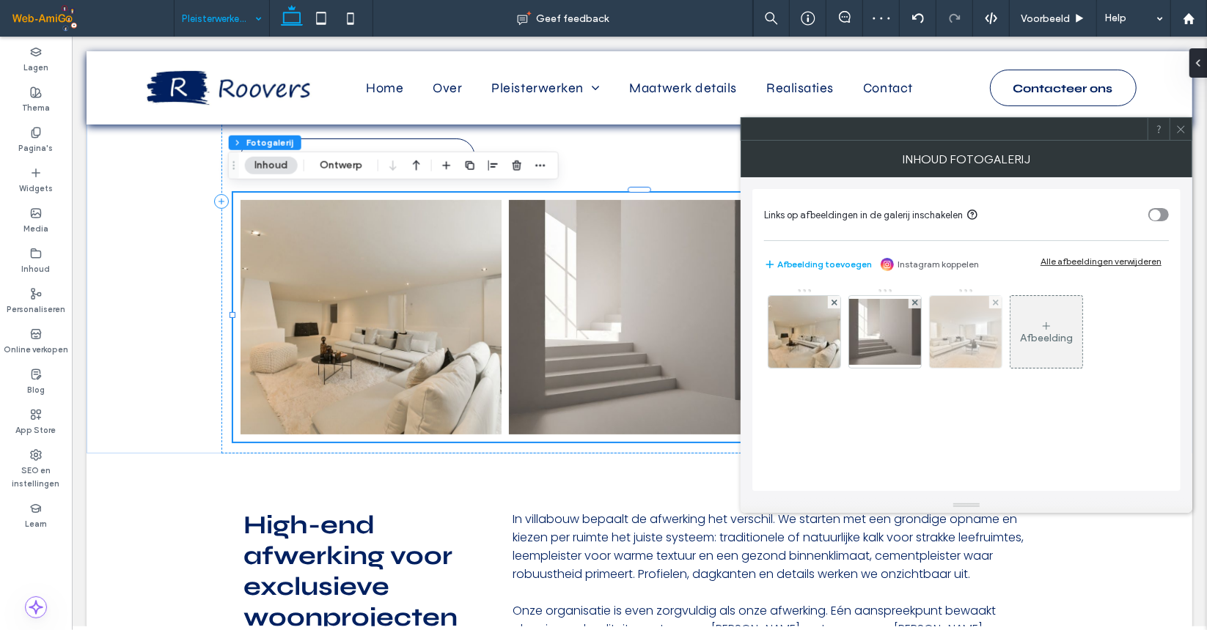
click at [959, 332] on img at bounding box center [966, 332] width 108 height 72
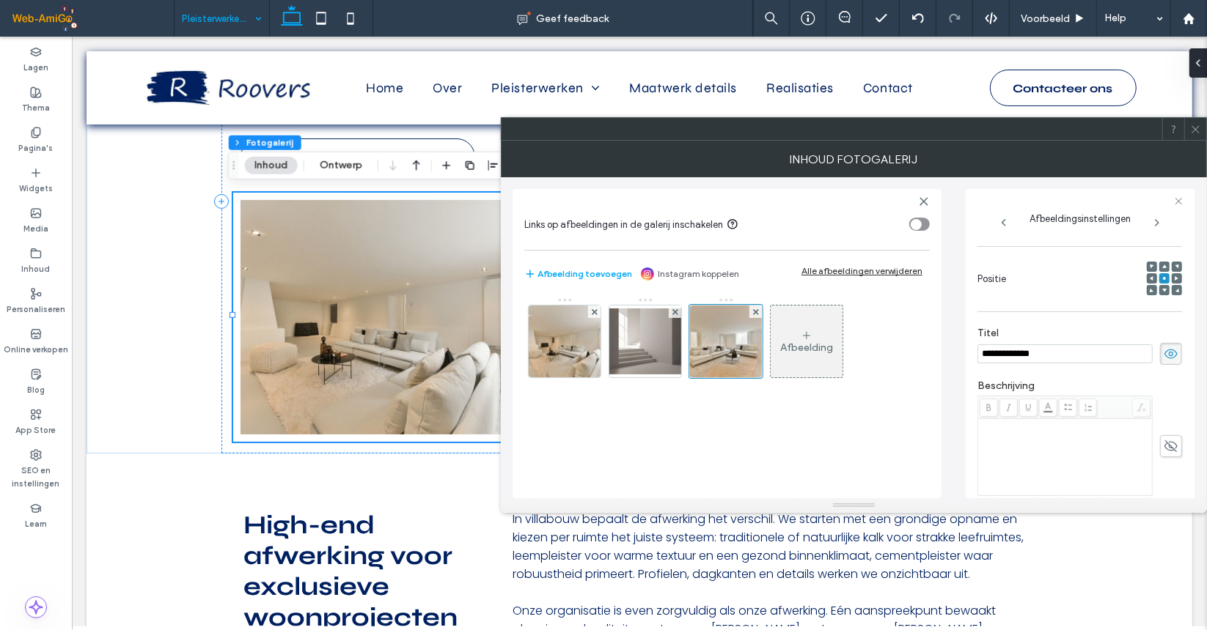
drag, startPoint x: 1067, startPoint y: 369, endPoint x: 910, endPoint y: 356, distance: 158.2
click at [910, 356] on div "**********" at bounding box center [853, 337] width 682 height 321
type input "*********"
click at [1197, 126] on icon at bounding box center [1195, 129] width 11 height 11
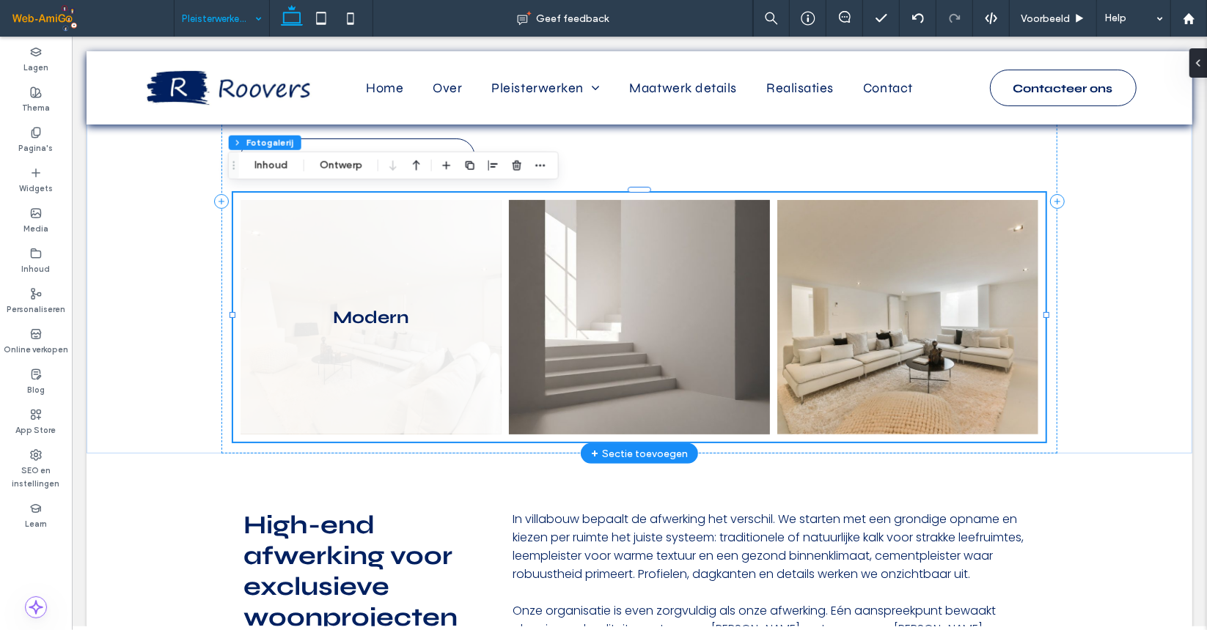
click at [355, 296] on link at bounding box center [370, 316] width 261 height 235
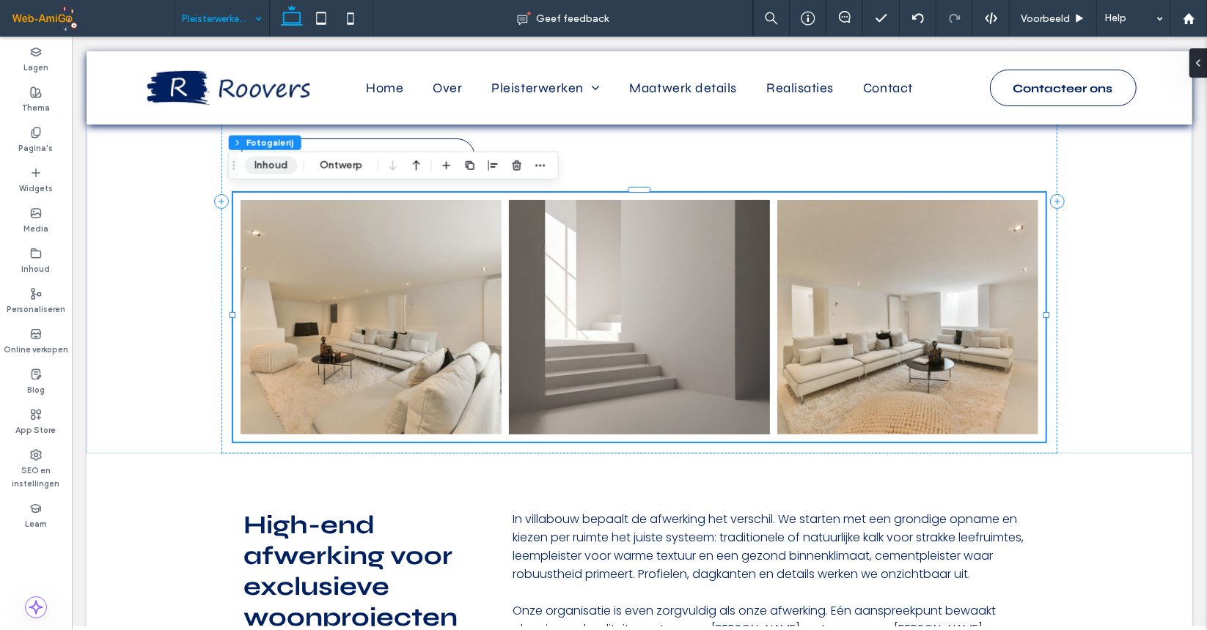
click at [282, 170] on button "Inhoud" at bounding box center [271, 166] width 53 height 18
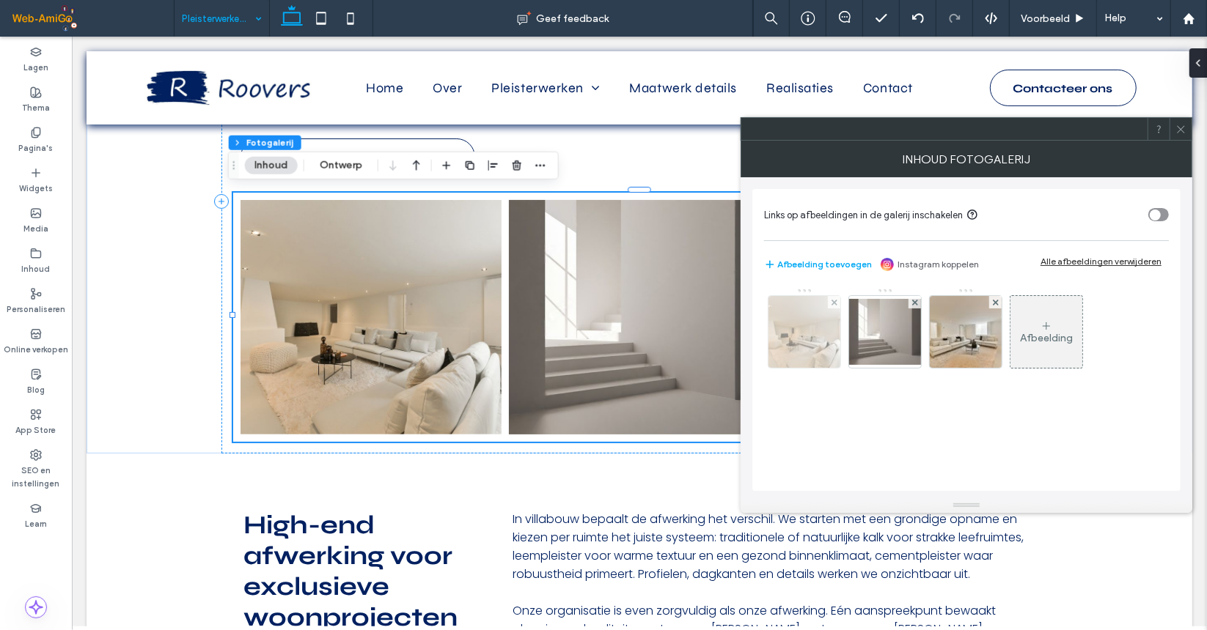
click at [784, 347] on img at bounding box center [805, 332] width 108 height 72
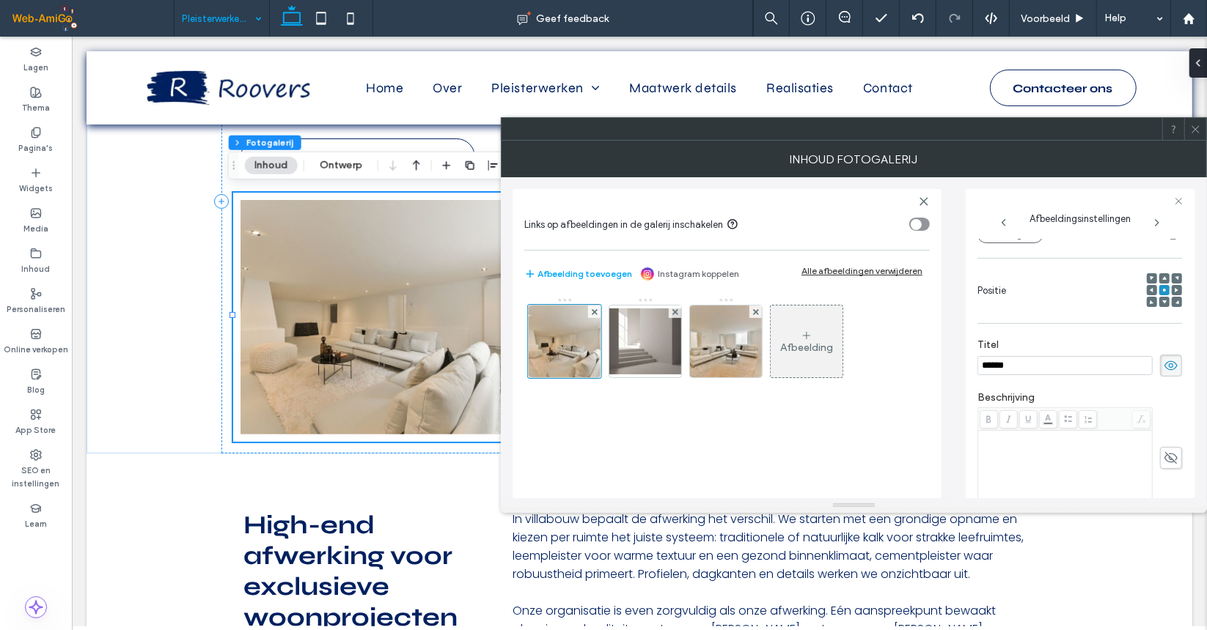
click at [983, 367] on input "******" at bounding box center [1064, 365] width 175 height 19
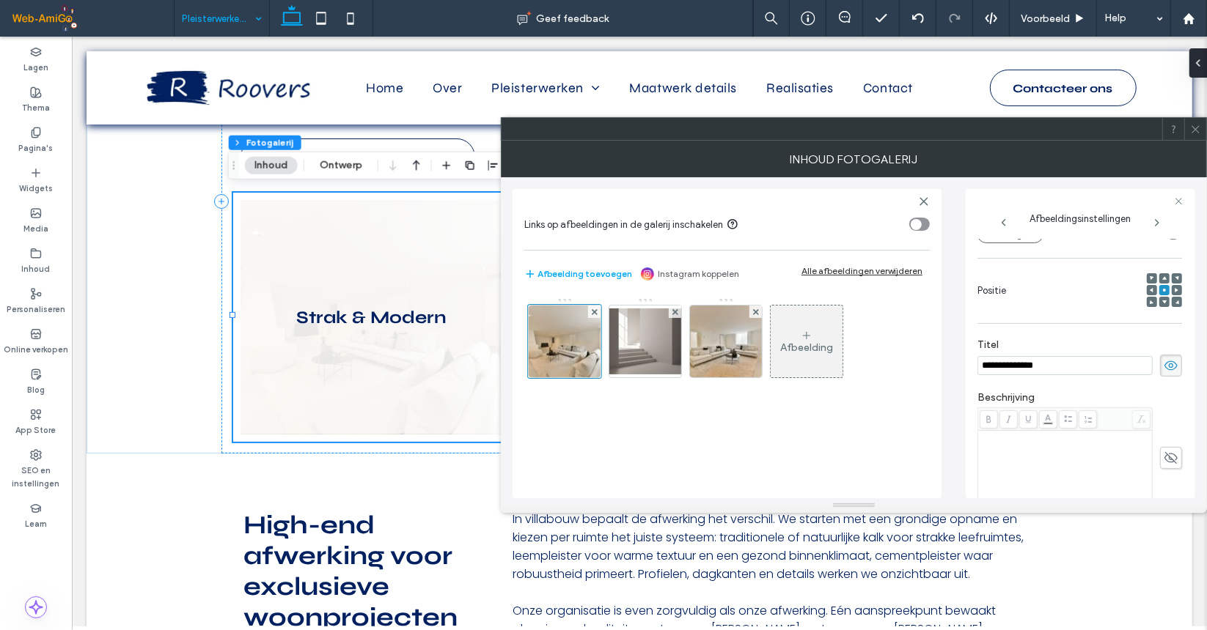
type input "**********"
click at [1197, 130] on icon at bounding box center [1195, 129] width 11 height 11
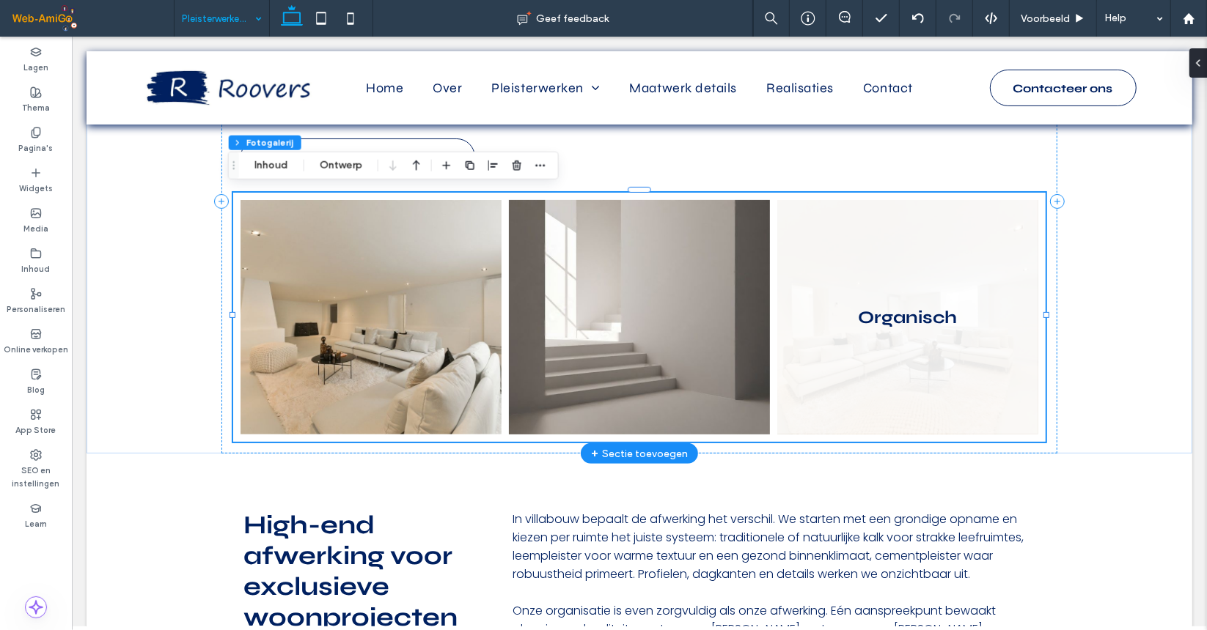
click at [940, 323] on link at bounding box center [906, 316] width 261 height 235
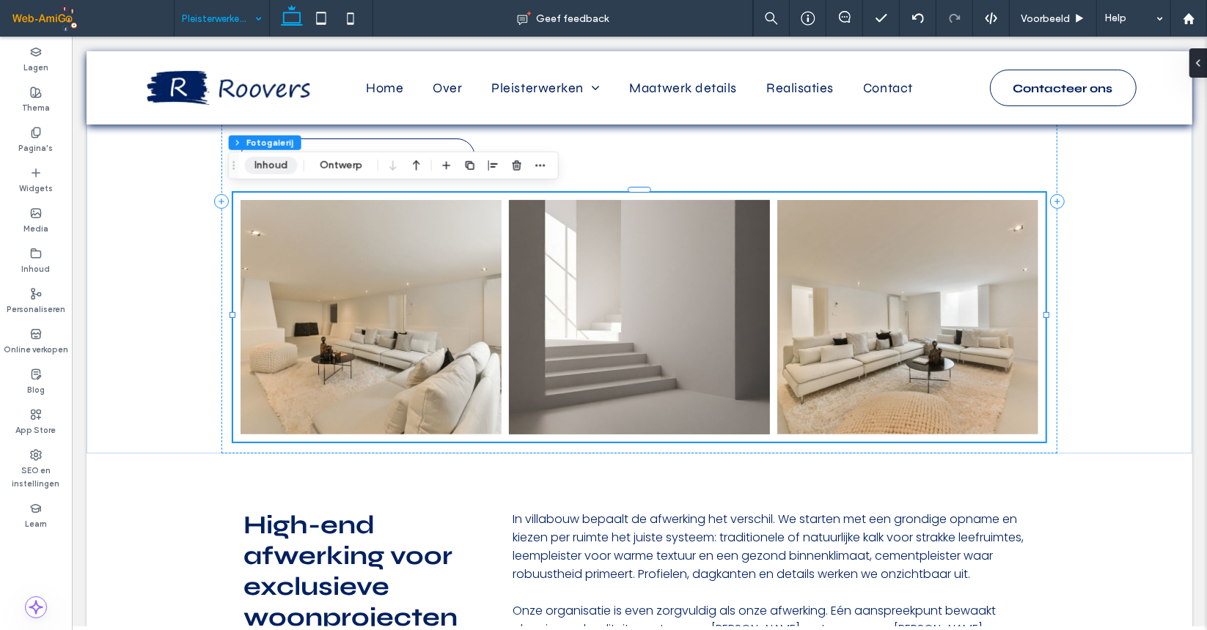
click at [271, 165] on button "Inhoud" at bounding box center [271, 166] width 53 height 18
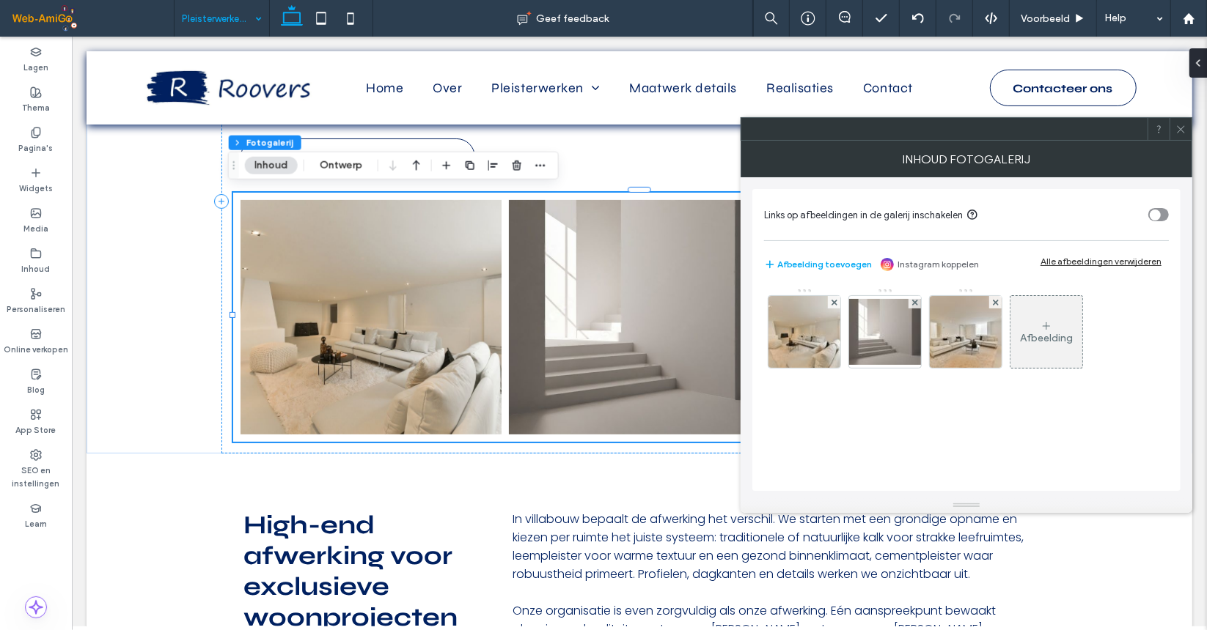
click at [1180, 127] on icon at bounding box center [1180, 129] width 11 height 11
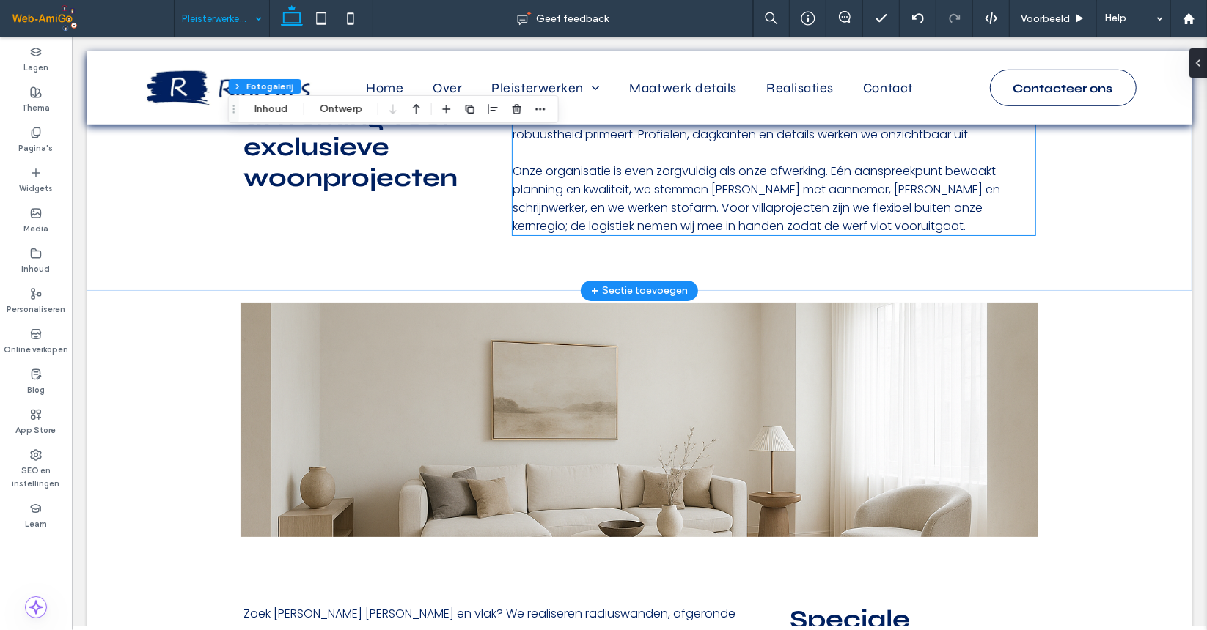
scroll to position [586, 0]
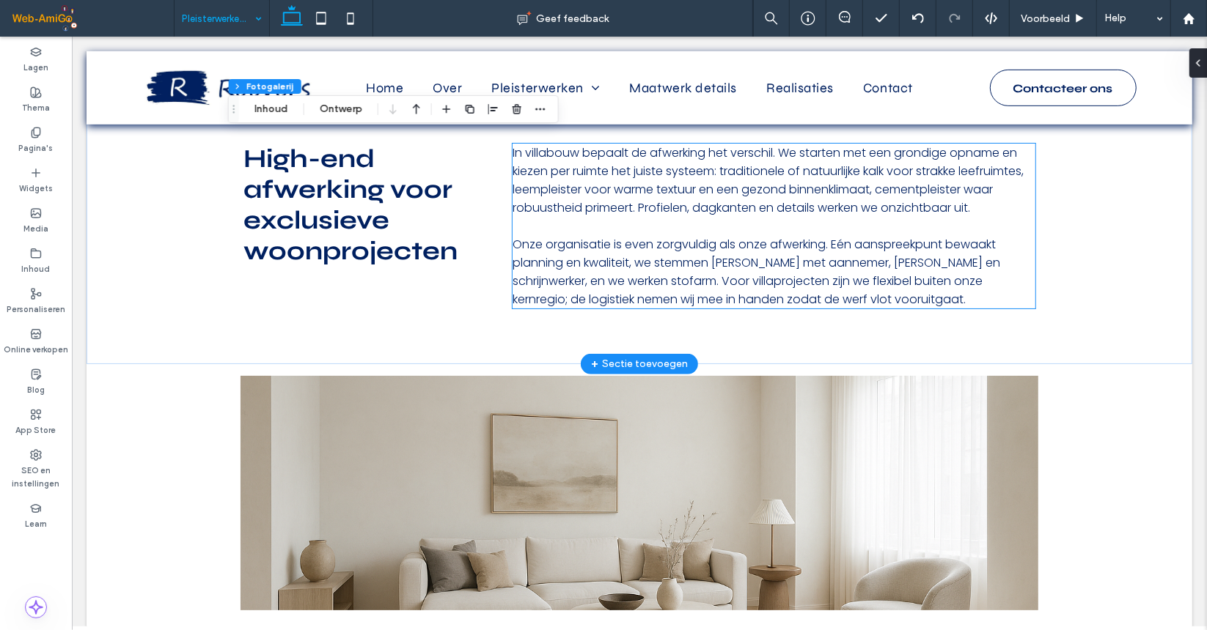
click at [543, 216] on p "In villabouw bepaalt de afwerking het verschil. We starten met een grondige opn…" at bounding box center [773, 179] width 523 height 73
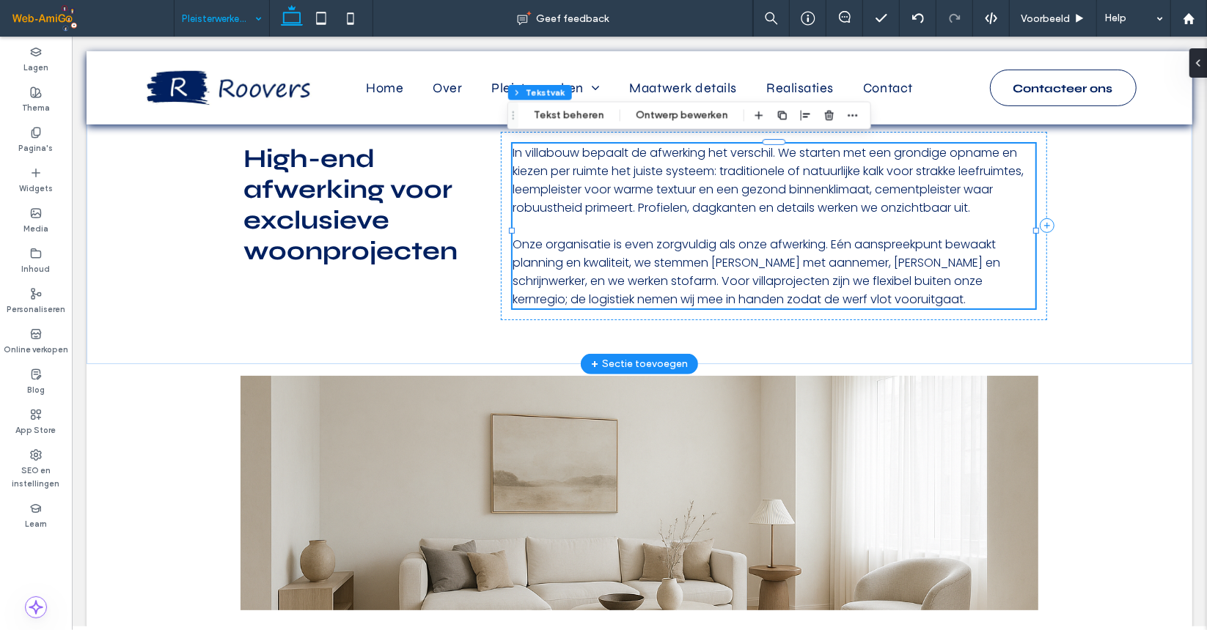
click at [543, 216] on span "In villabouw bepaalt de afwerking het verschil. We starten met een grondige opn…" at bounding box center [767, 180] width 511 height 72
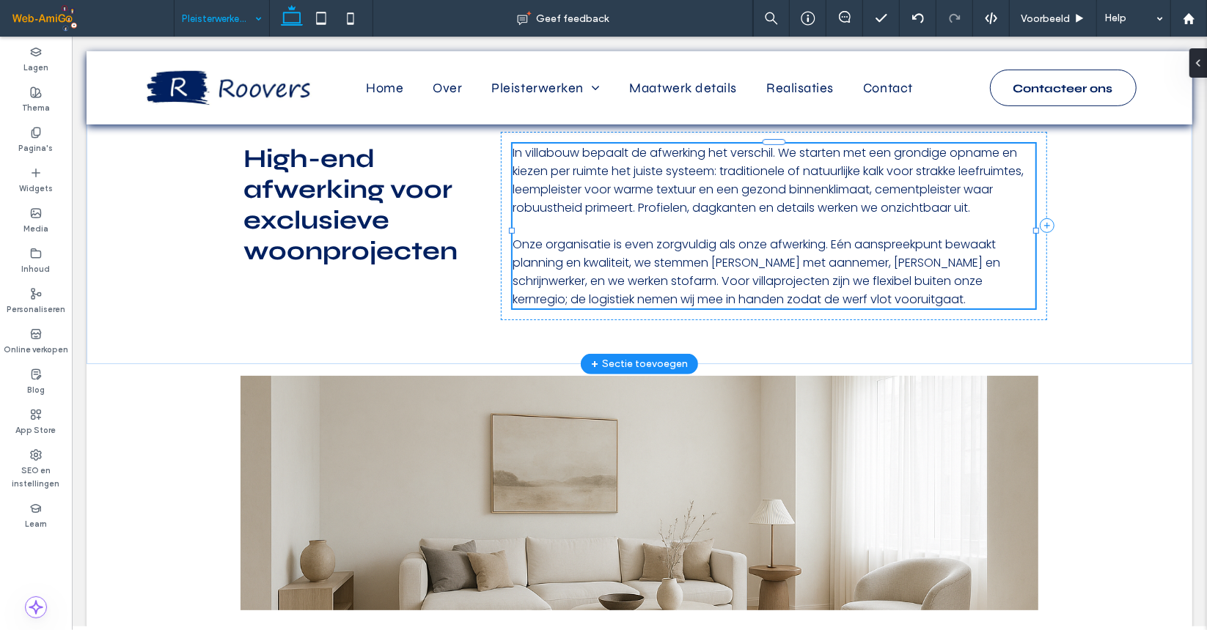
type input "*******"
type input "**"
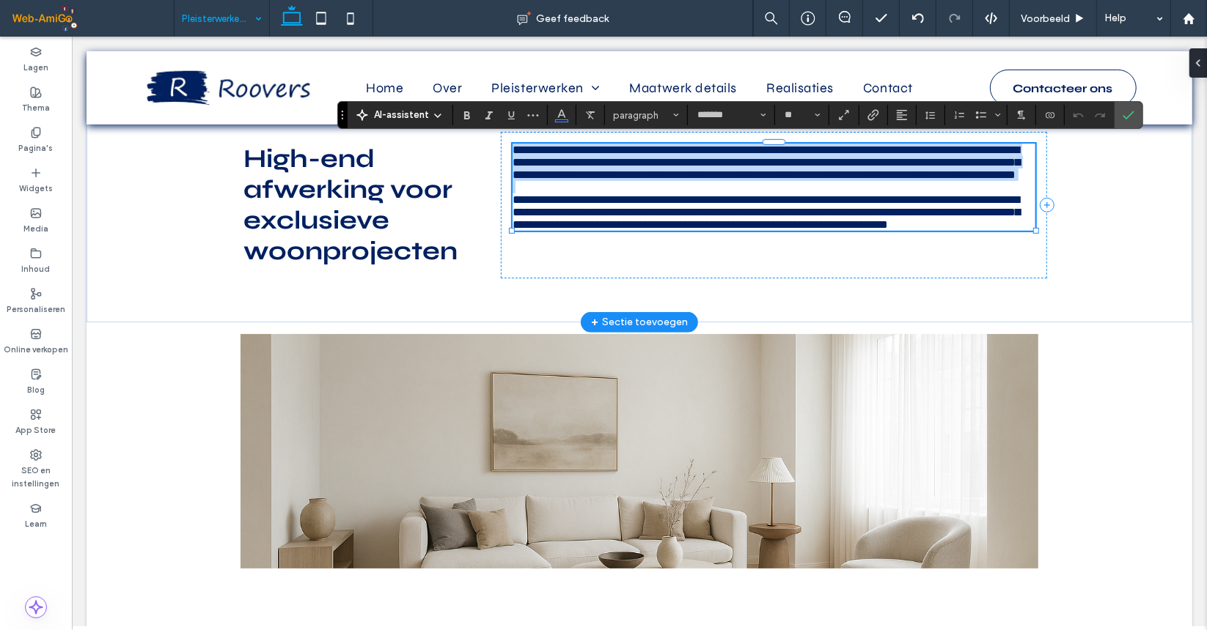
click at [543, 180] on span "**********" at bounding box center [765, 162] width 507 height 36
click at [637, 180] on p "**********" at bounding box center [773, 161] width 523 height 37
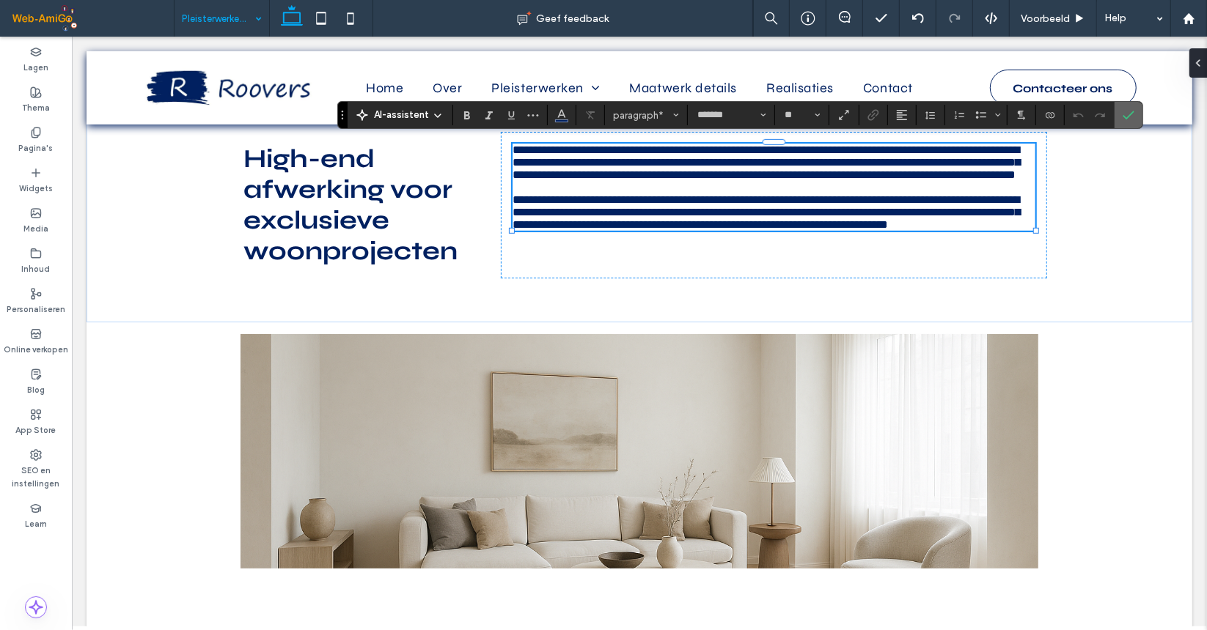
click at [1125, 117] on icon "Bevestigen" at bounding box center [1128, 115] width 12 height 12
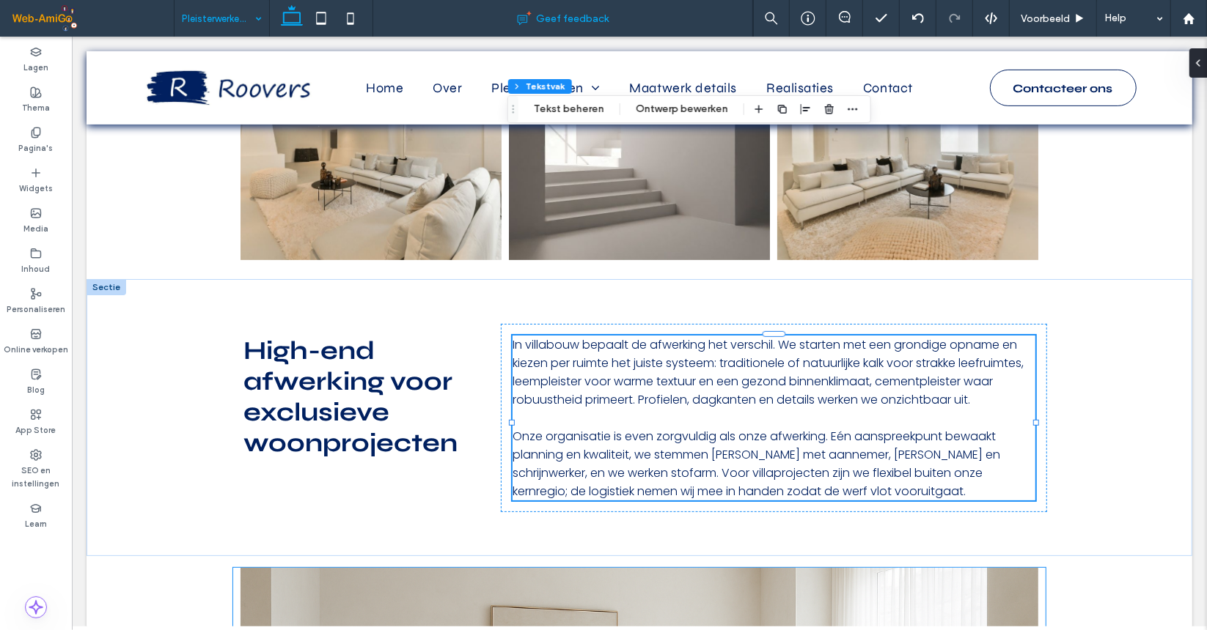
scroll to position [273, 0]
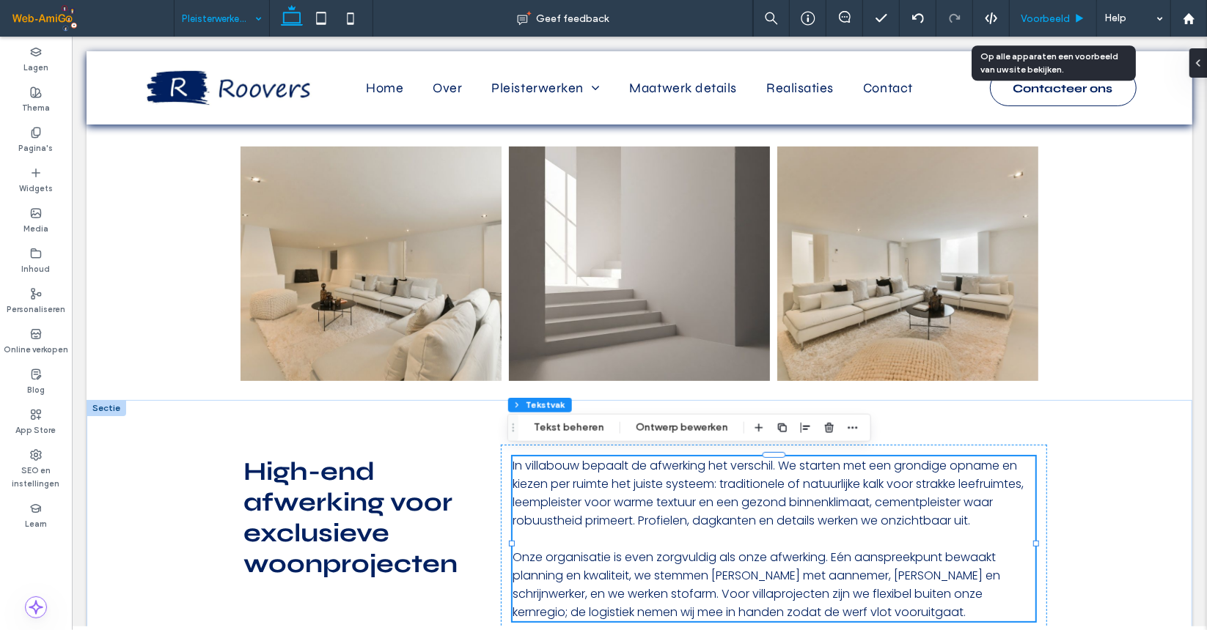
click at [1056, 27] on div "Voorbeeld" at bounding box center [1052, 18] width 87 height 37
click at [1056, 17] on span "Voorbeeld" at bounding box center [1044, 18] width 49 height 12
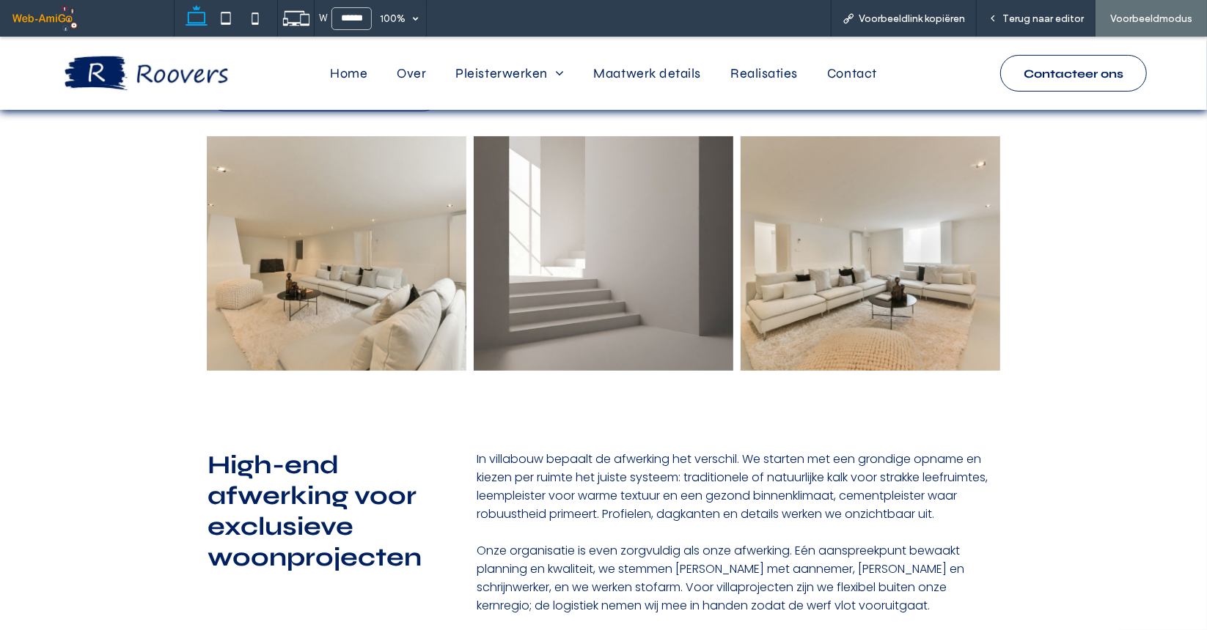
scroll to position [262, 0]
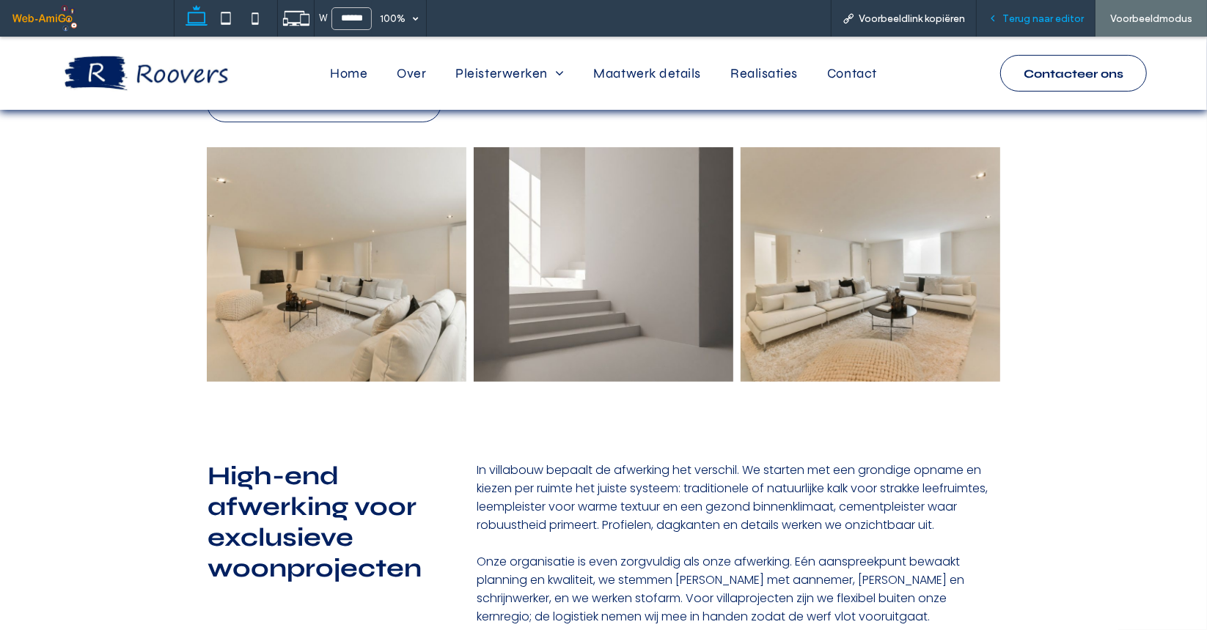
click at [1060, 13] on span "Terug naar editor" at bounding box center [1042, 18] width 81 height 12
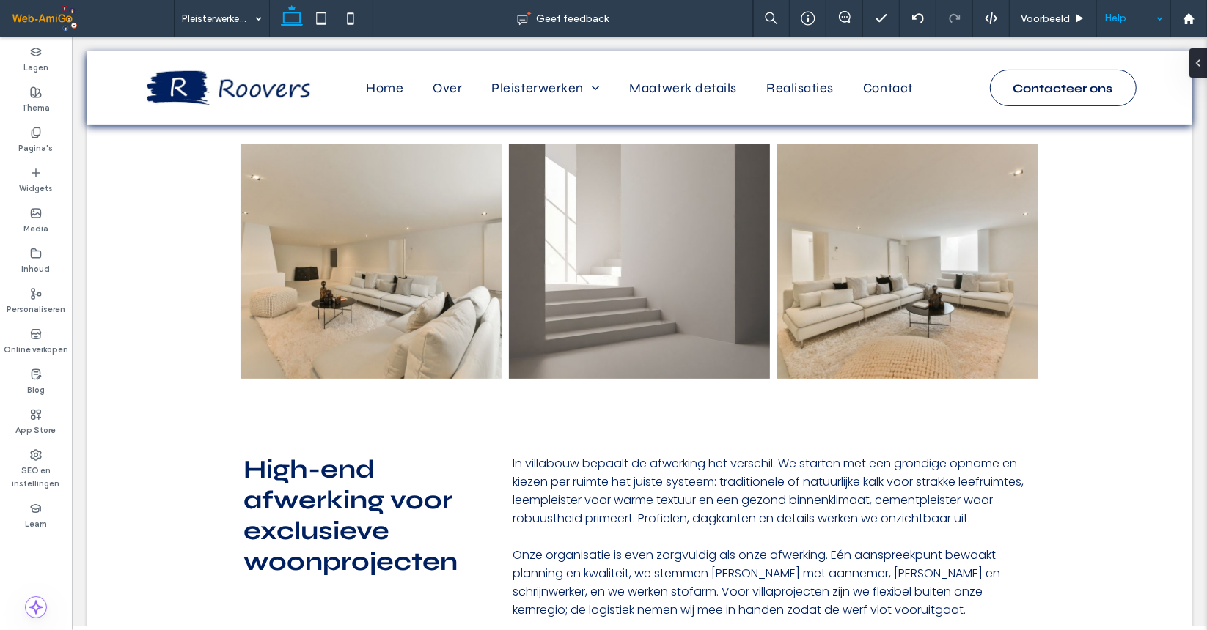
scroll to position [273, 0]
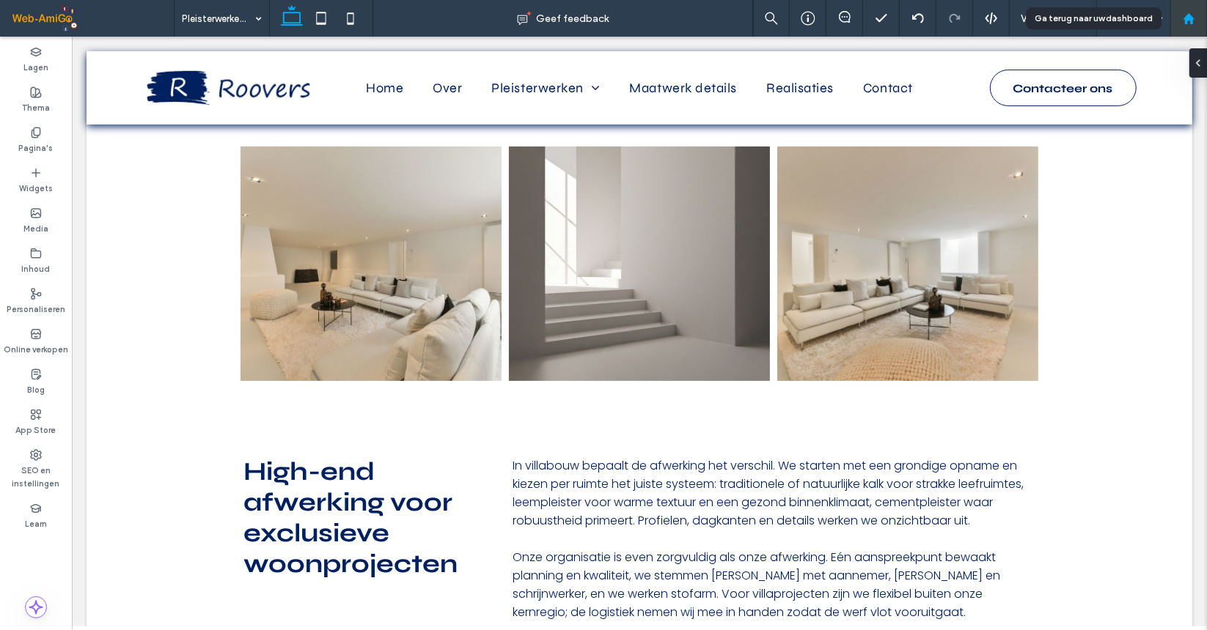
click at [1189, 21] on icon at bounding box center [1188, 18] width 12 height 12
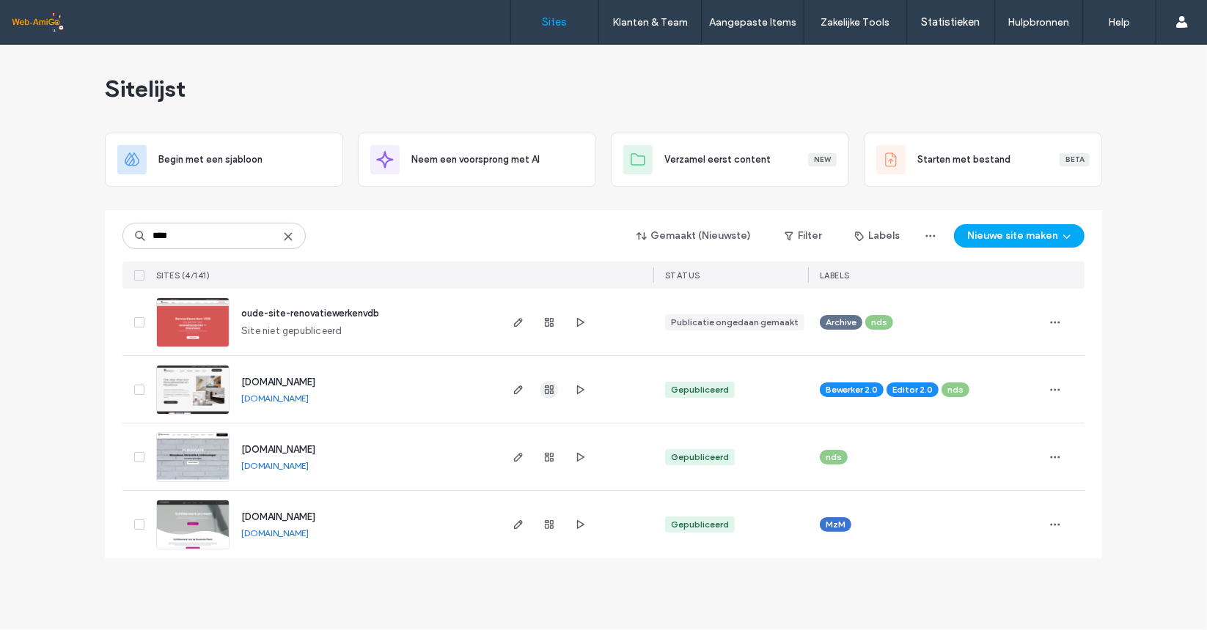
type input "****"
click at [545, 392] on use "button" at bounding box center [549, 390] width 9 height 9
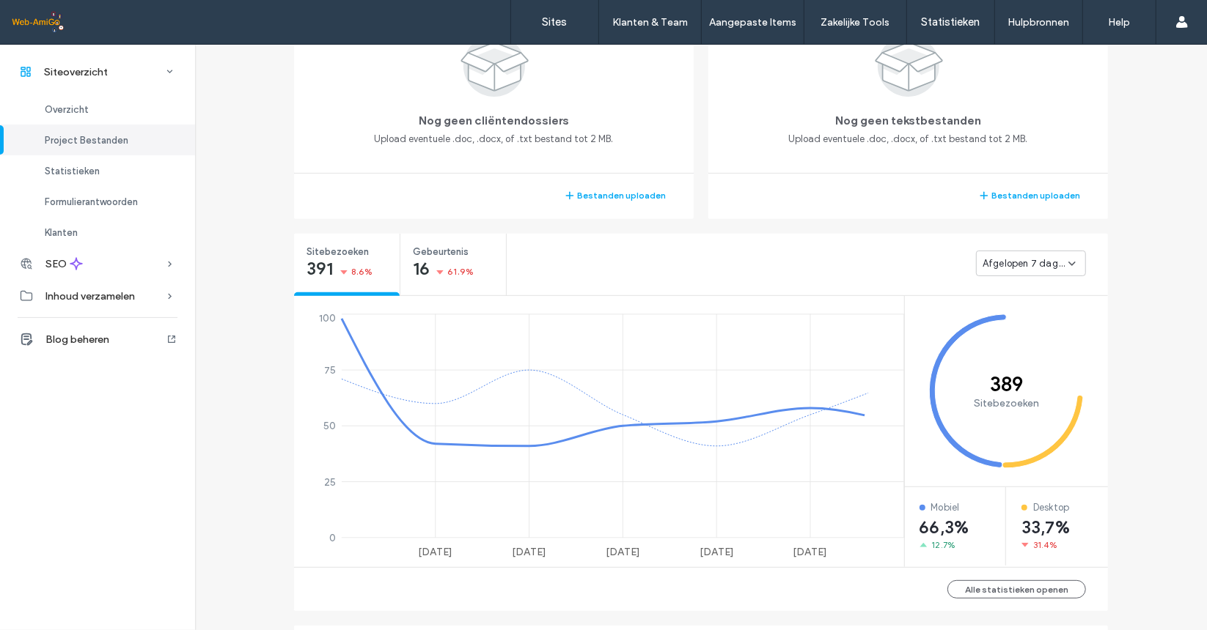
scroll to position [513, 0]
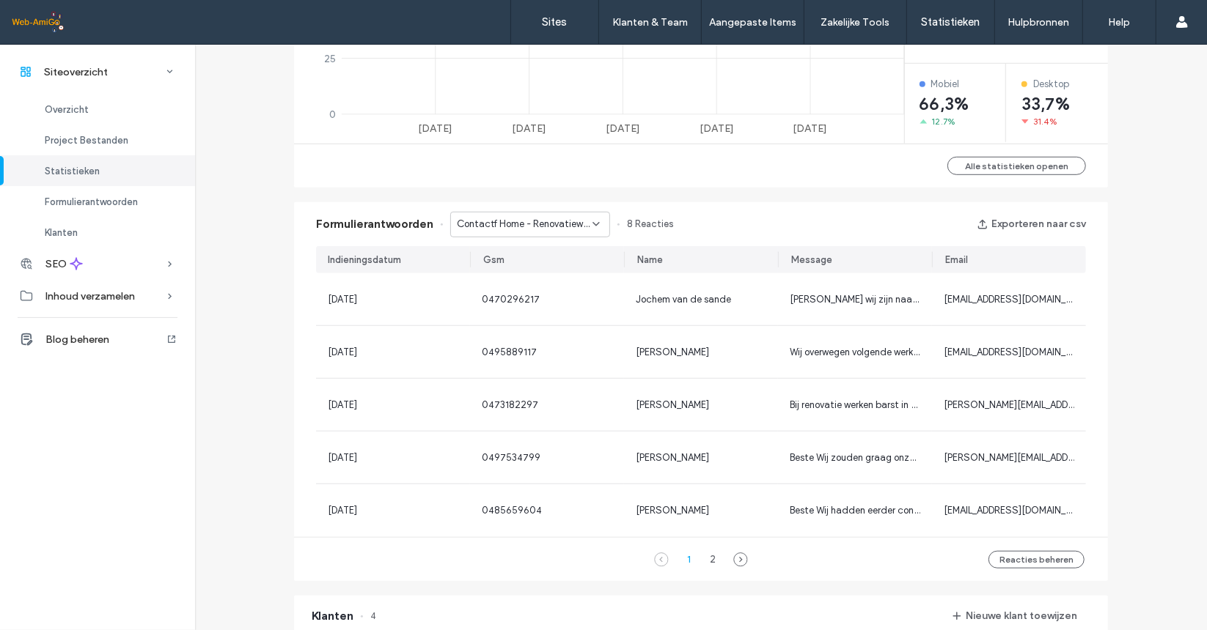
scroll to position [806, 0]
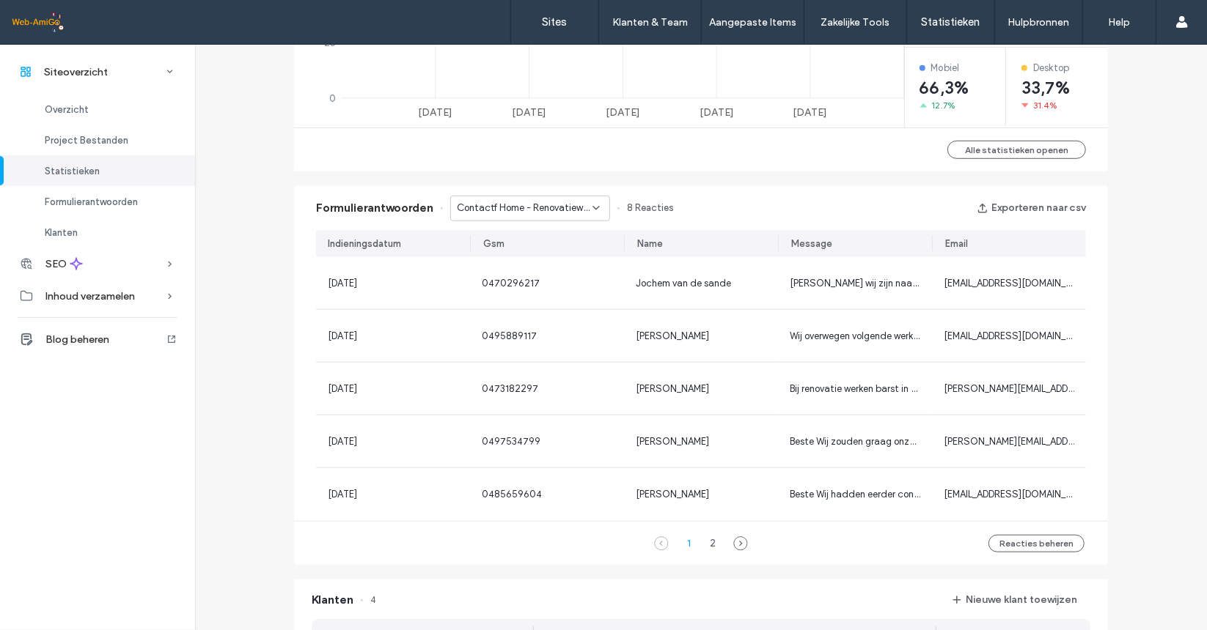
click at [573, 205] on span "Contactf Home - Renovatiewerken VDB pagina" at bounding box center [525, 208] width 136 height 15
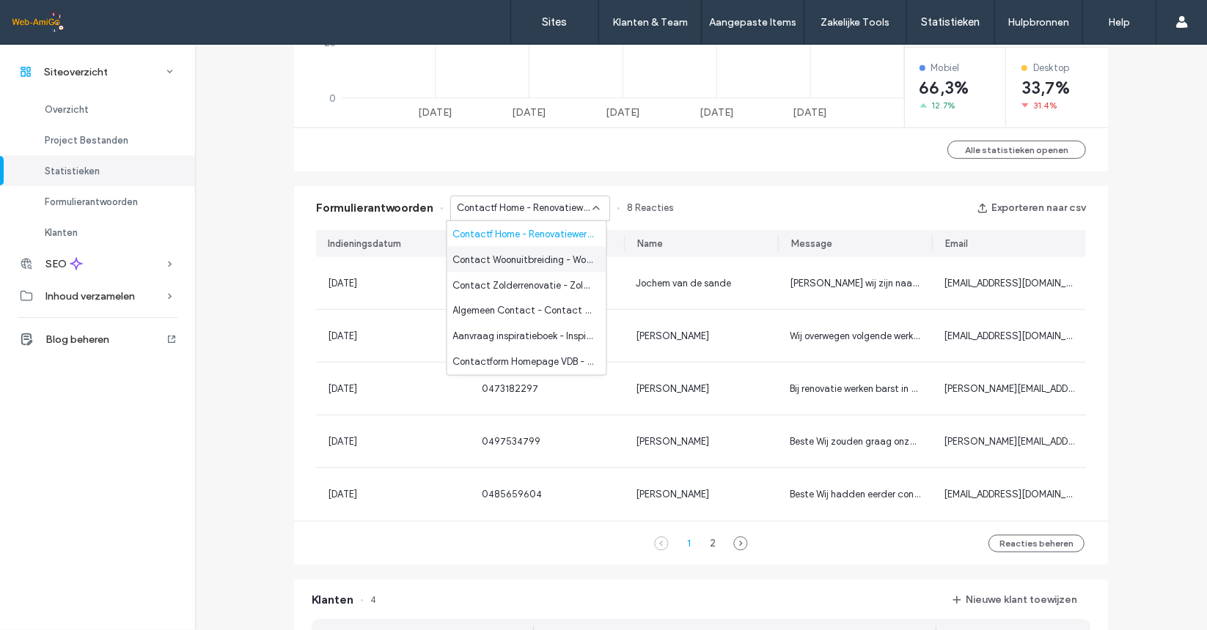
click at [545, 260] on span "Contact Woonuitbreiding - Woonuitbreiding pagina" at bounding box center [523, 259] width 141 height 15
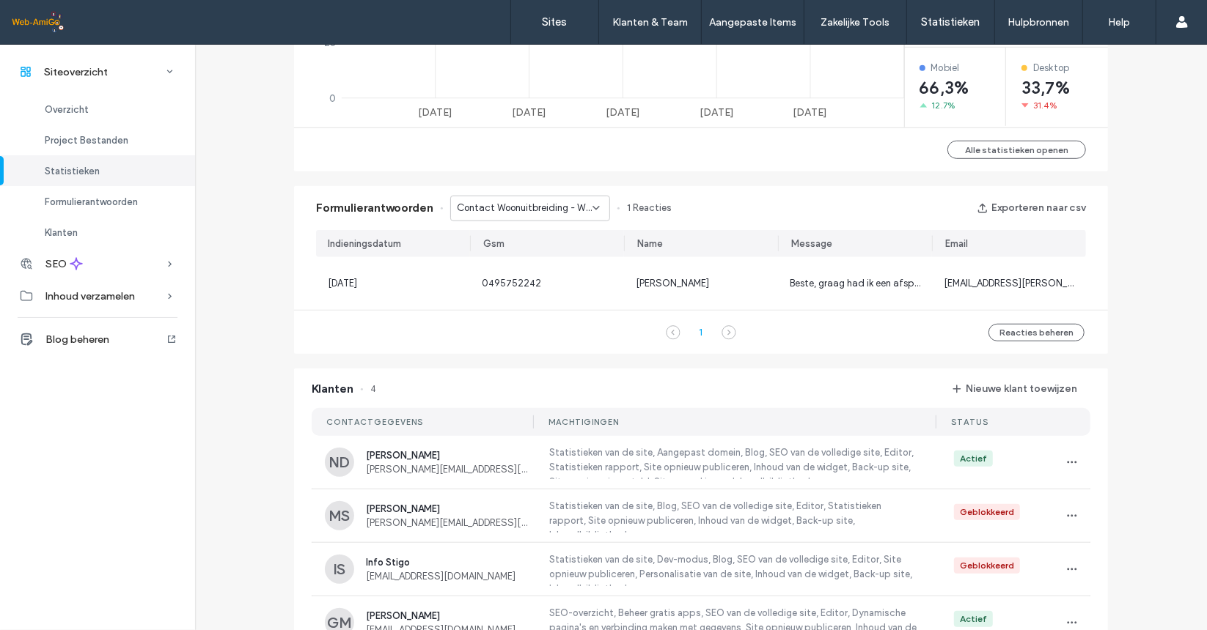
click at [550, 196] on div "Contact Woonuitbreiding - Woonuitbreiding pagina" at bounding box center [530, 209] width 160 height 26
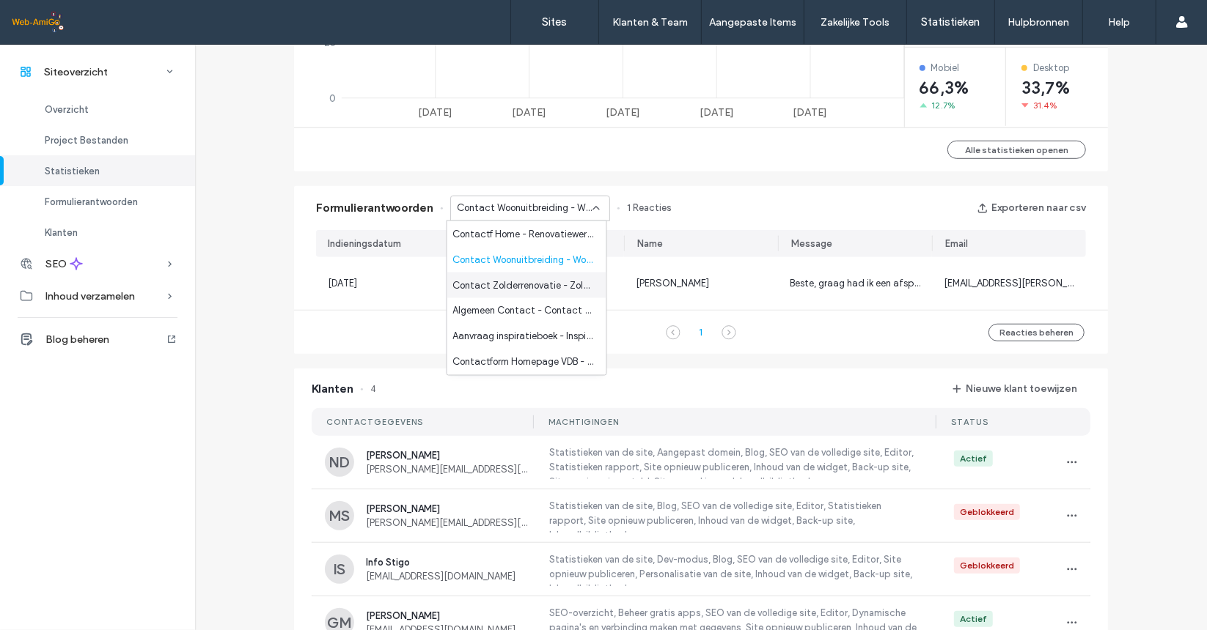
click at [544, 291] on span "Contact Zolderrenovatie - Zolderrenovatie pagina" at bounding box center [523, 285] width 141 height 15
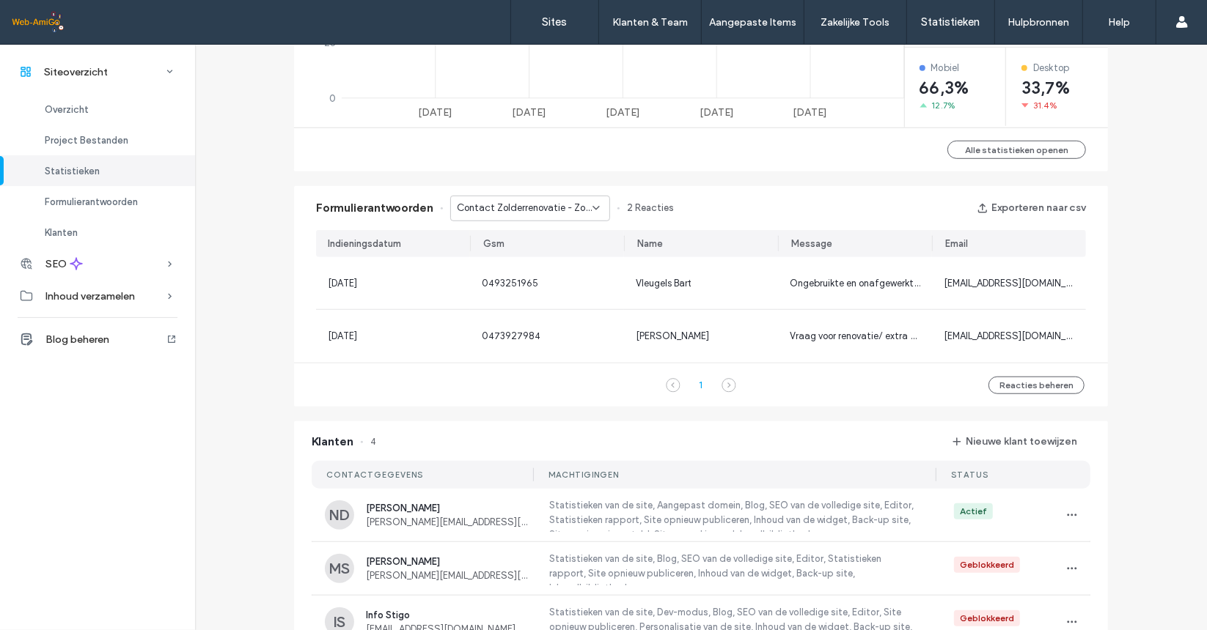
click at [540, 197] on div "Contact Zolderrenovatie - Zolderrenovatie pagina" at bounding box center [530, 209] width 160 height 26
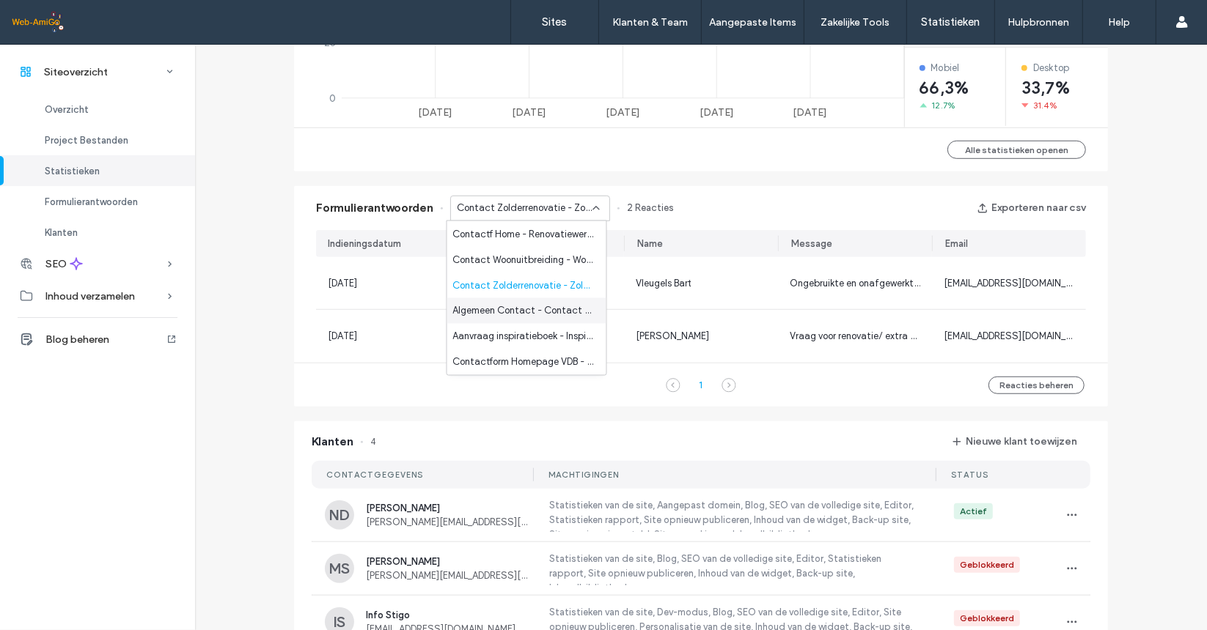
click at [534, 309] on span "Algemeen Contact - Contact pagina" at bounding box center [523, 310] width 141 height 15
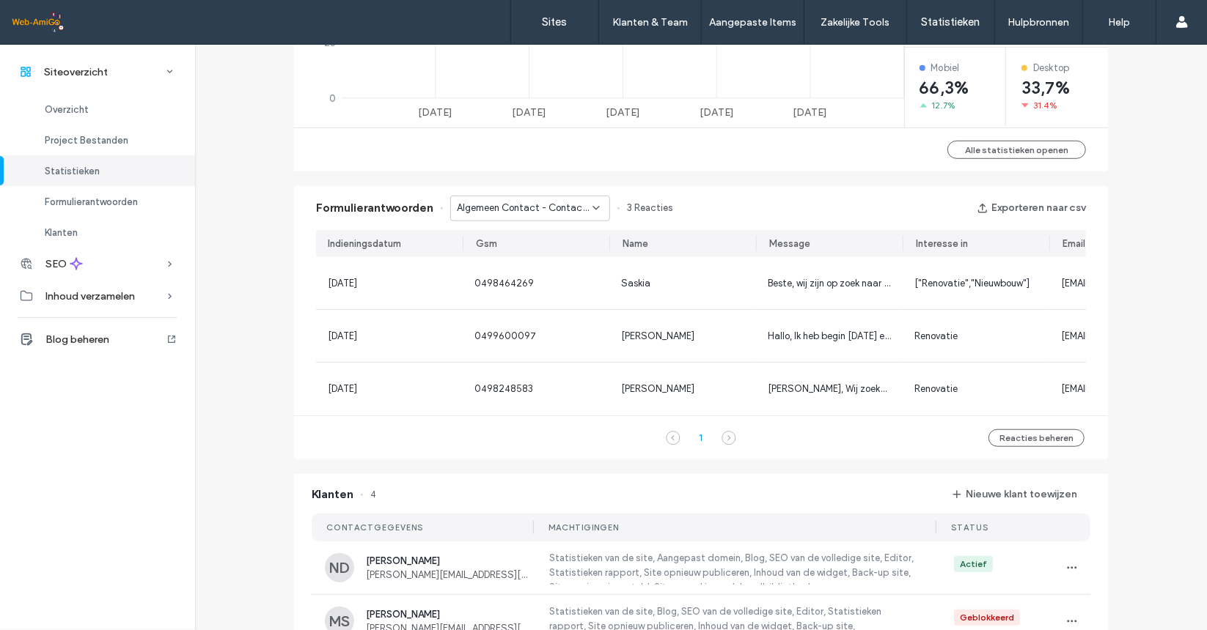
click at [550, 225] on div "Formulierantwoorden Algemeen Contact - Contact pagina 3 Reacties Exporteren naa…" at bounding box center [701, 208] width 814 height 44
click at [548, 215] on div "Algemeen Contact - Contact pagina" at bounding box center [530, 209] width 160 height 26
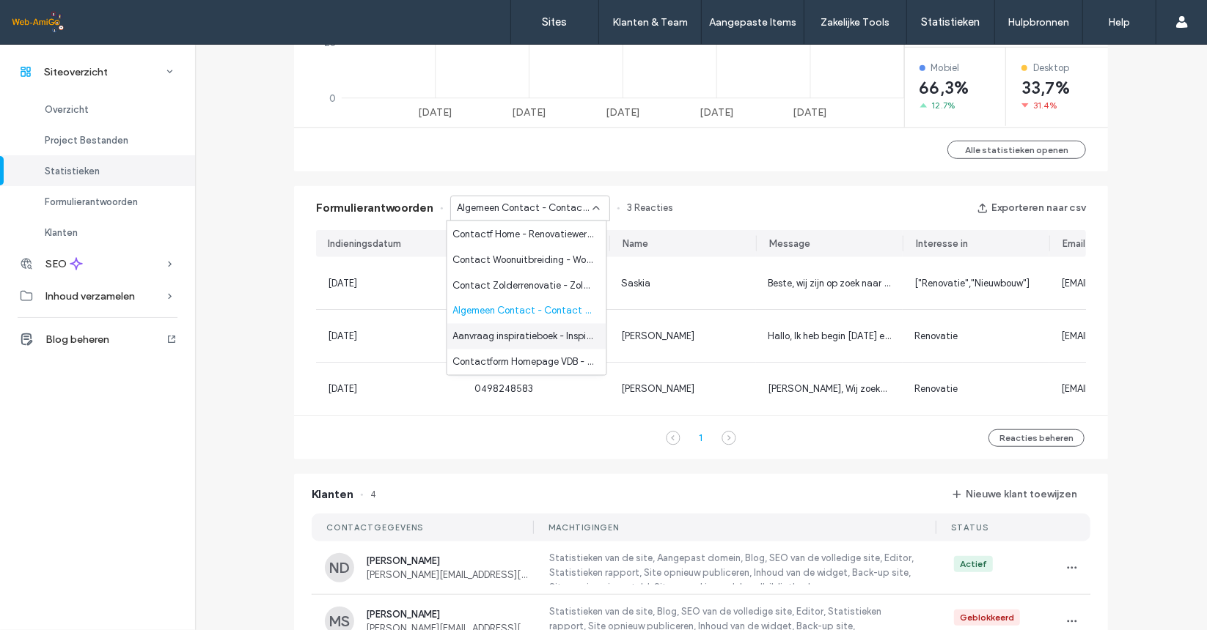
click at [536, 338] on span "Aanvraag inspiratieboek - Inspiratie pagina" at bounding box center [523, 336] width 141 height 15
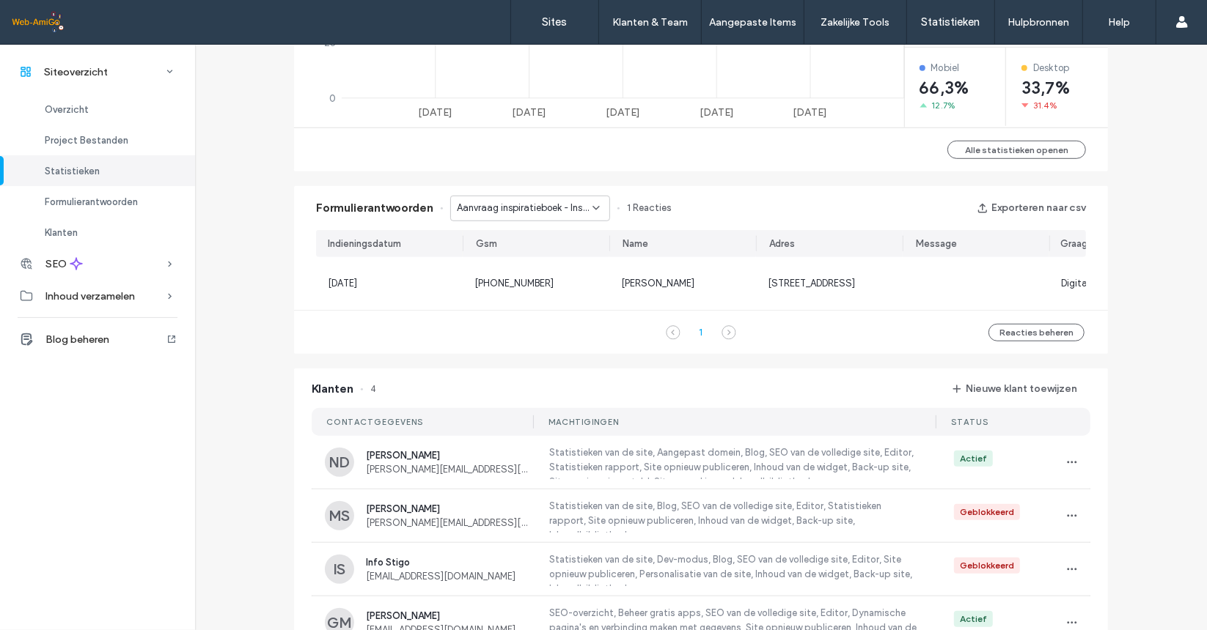
click at [545, 209] on span "Aanvraag inspiratieboek - Inspiratie pagina" at bounding box center [525, 208] width 136 height 15
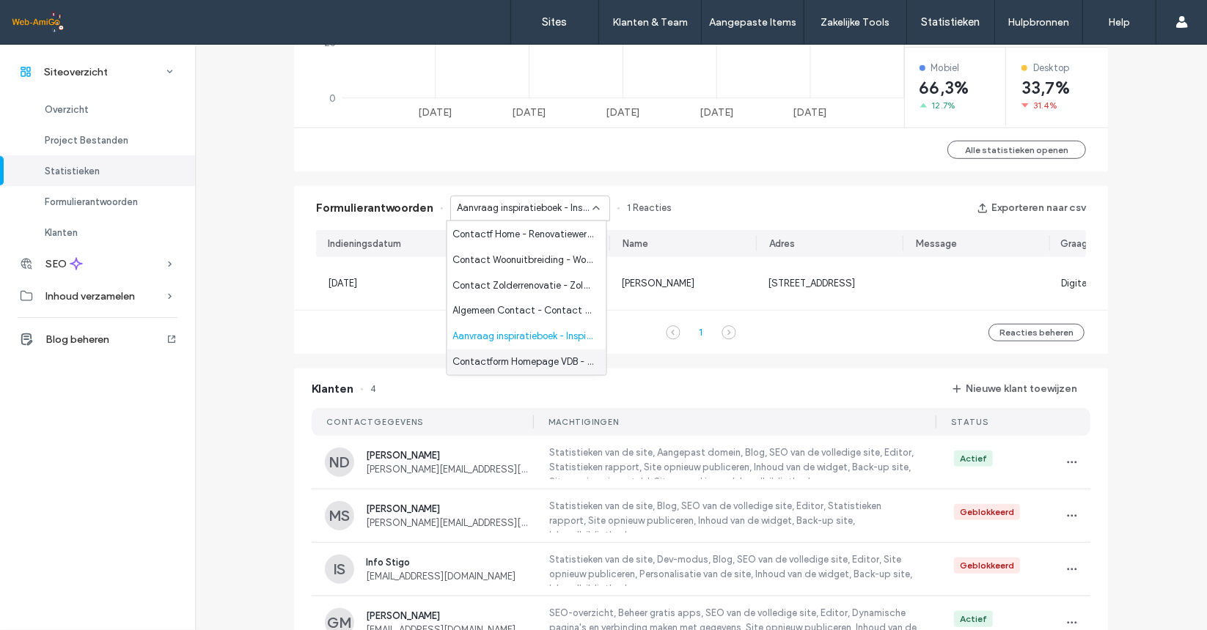
click at [533, 360] on span "Contactform Homepage VDB - Totaalrenovatie pagina" at bounding box center [523, 362] width 141 height 15
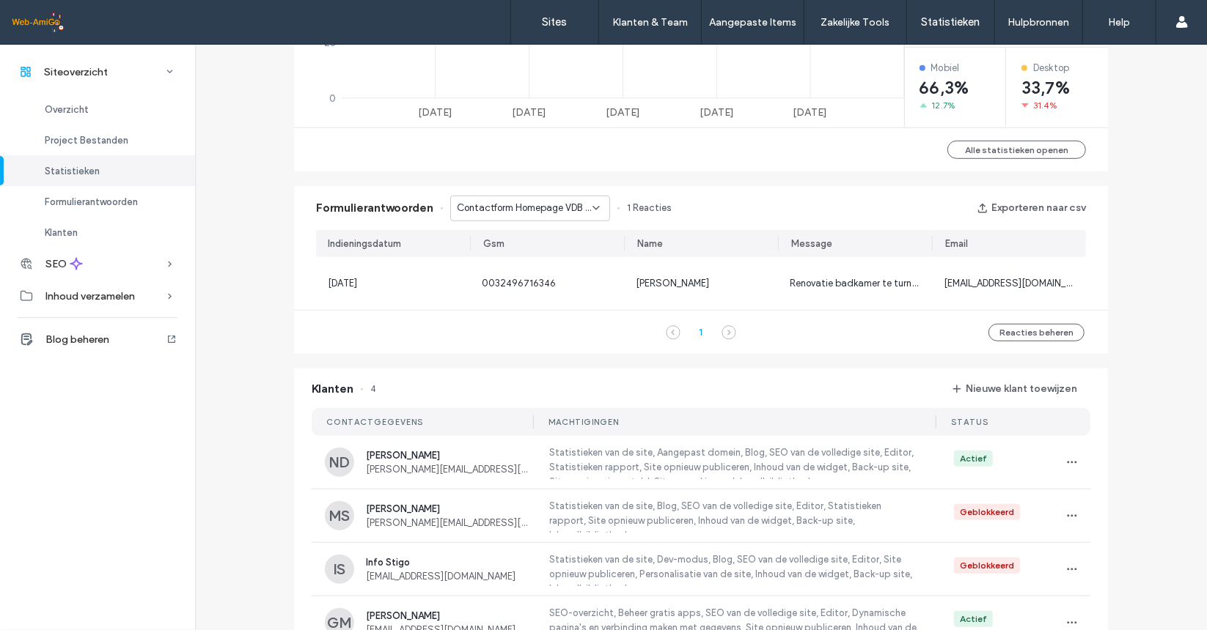
click at [536, 205] on span "Contactform Homepage VDB - Totaalrenovatie pagina" at bounding box center [525, 208] width 136 height 15
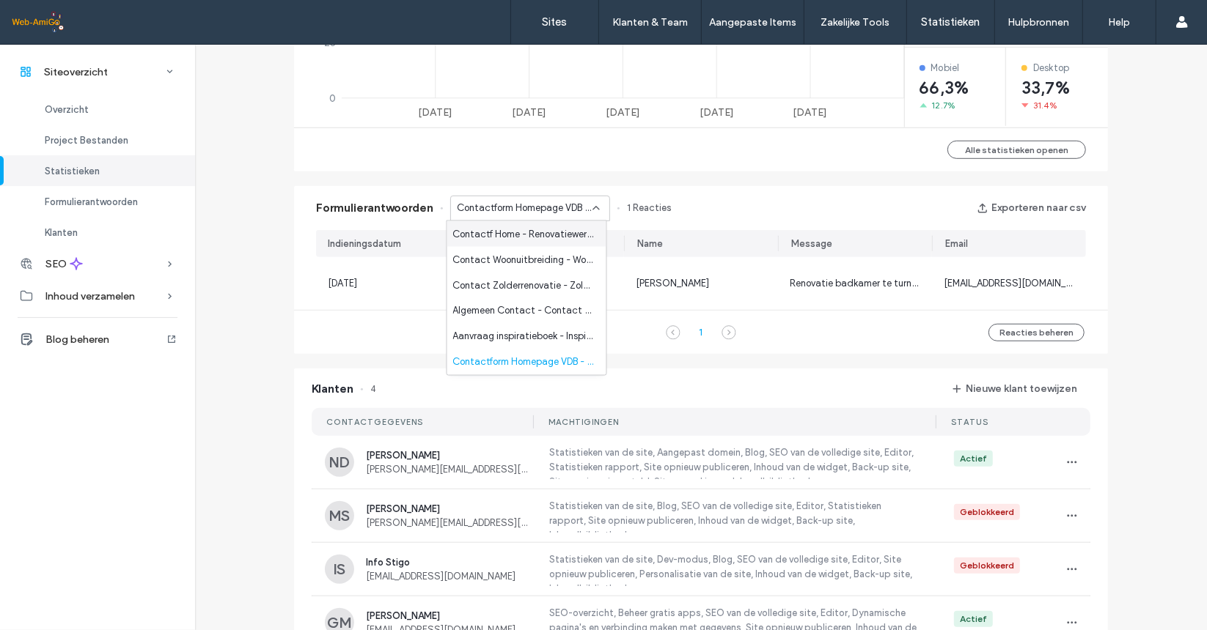
click at [523, 232] on span "Contactf Home - Renovatiewerken VDB pagina" at bounding box center [523, 234] width 141 height 15
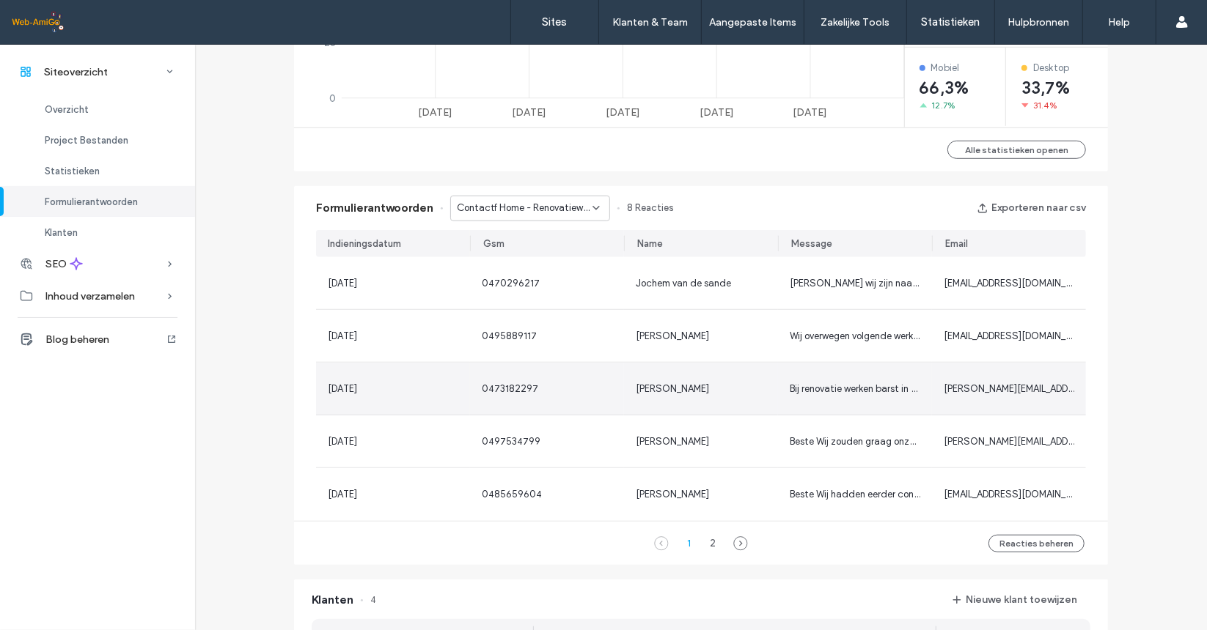
scroll to position [880, 0]
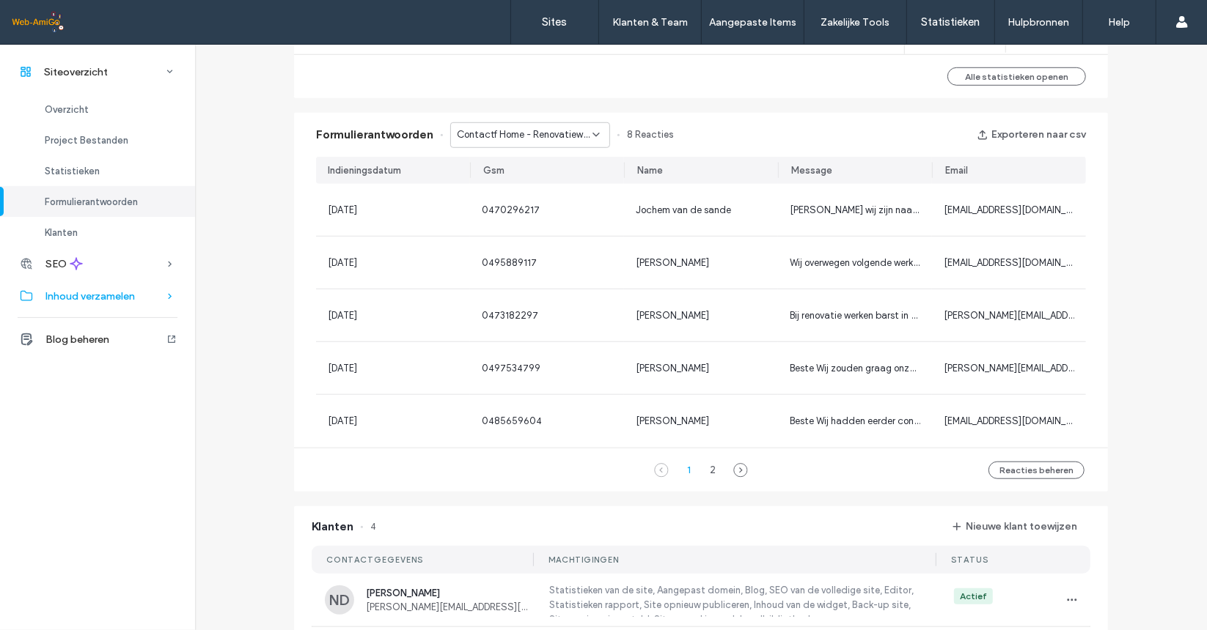
click at [89, 291] on span "Inhoud verzamelen" at bounding box center [89, 296] width 89 height 12
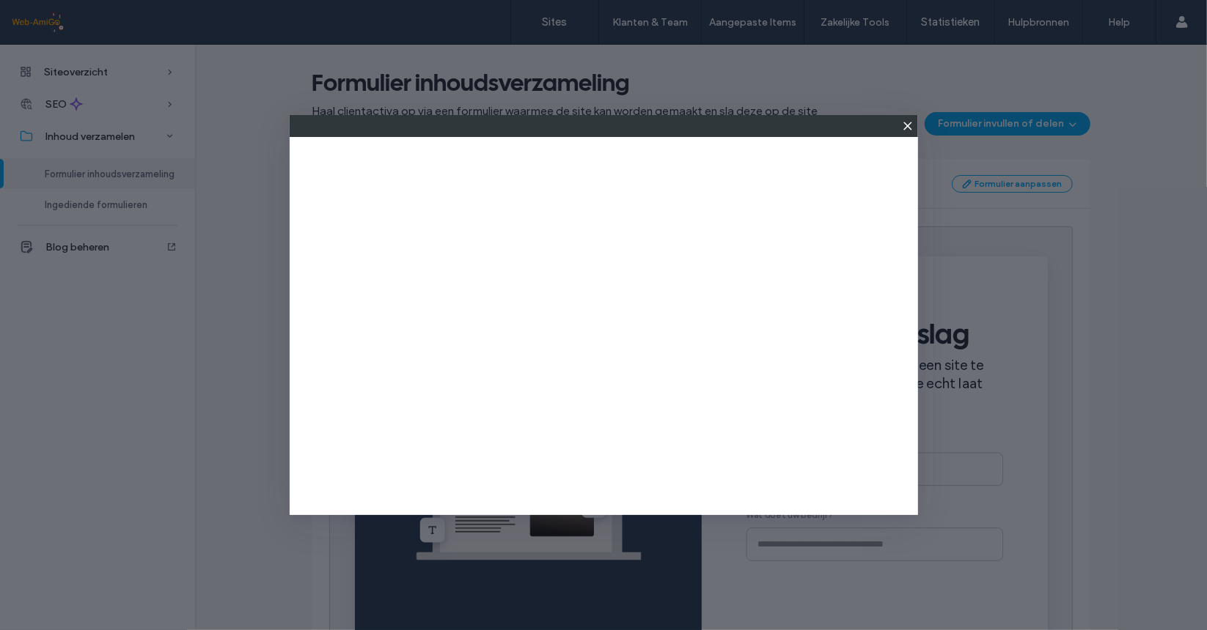
click at [906, 126] on use at bounding box center [907, 125] width 7 height 7
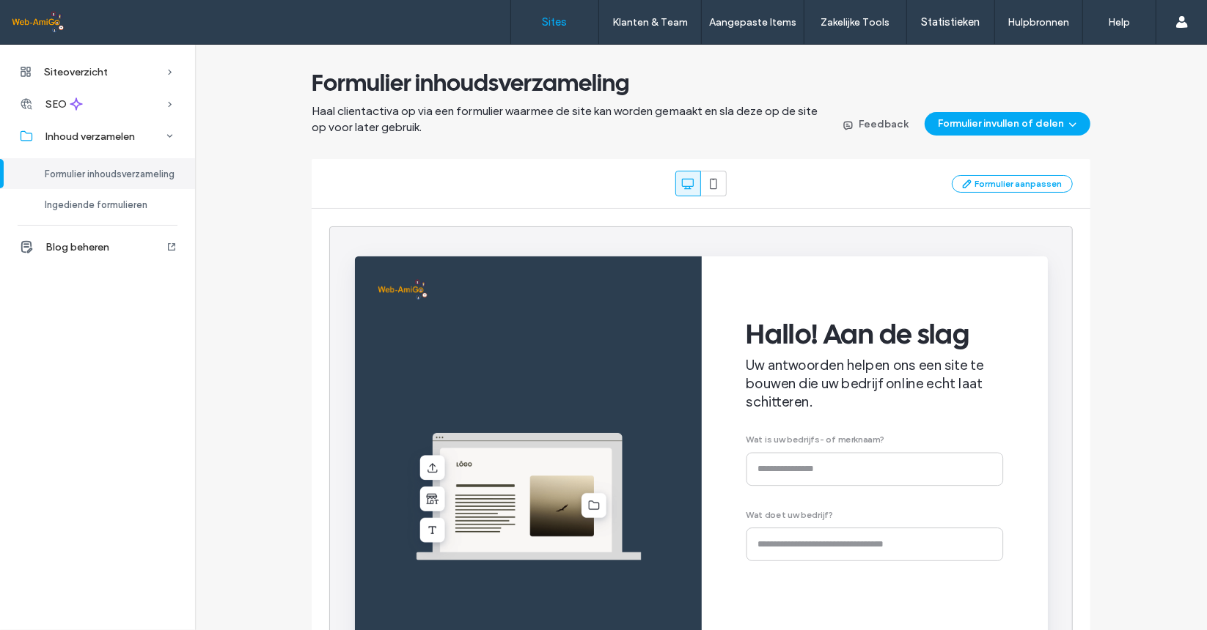
click at [570, 21] on link "Sites" at bounding box center [554, 22] width 87 height 44
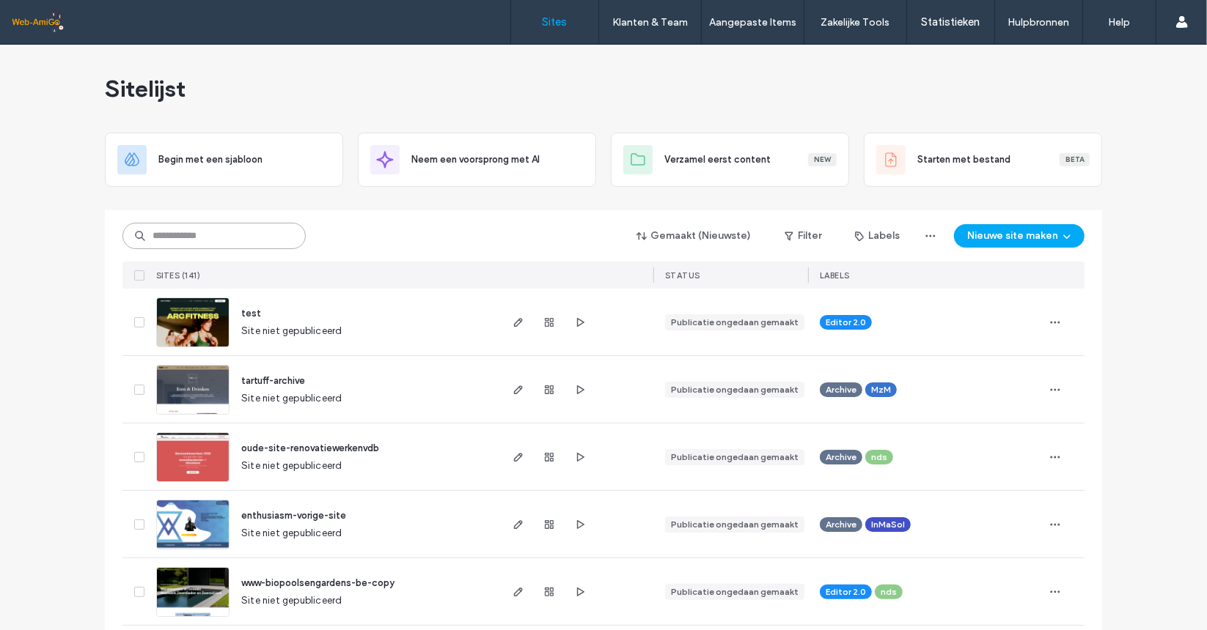
click at [195, 238] on input at bounding box center [213, 236] width 183 height 26
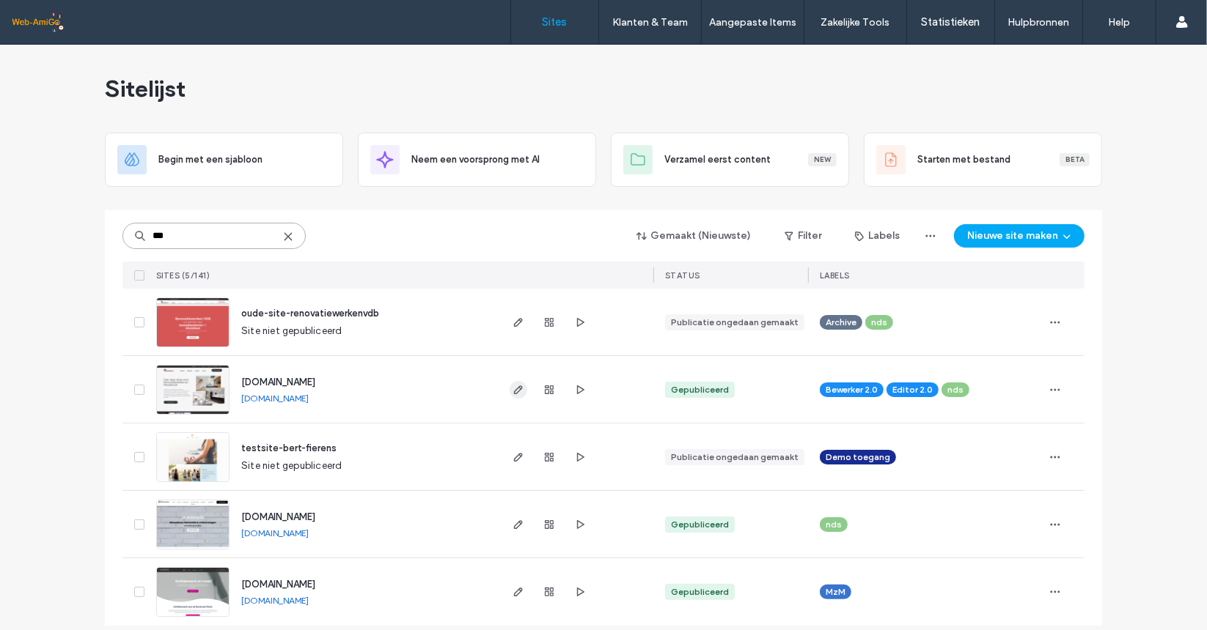
type input "***"
click at [515, 386] on use "button" at bounding box center [518, 390] width 9 height 9
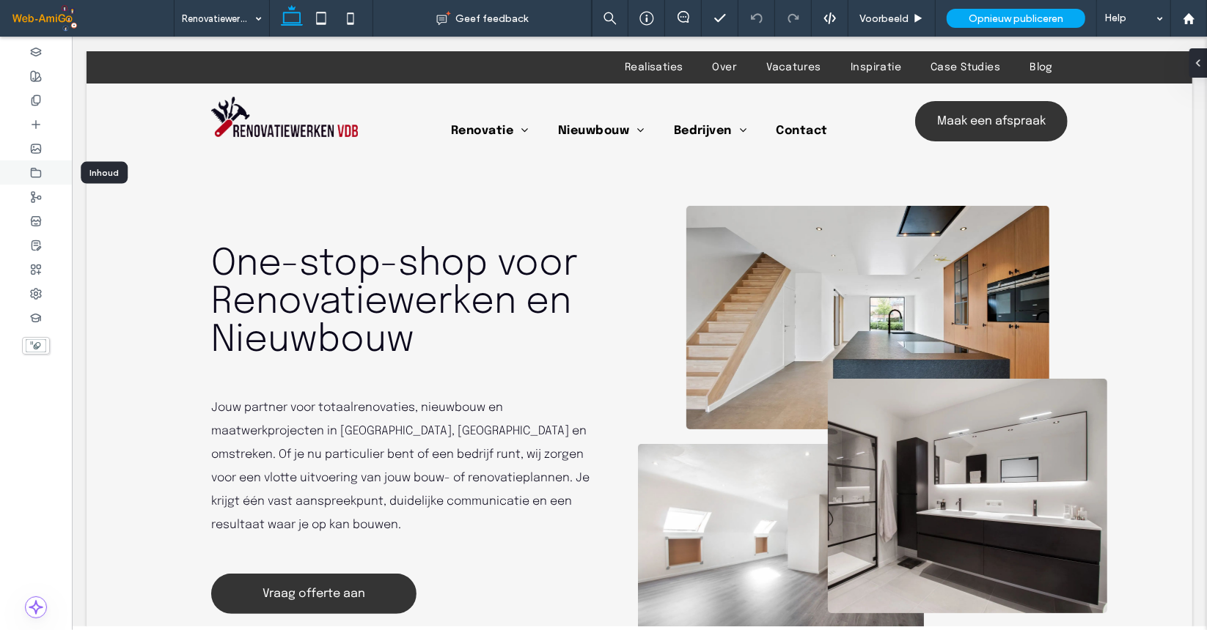
click at [33, 174] on icon at bounding box center [36, 173] width 12 height 12
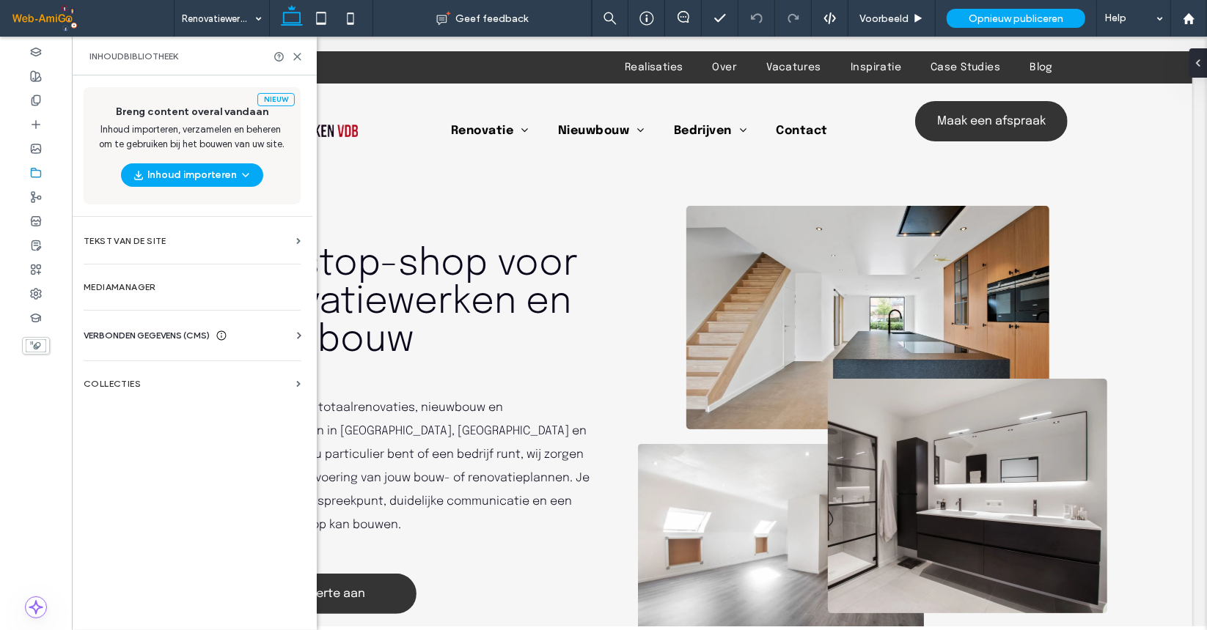
click at [145, 325] on div "VERBONDEN GEGEVENS (CMS) Bedrijfsinfo Zakelijke tekst Zakelijke afbeeldingen Zo…" at bounding box center [192, 336] width 240 height 38
click at [147, 331] on span "VERBONDEN GEGEVENS (CMS)" at bounding box center [147, 335] width 126 height 15
click at [133, 362] on section "Bedrijfsinfo" at bounding box center [195, 372] width 223 height 34
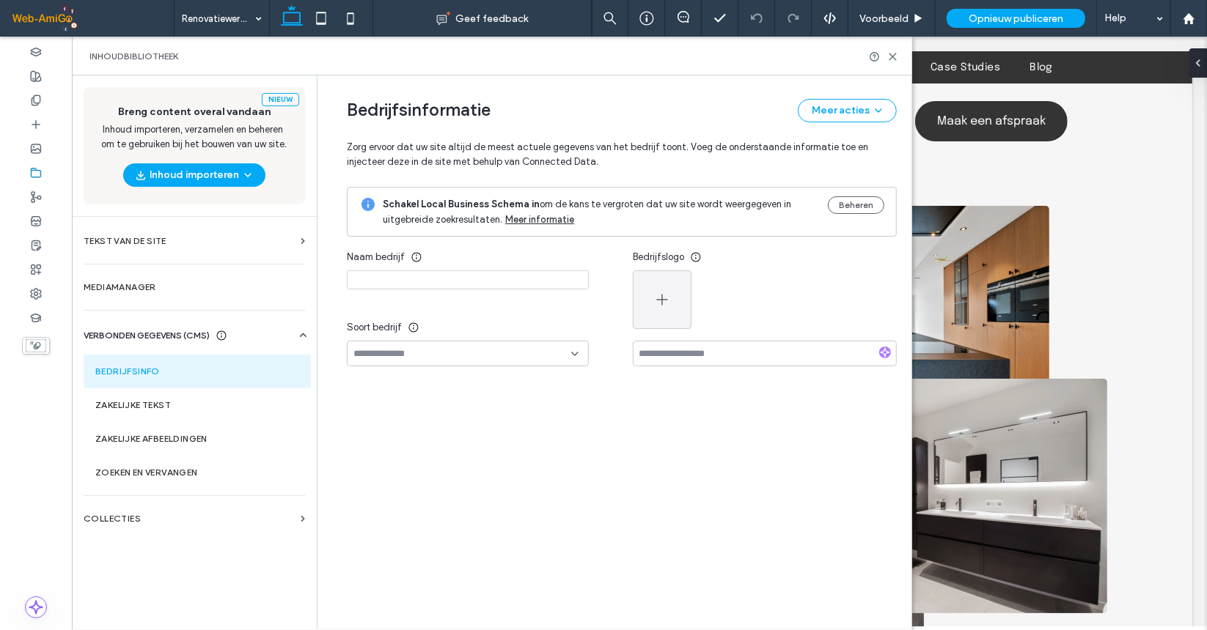
type input "**********"
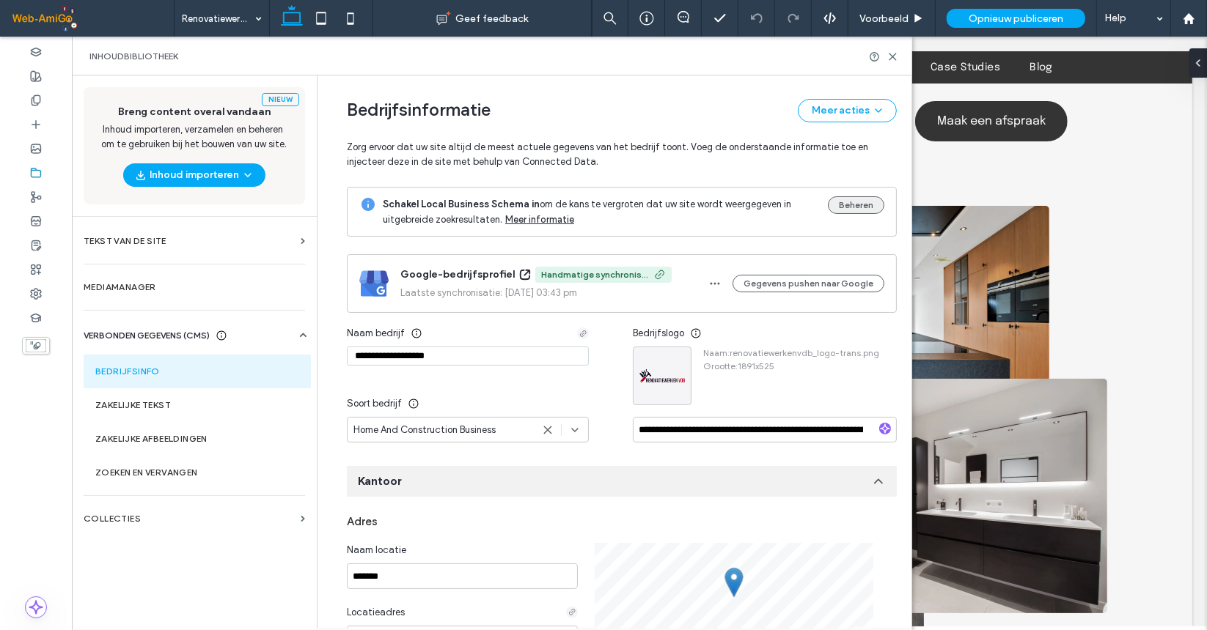
click at [861, 208] on button "Beheren" at bounding box center [856, 205] width 56 height 18
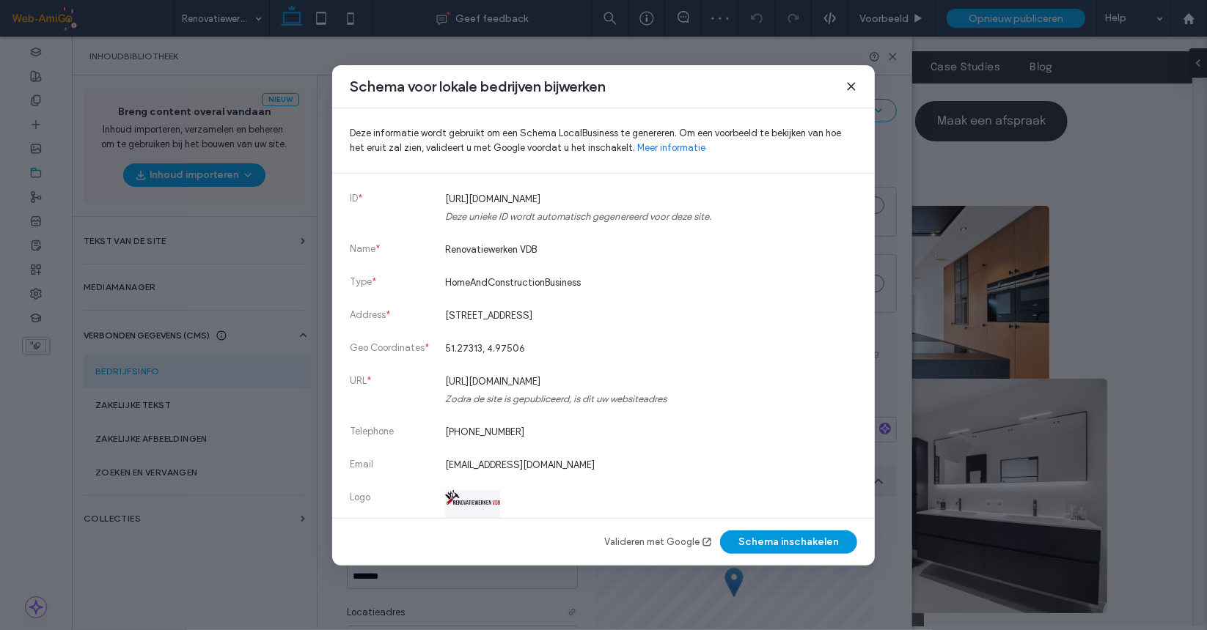
click at [784, 540] on button "Schema inschakelen" at bounding box center [788, 542] width 137 height 23
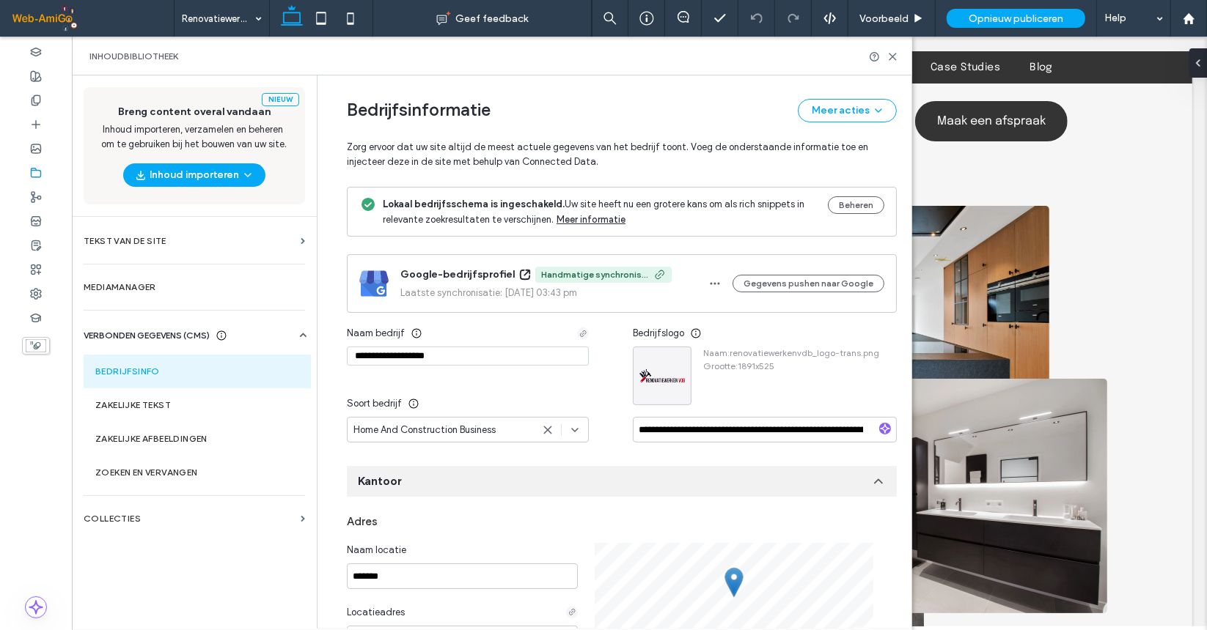
drag, startPoint x: 551, startPoint y: 201, endPoint x: 546, endPoint y: 213, distance: 12.8
click at [546, 213] on div "Lokaal bedrijfsschema is ingeschakeld. Uw site heeft nu een grotere kans om als…" at bounding box center [599, 211] width 433 height 31
click at [760, 256] on div "Google-bedrijfsprofiel Handmatige synchronisatie Laatste synchronisatie: 06/10/…" at bounding box center [622, 283] width 550 height 59
click at [1012, 23] on span "Opnieuw publiceren" at bounding box center [1015, 18] width 95 height 12
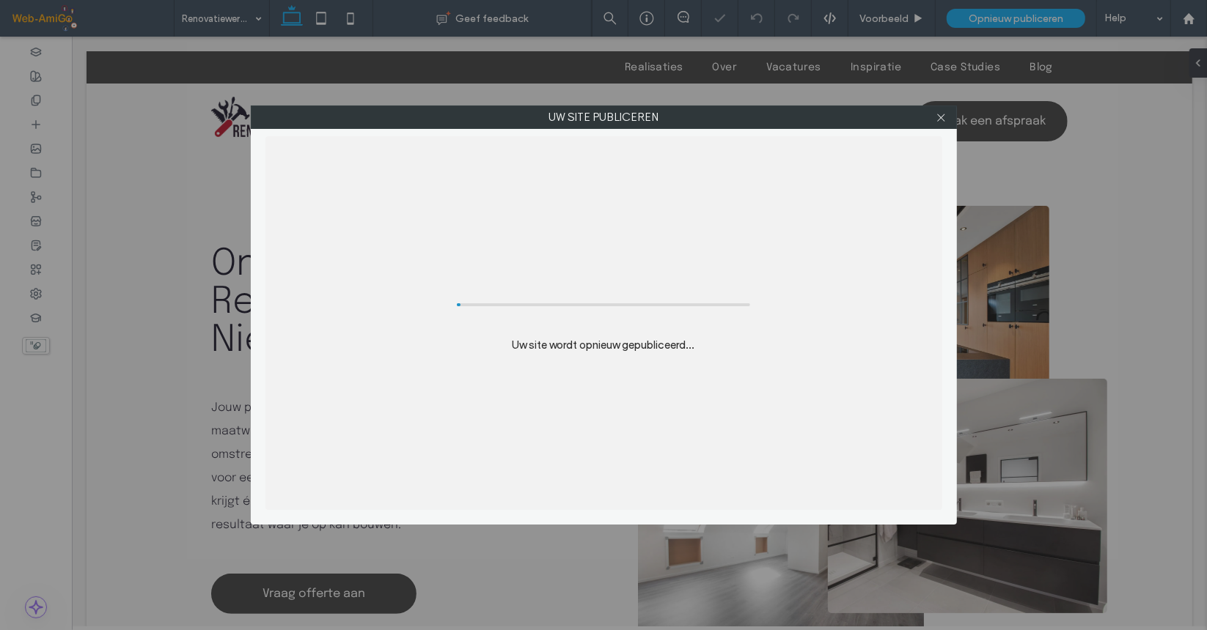
click at [1075, 12] on div "Uw site publiceren Uw site wordt opnieuw gepubliceerd..." at bounding box center [603, 315] width 1207 height 630
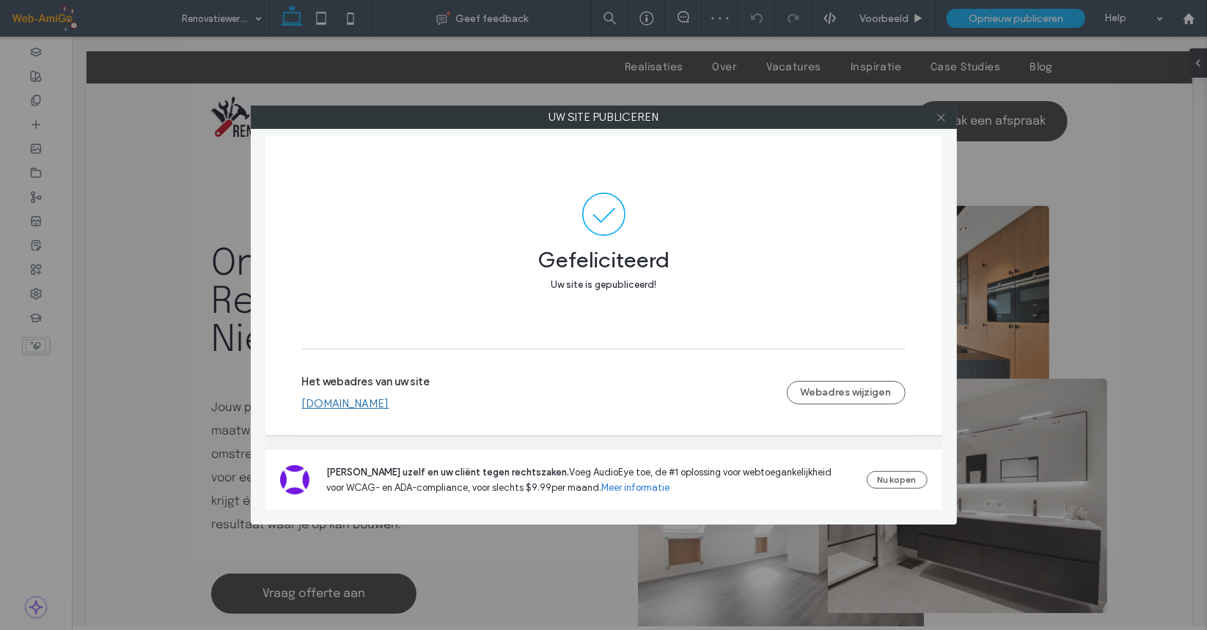
click at [942, 117] on icon at bounding box center [940, 117] width 11 height 11
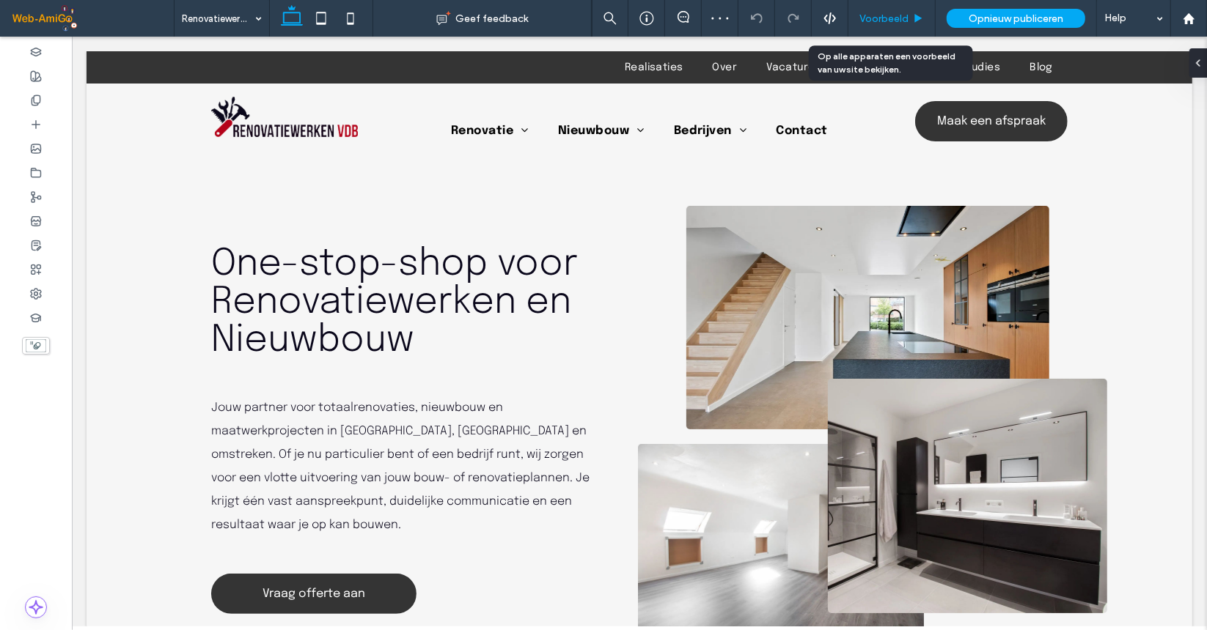
click at [902, 20] on span "Voorbeeld" at bounding box center [883, 18] width 49 height 12
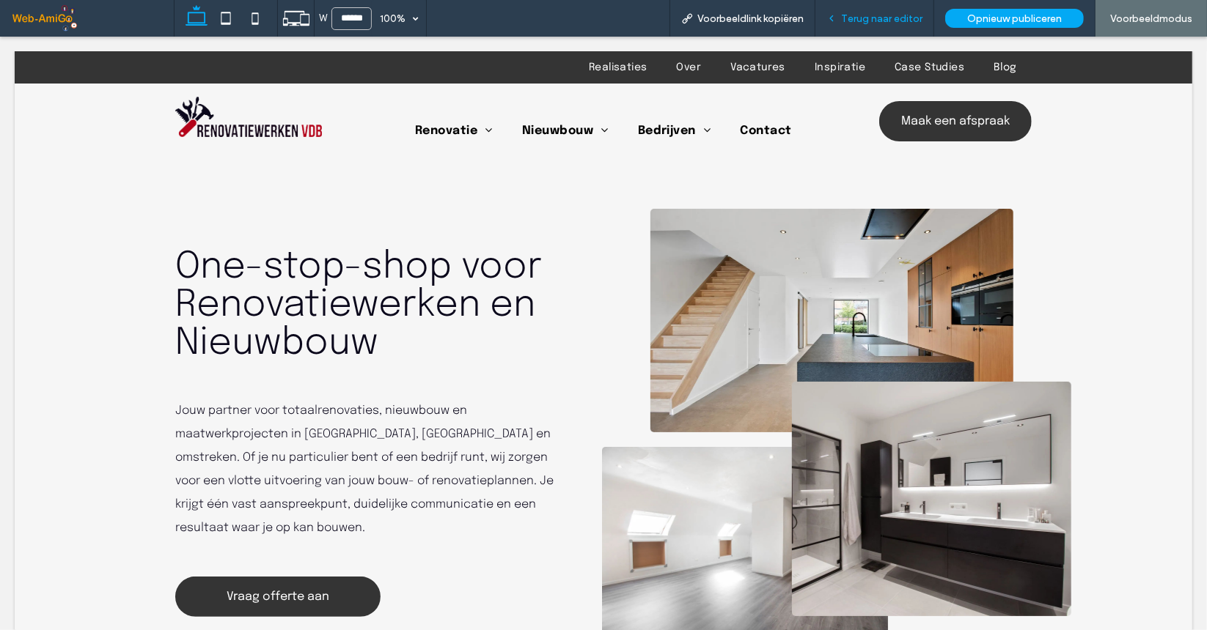
click at [864, 17] on span "Terug naar editor" at bounding box center [881, 18] width 81 height 12
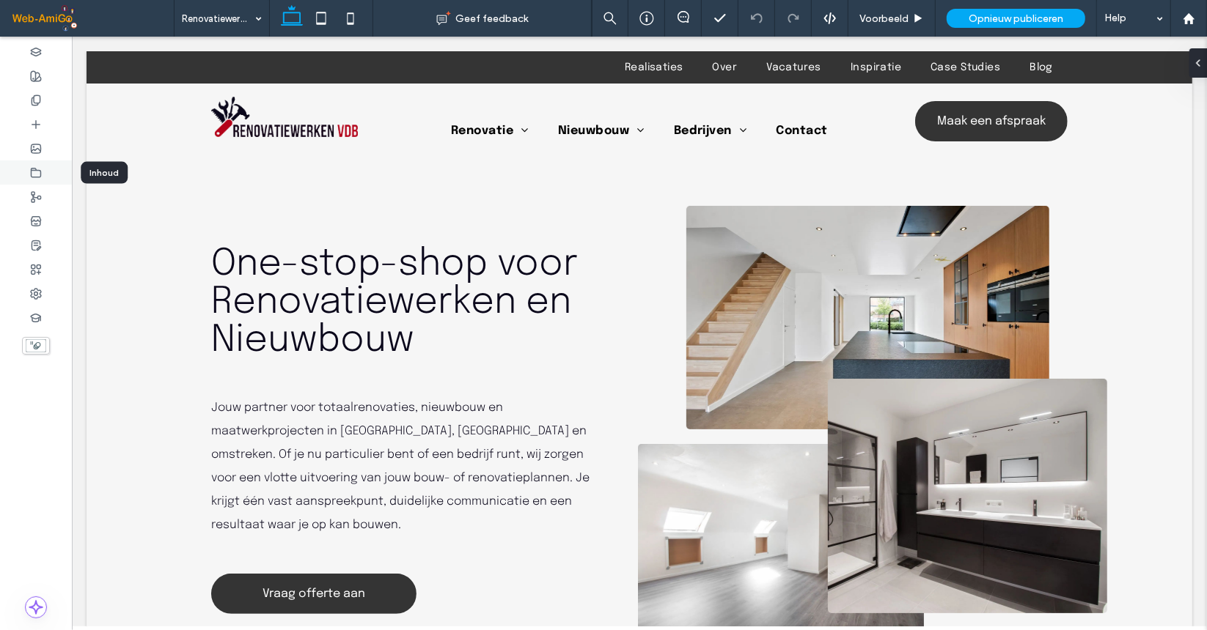
click at [34, 168] on use at bounding box center [37, 172] width 10 height 9
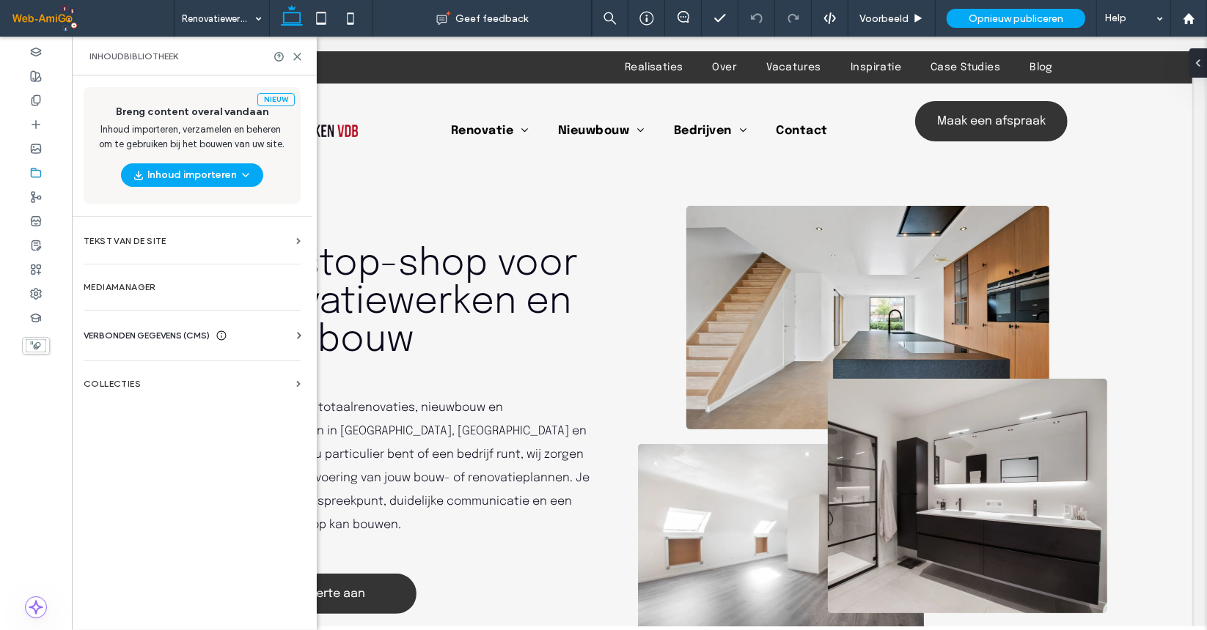
click at [132, 334] on span "VERBONDEN GEGEVENS (CMS)" at bounding box center [147, 335] width 126 height 15
click at [132, 358] on section "Bedrijfsinfo" at bounding box center [195, 372] width 223 height 34
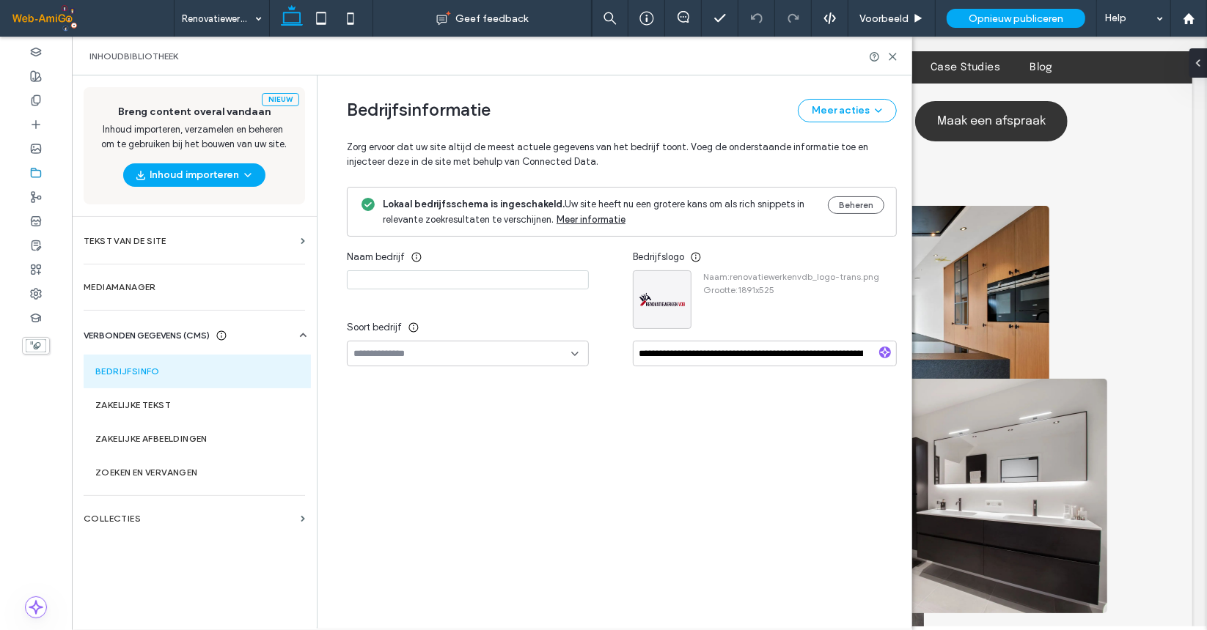
type input "**********"
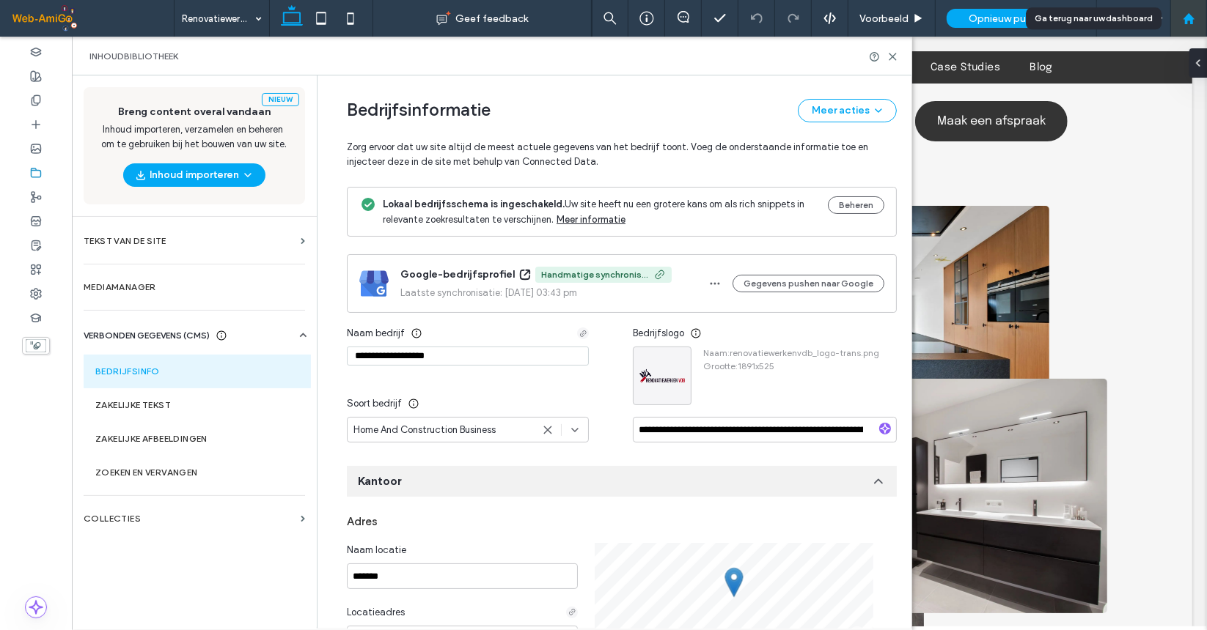
click at [1187, 17] on use at bounding box center [1187, 17] width 11 height 11
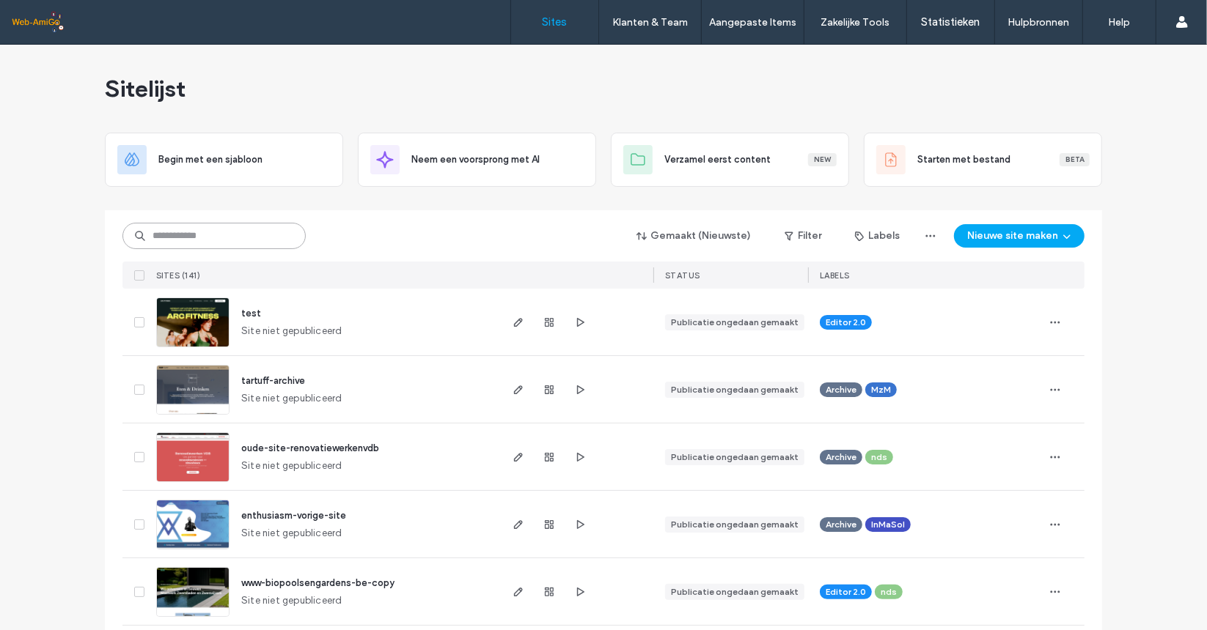
click at [208, 237] on input at bounding box center [213, 236] width 183 height 26
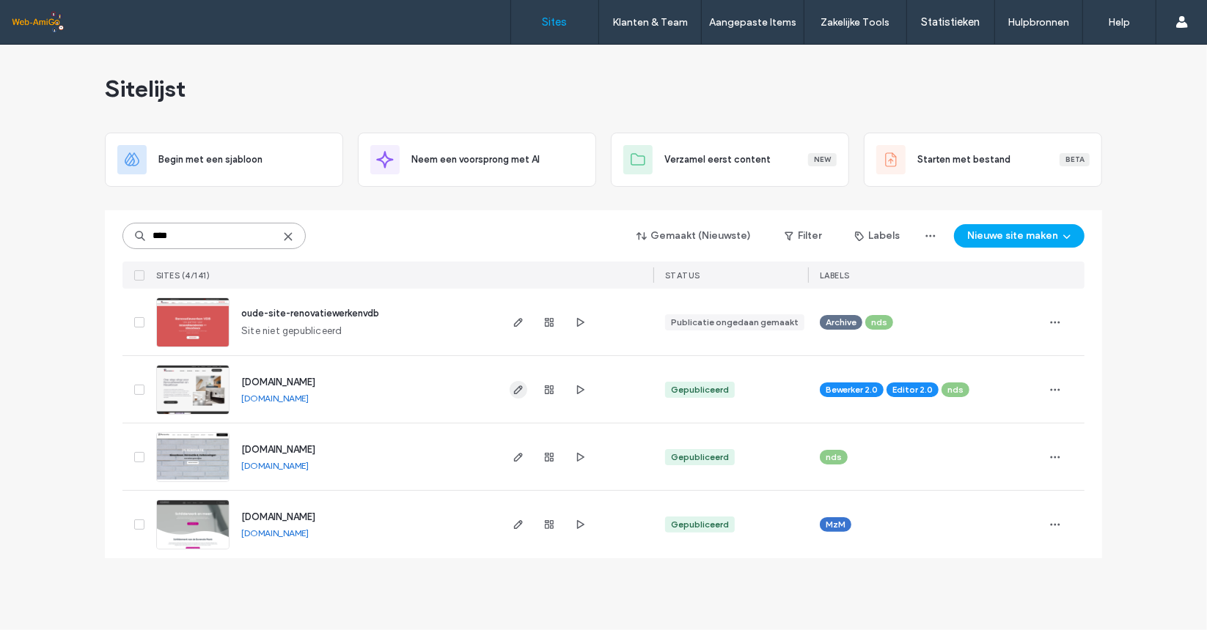
type input "****"
click at [514, 387] on icon "button" at bounding box center [518, 390] width 12 height 12
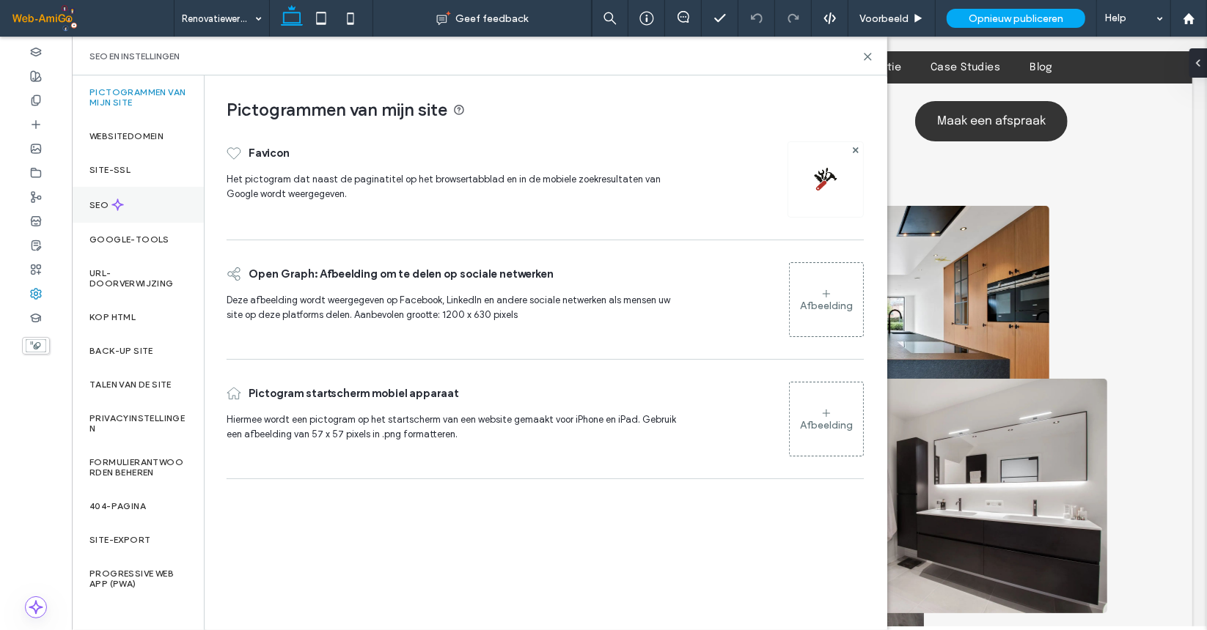
click at [97, 207] on label "SEO" at bounding box center [100, 205] width 22 height 10
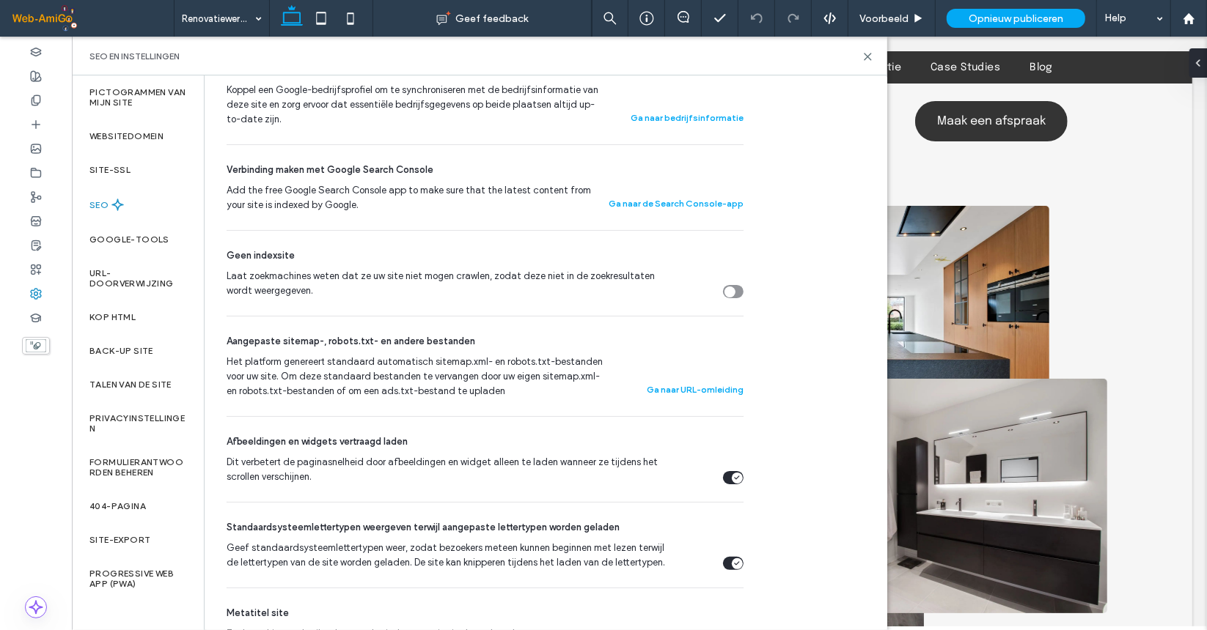
scroll to position [513, 0]
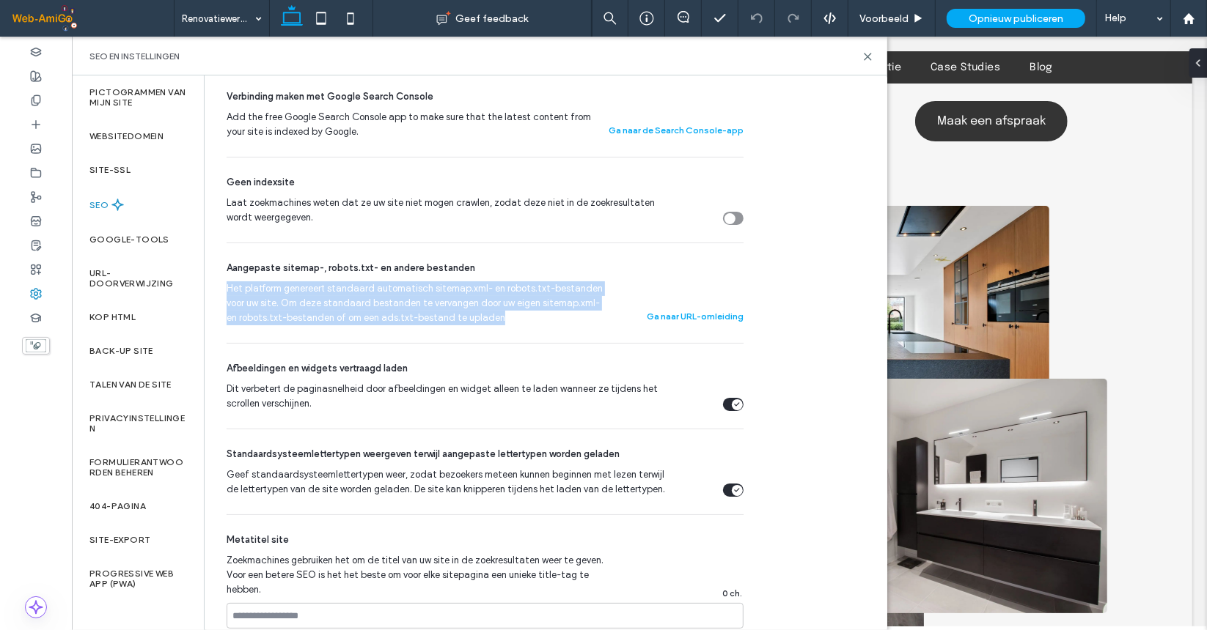
drag, startPoint x: 227, startPoint y: 284, endPoint x: 564, endPoint y: 319, distance: 339.0
click at [564, 319] on span "Het platform genereert standaard automatisch sitemap.xml- en robots.txt-bestand…" at bounding box center [415, 303] width 377 height 44
drag, startPoint x: 505, startPoint y: 317, endPoint x: 232, endPoint y: 284, distance: 275.4
click at [227, 284] on span "Het platform genereert standaard automatisch sitemap.xml- en robots.txt-bestand…" at bounding box center [415, 303] width 377 height 44
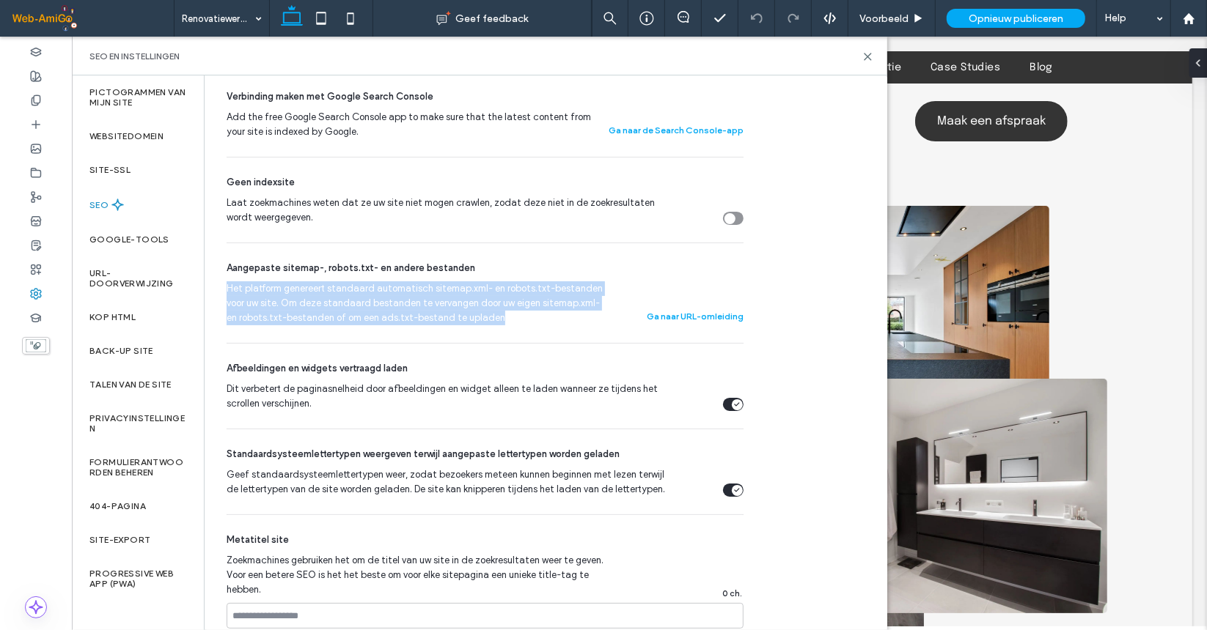
click at [525, 312] on span "Het platform genereert standaard automatisch sitemap.xml- en robots.txt-bestand…" at bounding box center [415, 303] width 377 height 44
drag, startPoint x: 525, startPoint y: 312, endPoint x: 210, endPoint y: 276, distance: 317.3
click at [210, 276] on div "SEO Optimaliseer uw site om de zichtbaarheid in relevante zoekresultaten te ver…" at bounding box center [480, 285] width 550 height 1446
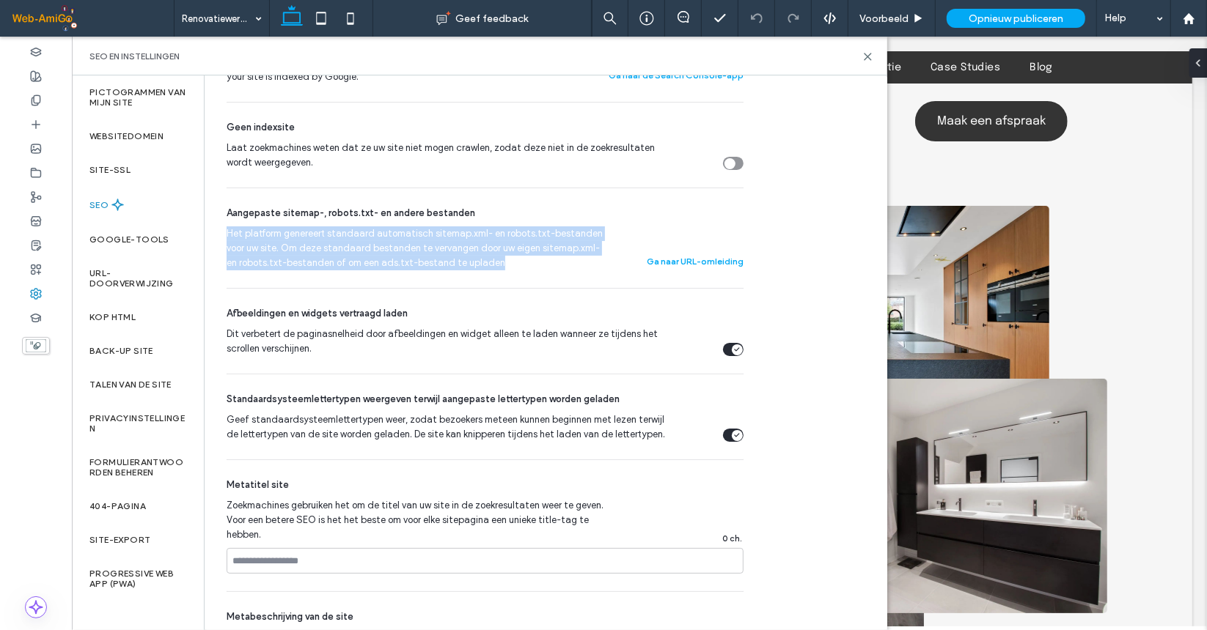
scroll to position [586, 0]
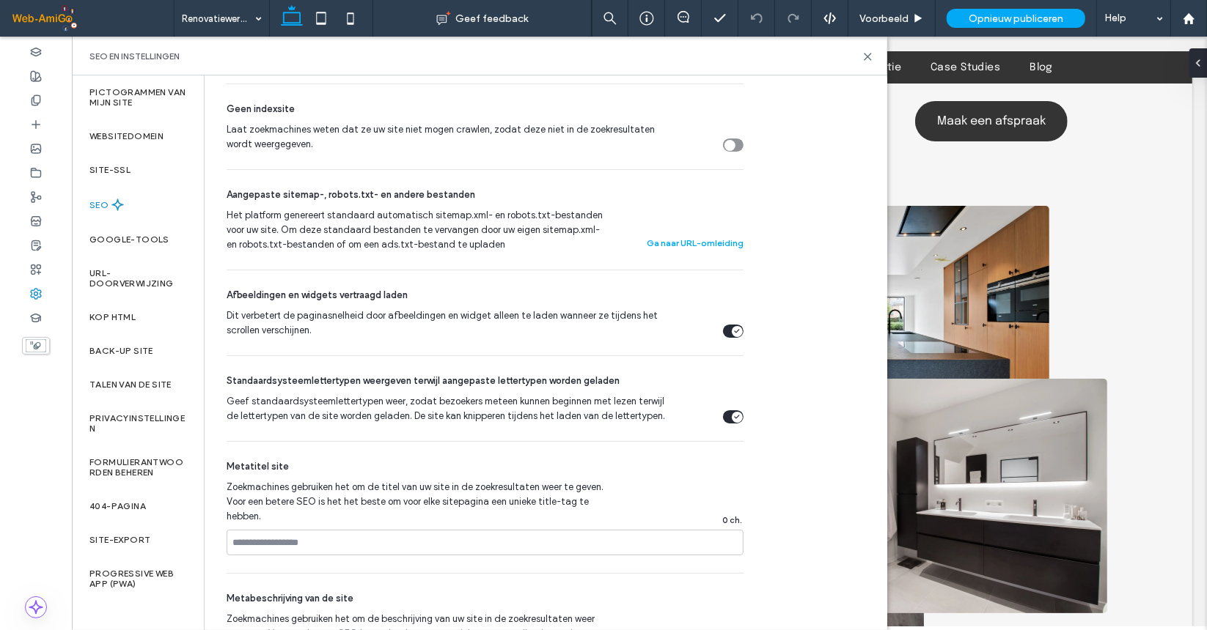
click at [770, 58] on div "SEO en instellingen" at bounding box center [479, 57] width 780 height 12
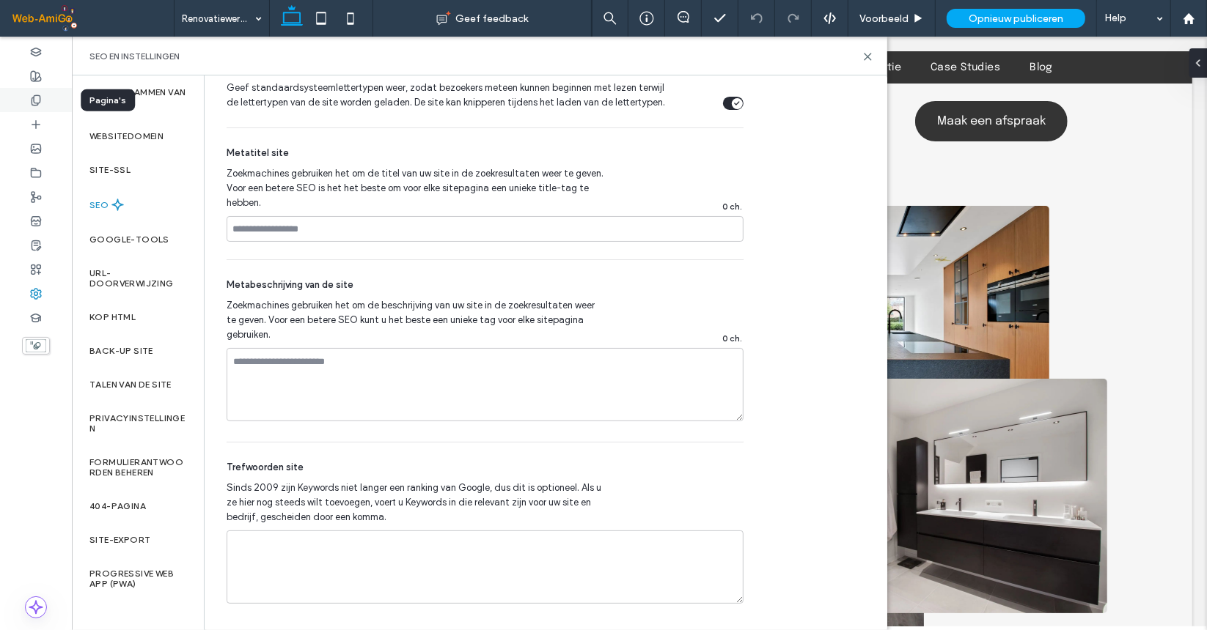
click at [35, 101] on icon at bounding box center [36, 101] width 12 height 12
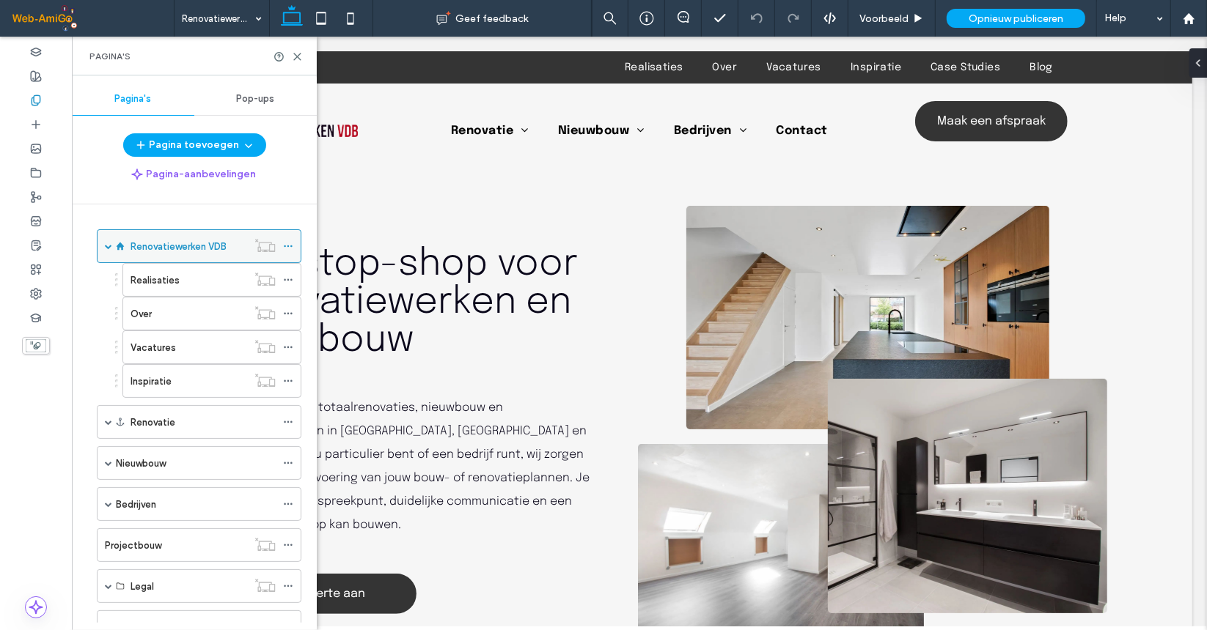
click at [182, 241] on label "Renovatiewerken VDB" at bounding box center [178, 247] width 96 height 26
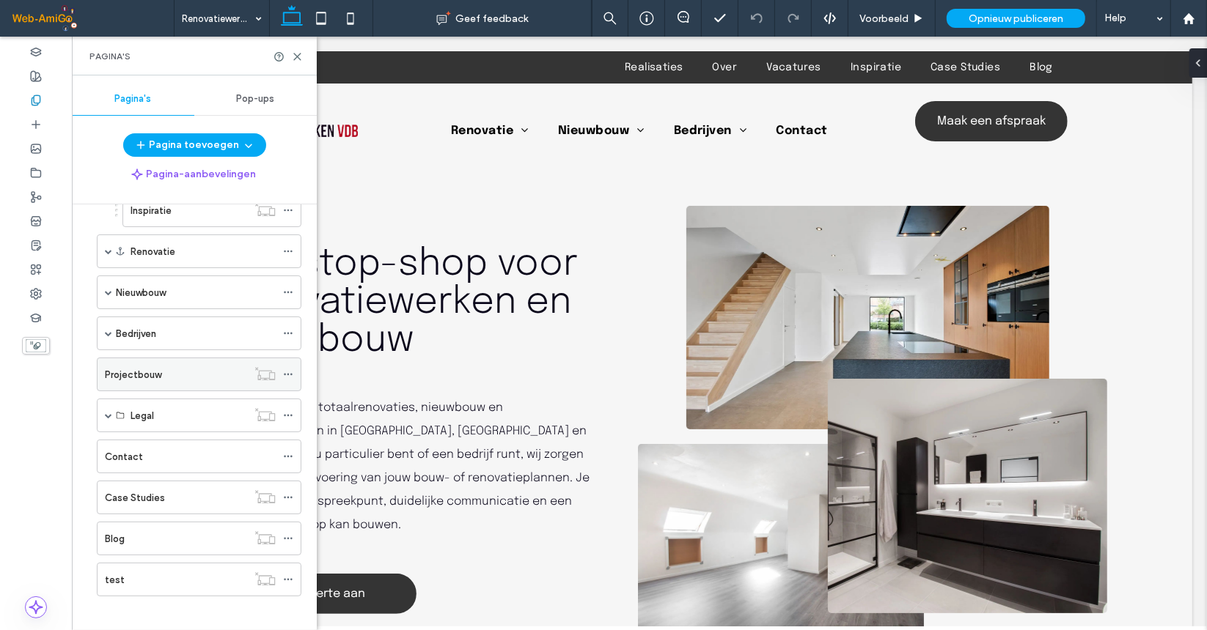
scroll to position [0, 0]
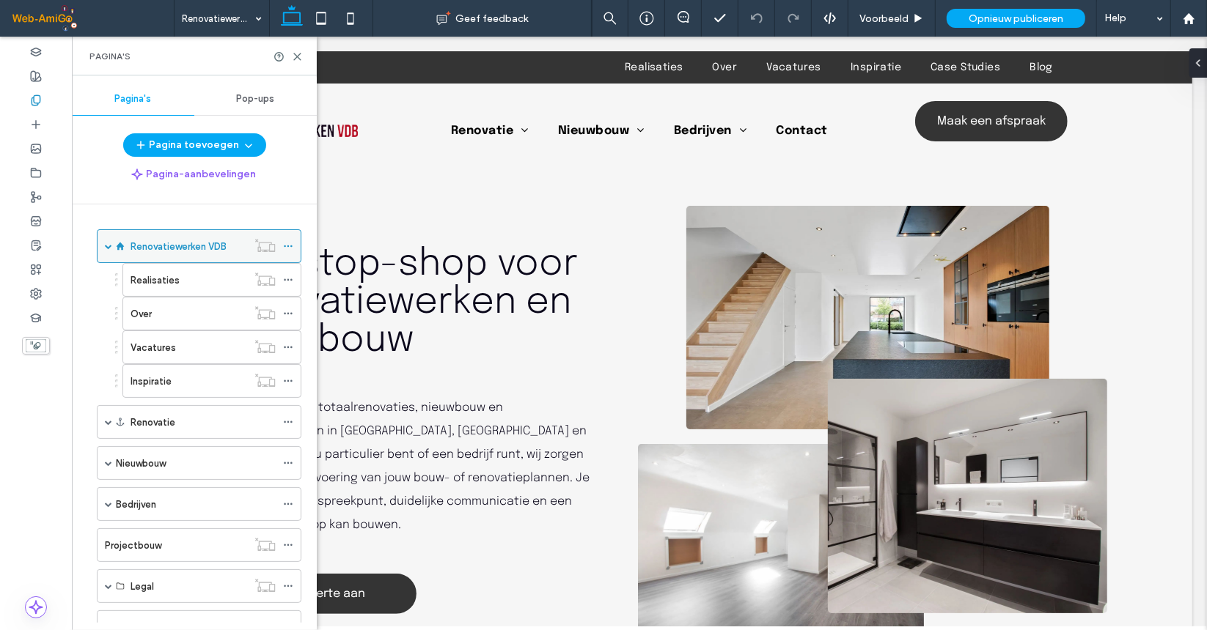
click at [286, 246] on icon at bounding box center [288, 246] width 10 height 10
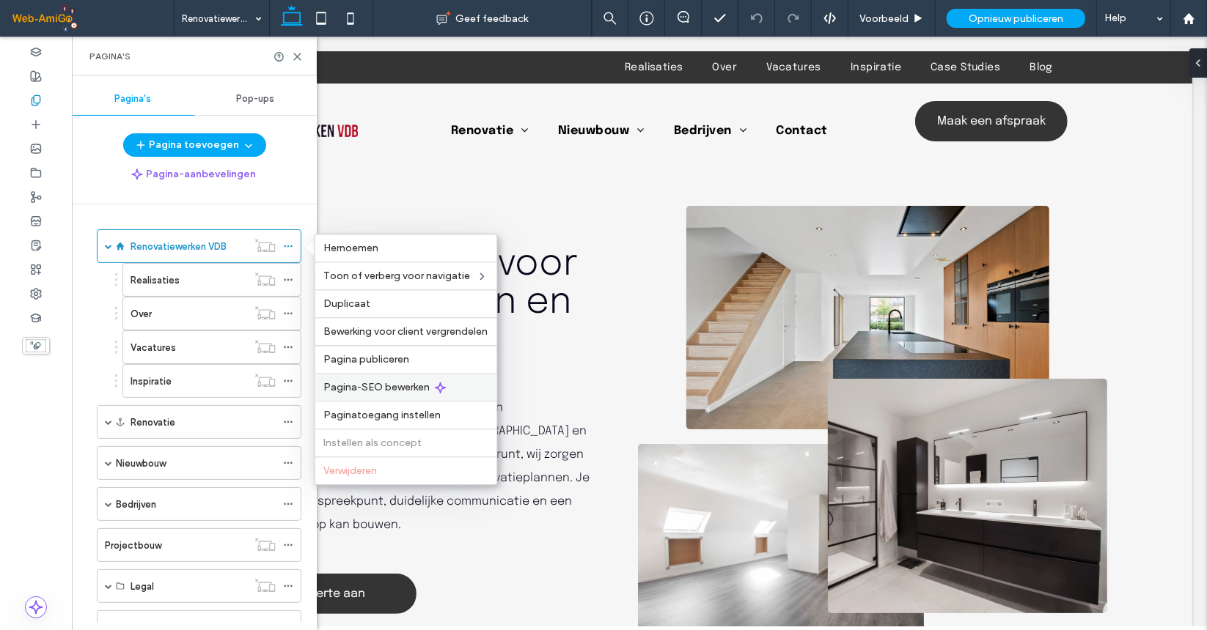
click at [386, 388] on span "Pagina-SEO bewerken" at bounding box center [377, 387] width 106 height 12
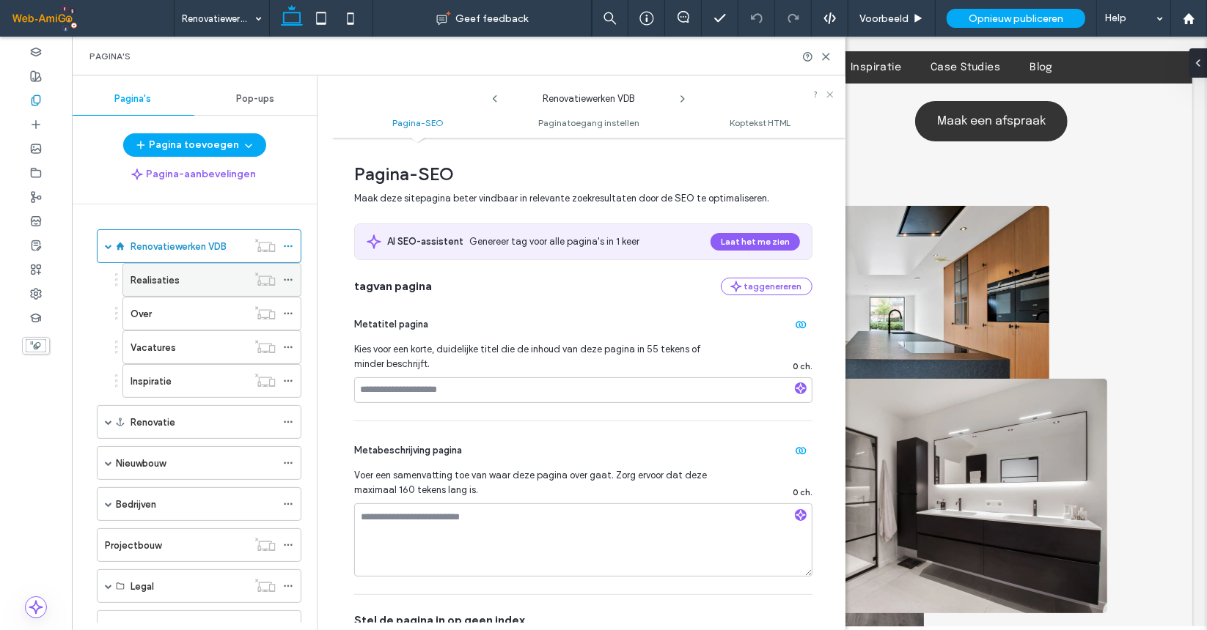
click at [292, 276] on icon at bounding box center [288, 280] width 10 height 10
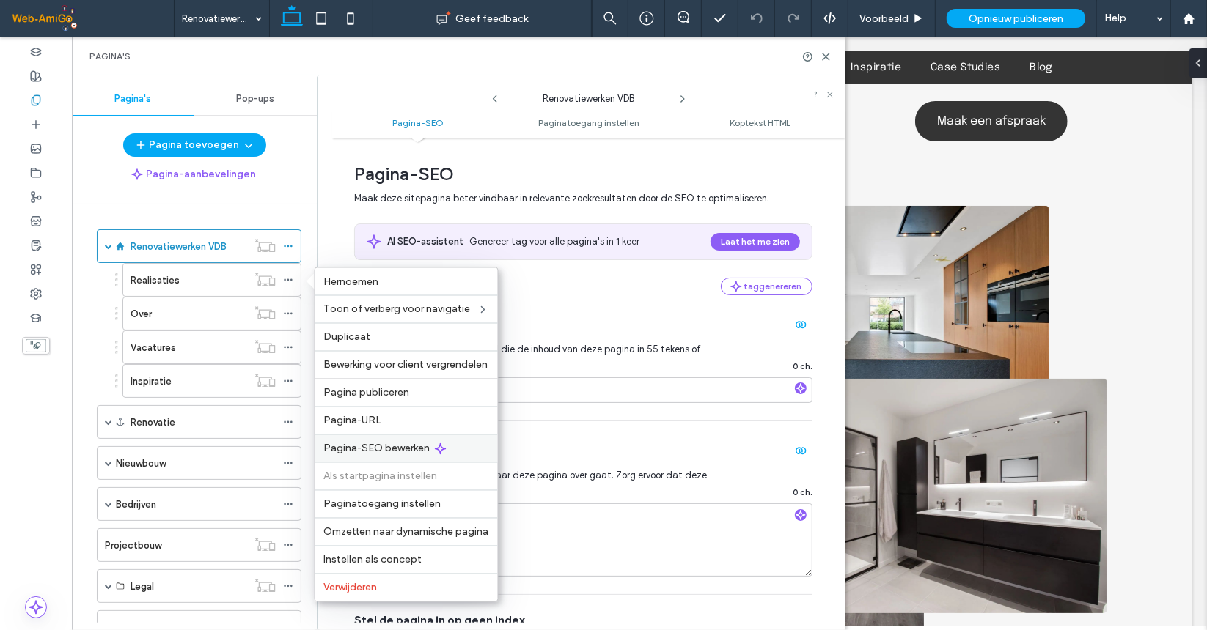
click at [392, 445] on span "Pagina-SEO bewerken" at bounding box center [377, 449] width 106 height 12
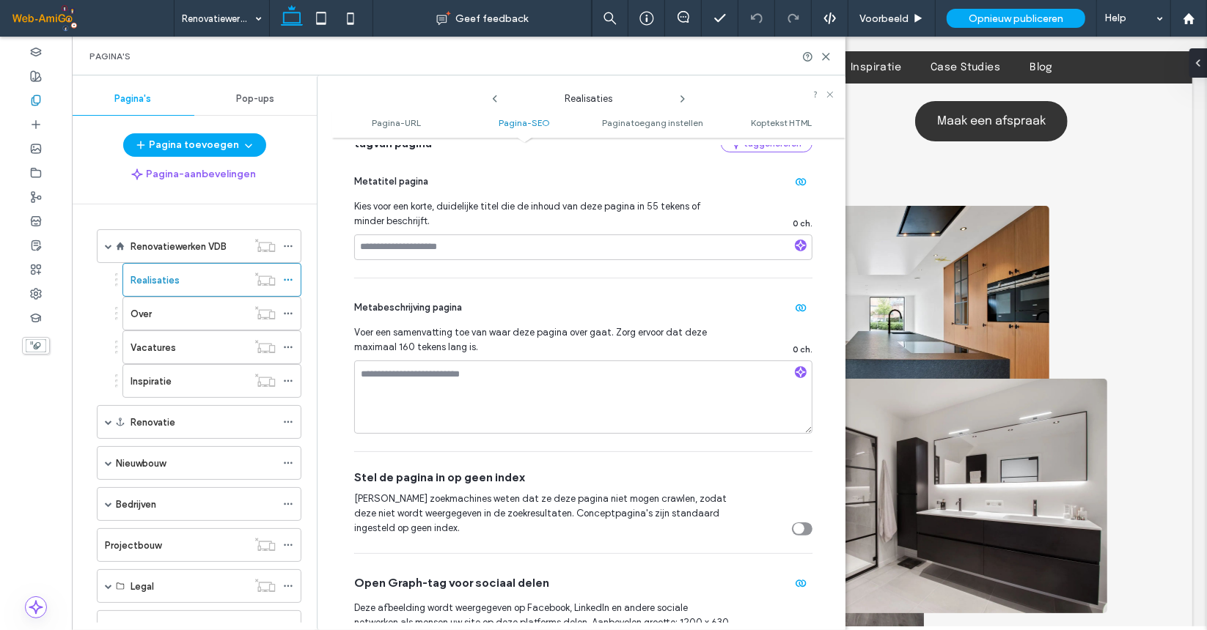
scroll to position [367, 0]
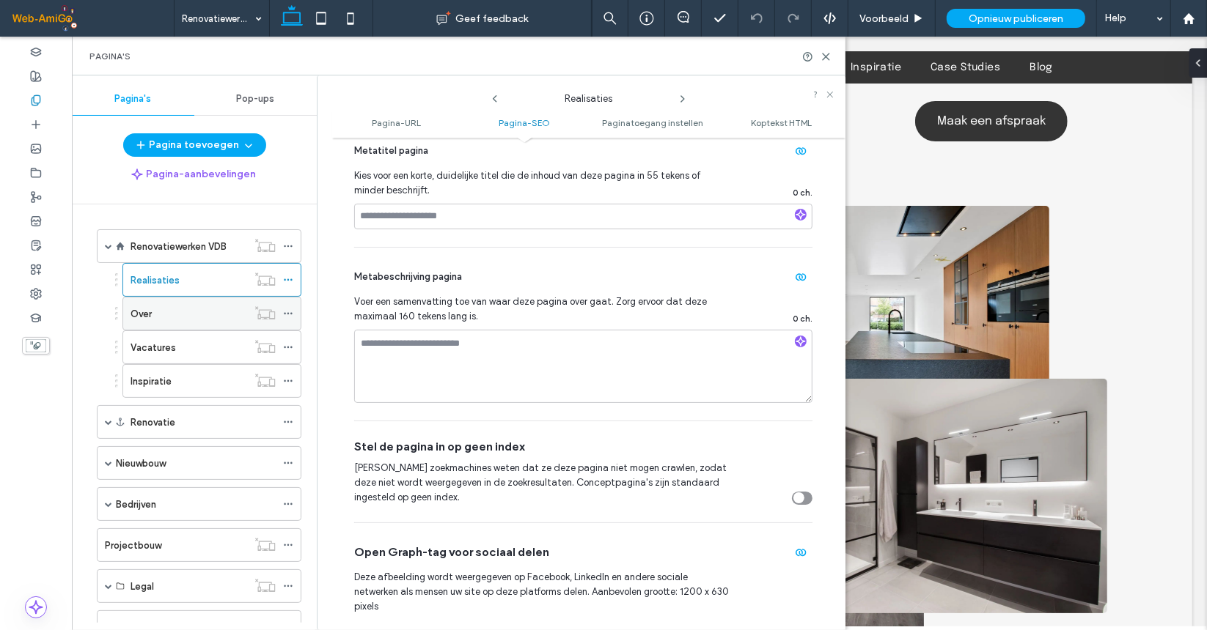
click at [287, 309] on icon at bounding box center [288, 314] width 10 height 10
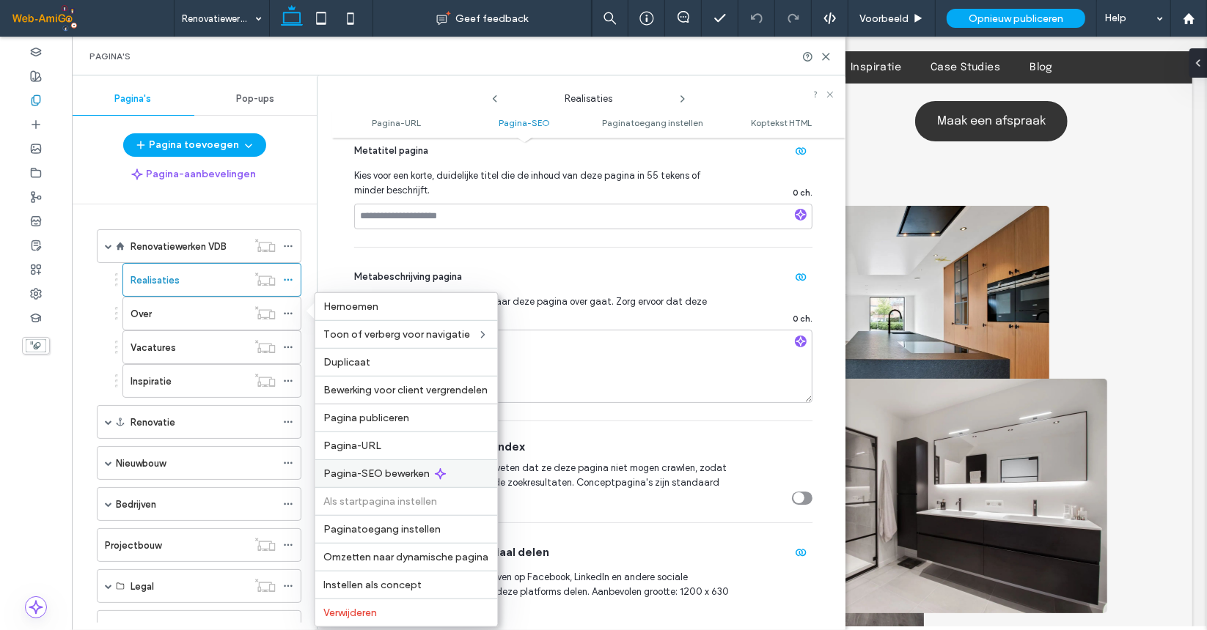
click at [393, 469] on span "Pagina-SEO bewerken" at bounding box center [377, 474] width 106 height 12
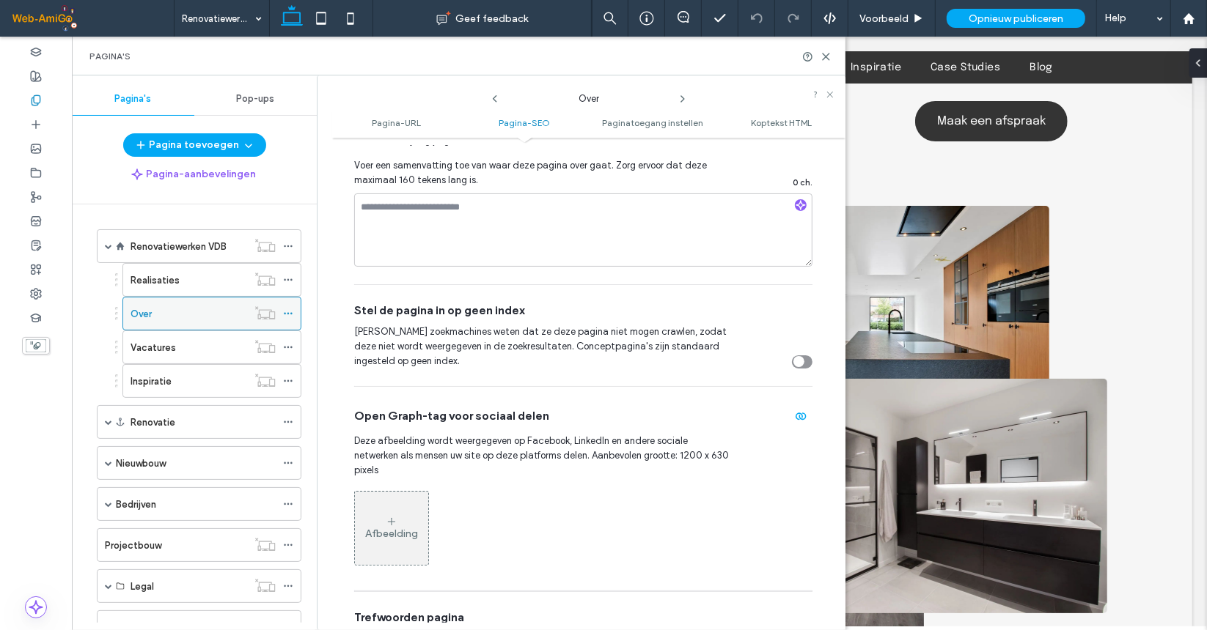
scroll to position [513, 0]
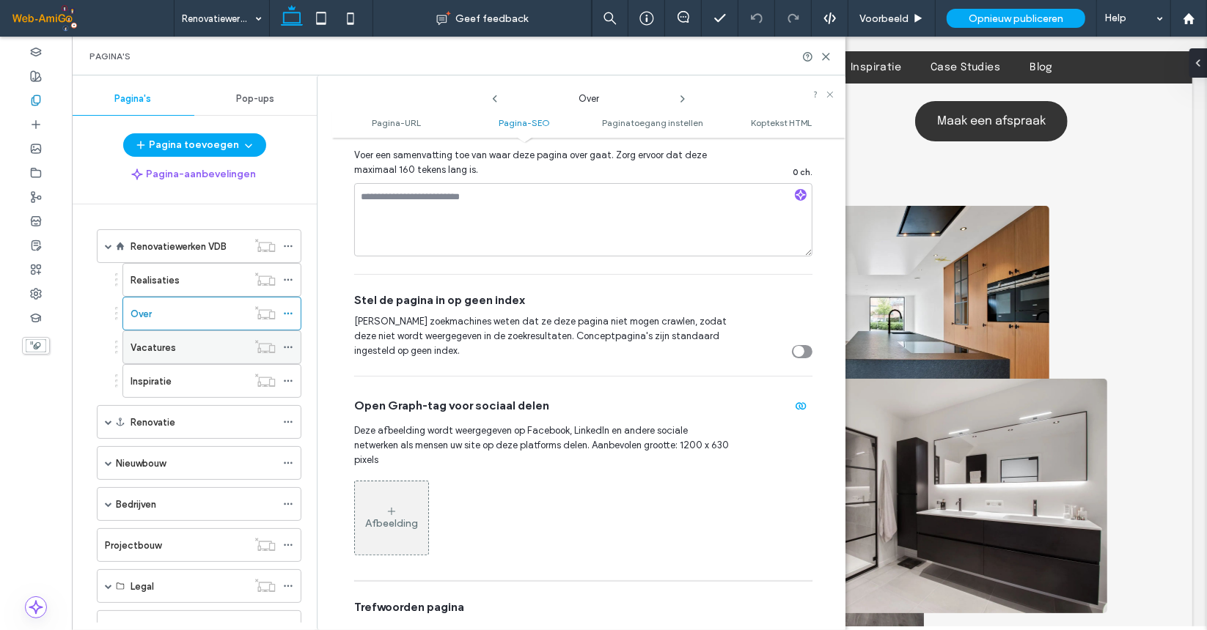
click at [287, 342] on icon at bounding box center [288, 347] width 10 height 10
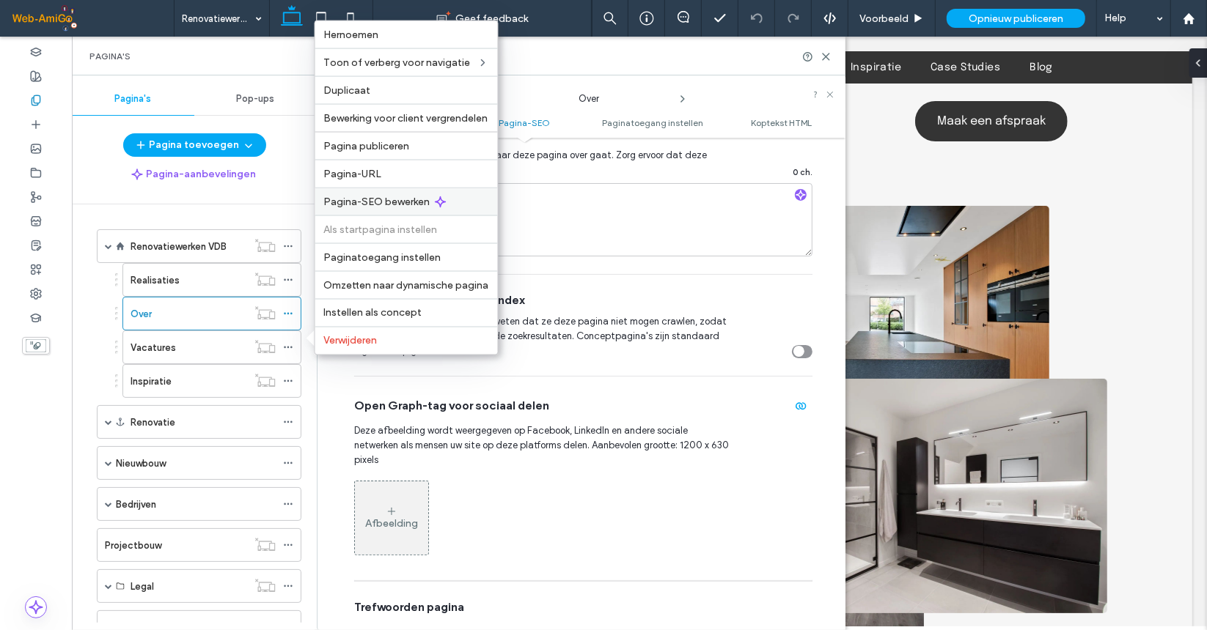
click at [403, 207] on span "Pagina-SEO bewerken" at bounding box center [377, 202] width 106 height 12
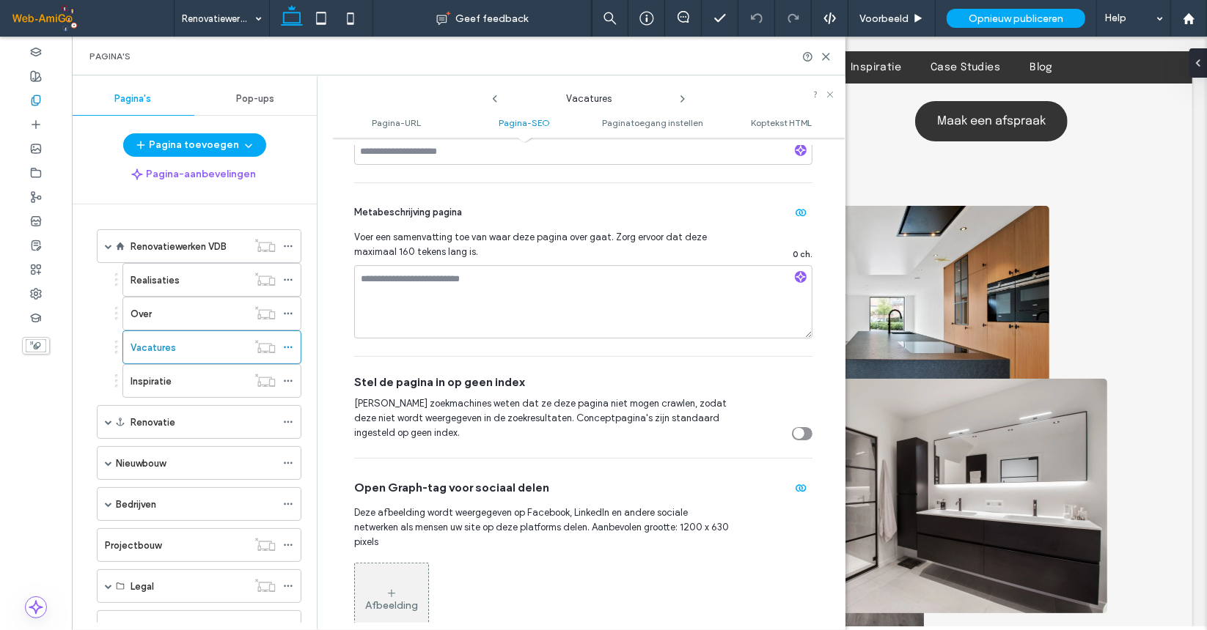
scroll to position [440, 0]
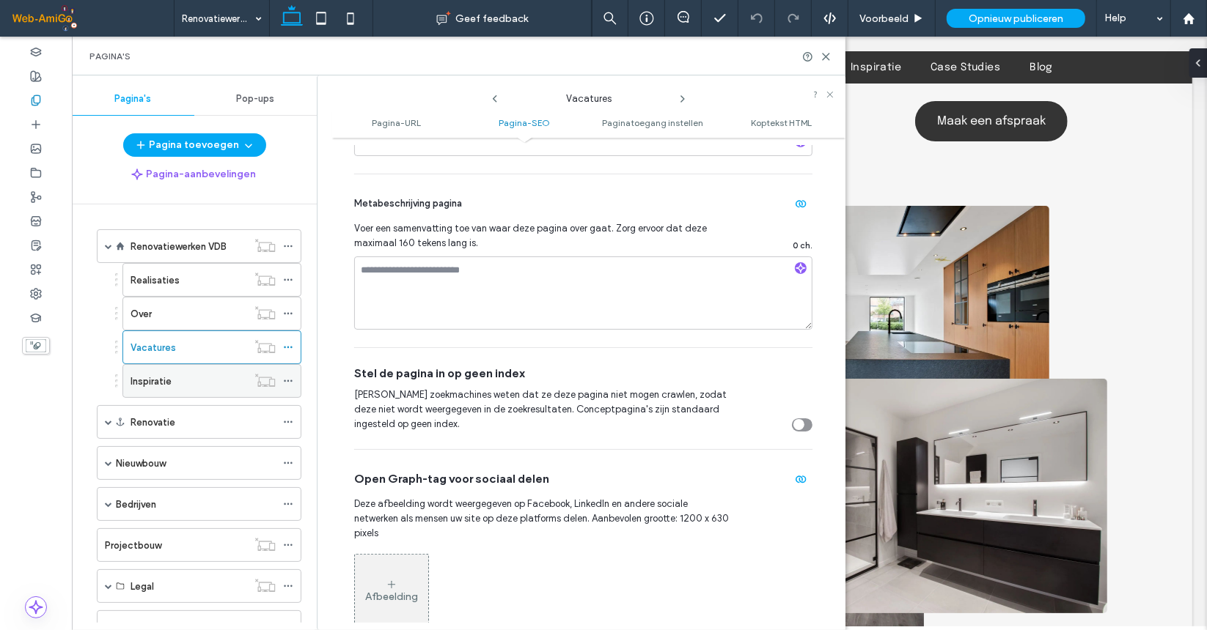
click at [288, 376] on icon at bounding box center [288, 381] width 10 height 10
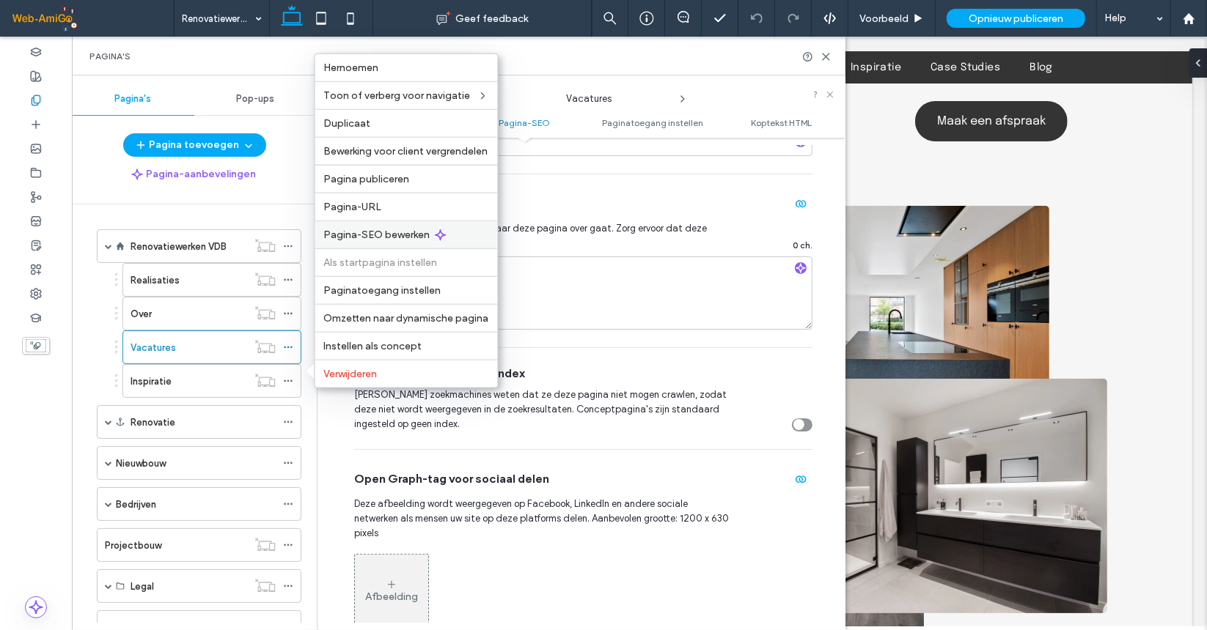
click at [387, 238] on span "Pagina-SEO bewerken" at bounding box center [377, 235] width 106 height 12
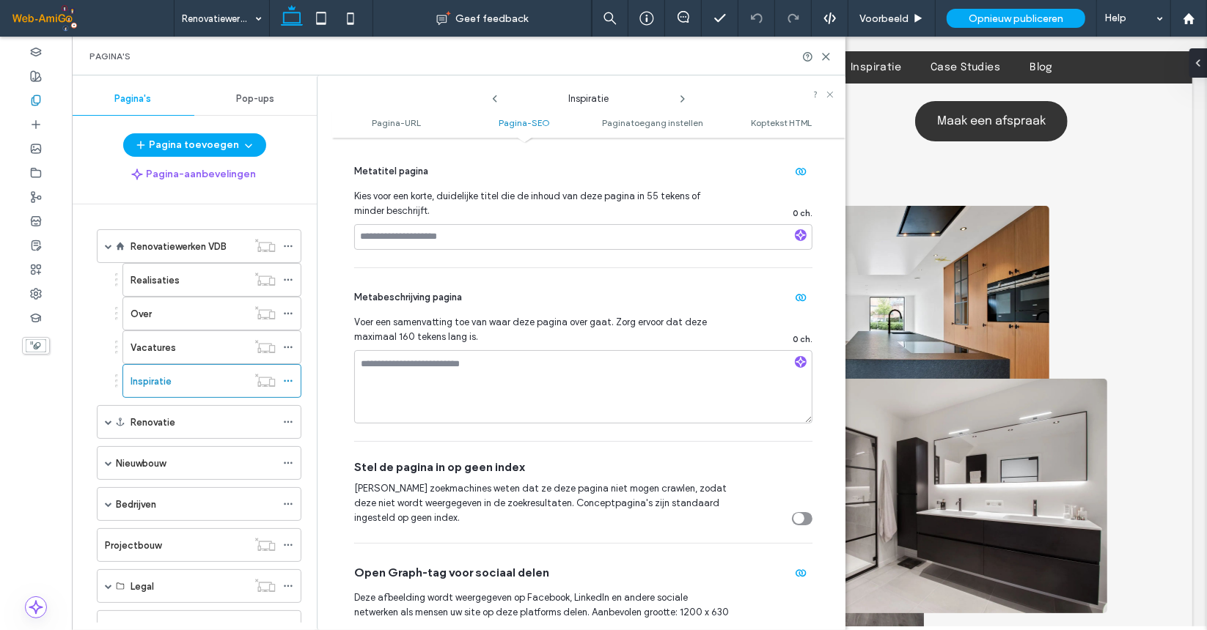
scroll to position [367, 0]
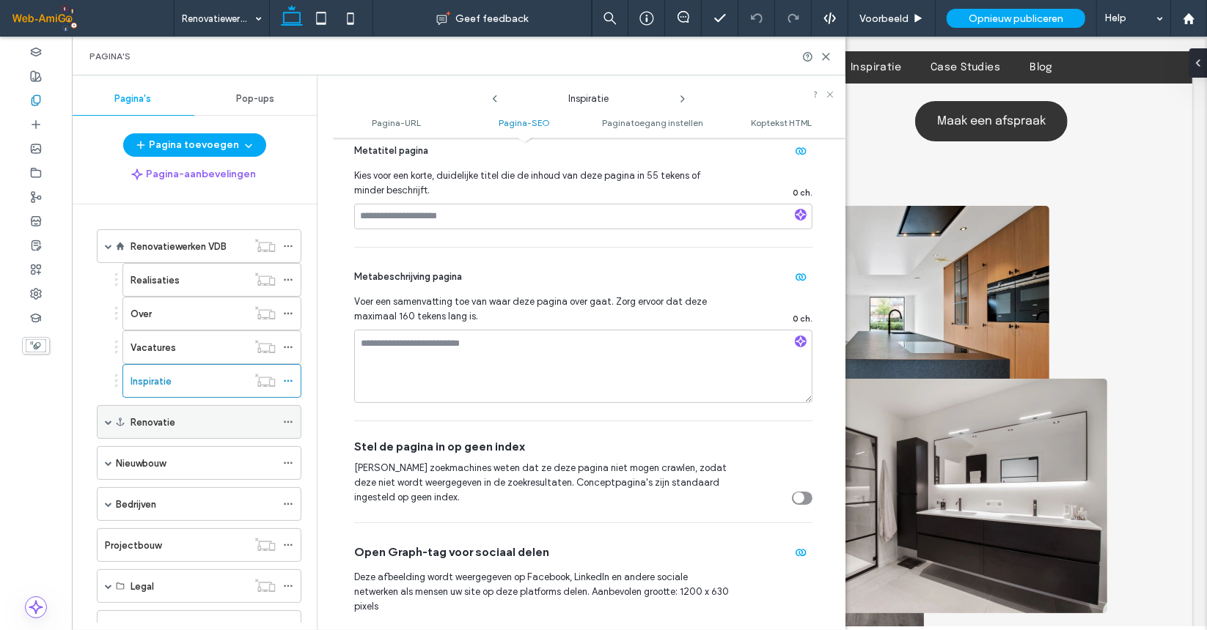
click at [284, 417] on icon at bounding box center [288, 422] width 10 height 10
click at [290, 458] on icon at bounding box center [288, 463] width 10 height 10
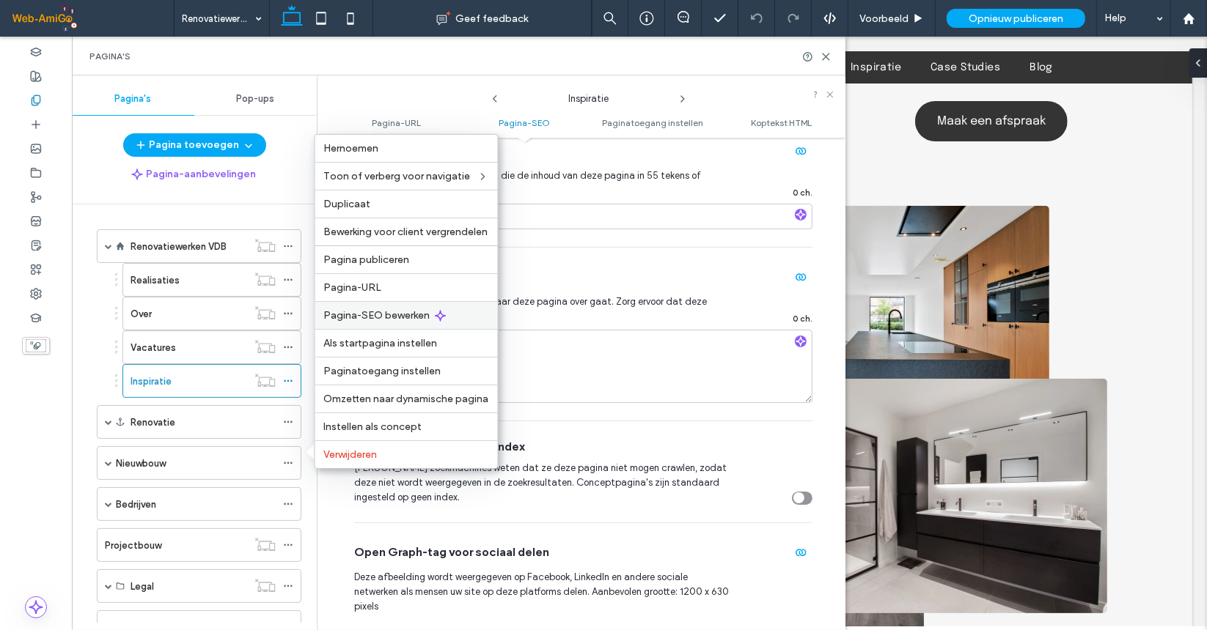
click at [388, 317] on span "Pagina-SEO bewerken" at bounding box center [377, 315] width 106 height 12
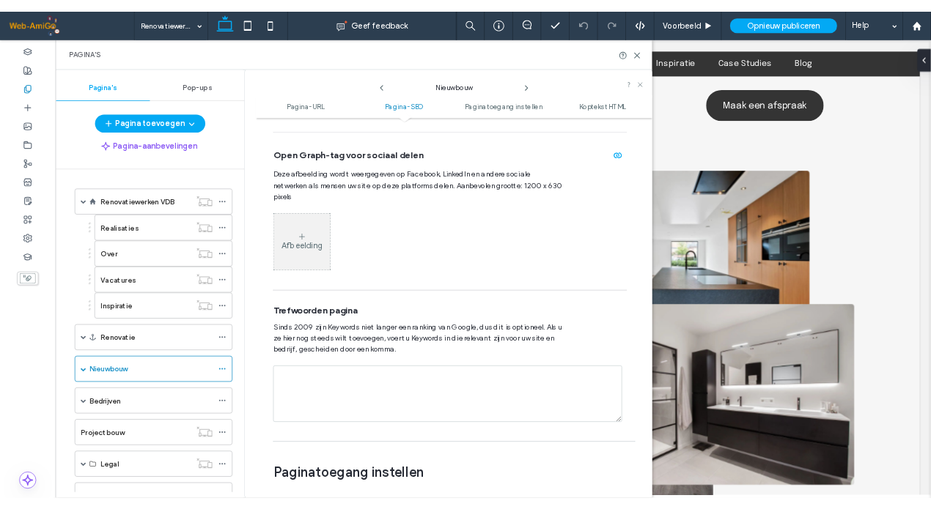
scroll to position [806, 0]
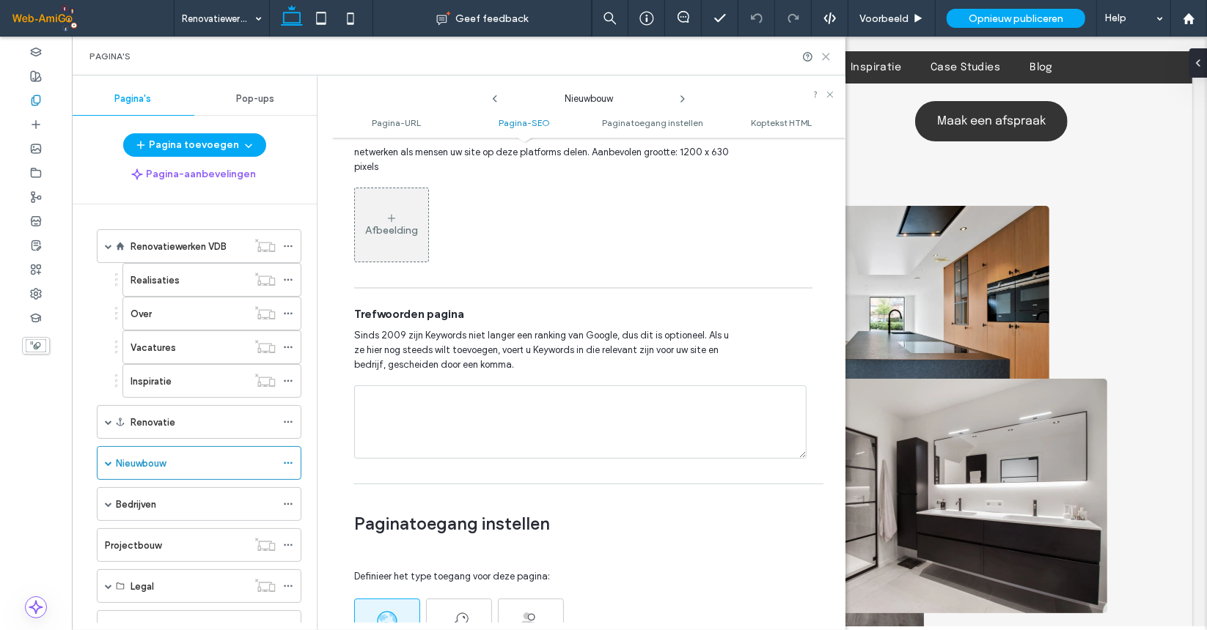
click at [825, 54] on icon at bounding box center [825, 56] width 11 height 11
